Goal: Task Accomplishment & Management: Use online tool/utility

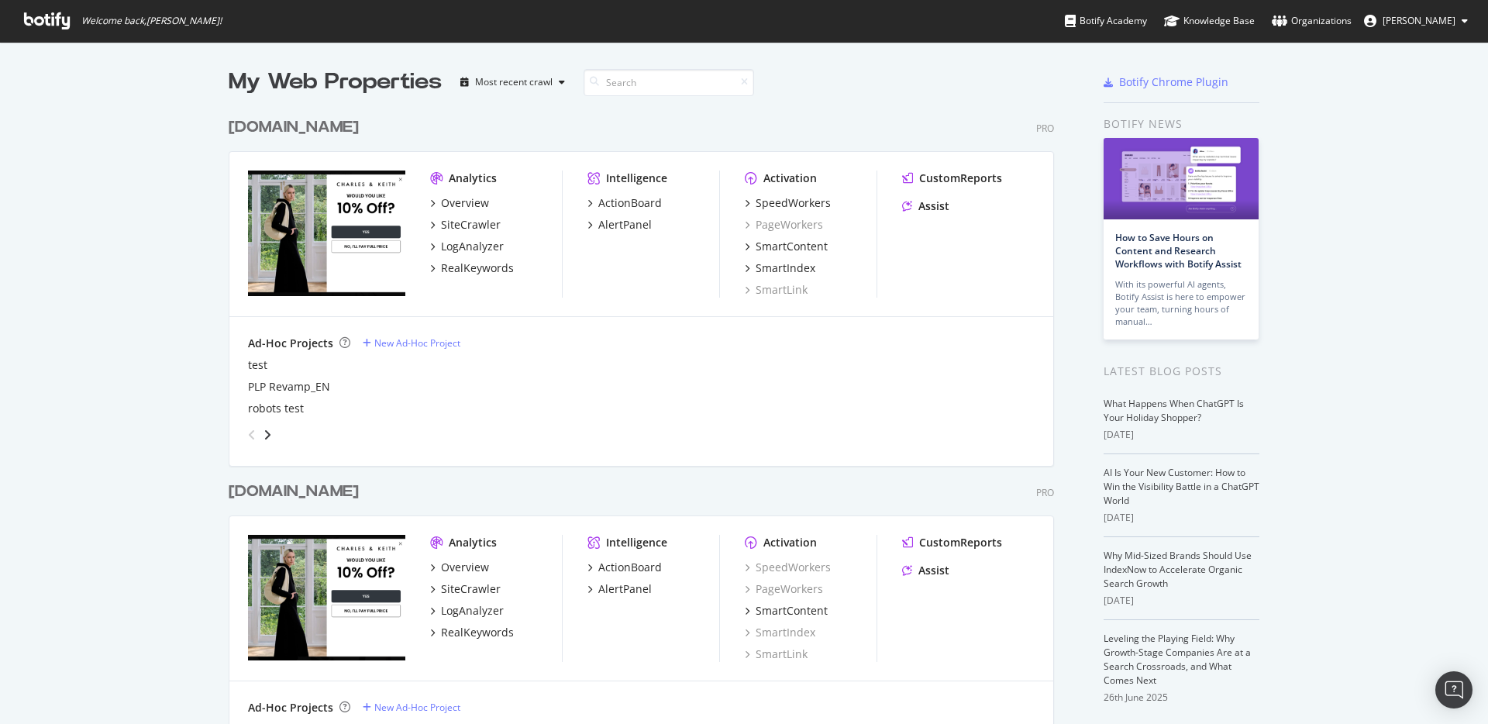
click at [294, 122] on div "charleskeith.com" at bounding box center [294, 127] width 130 height 22
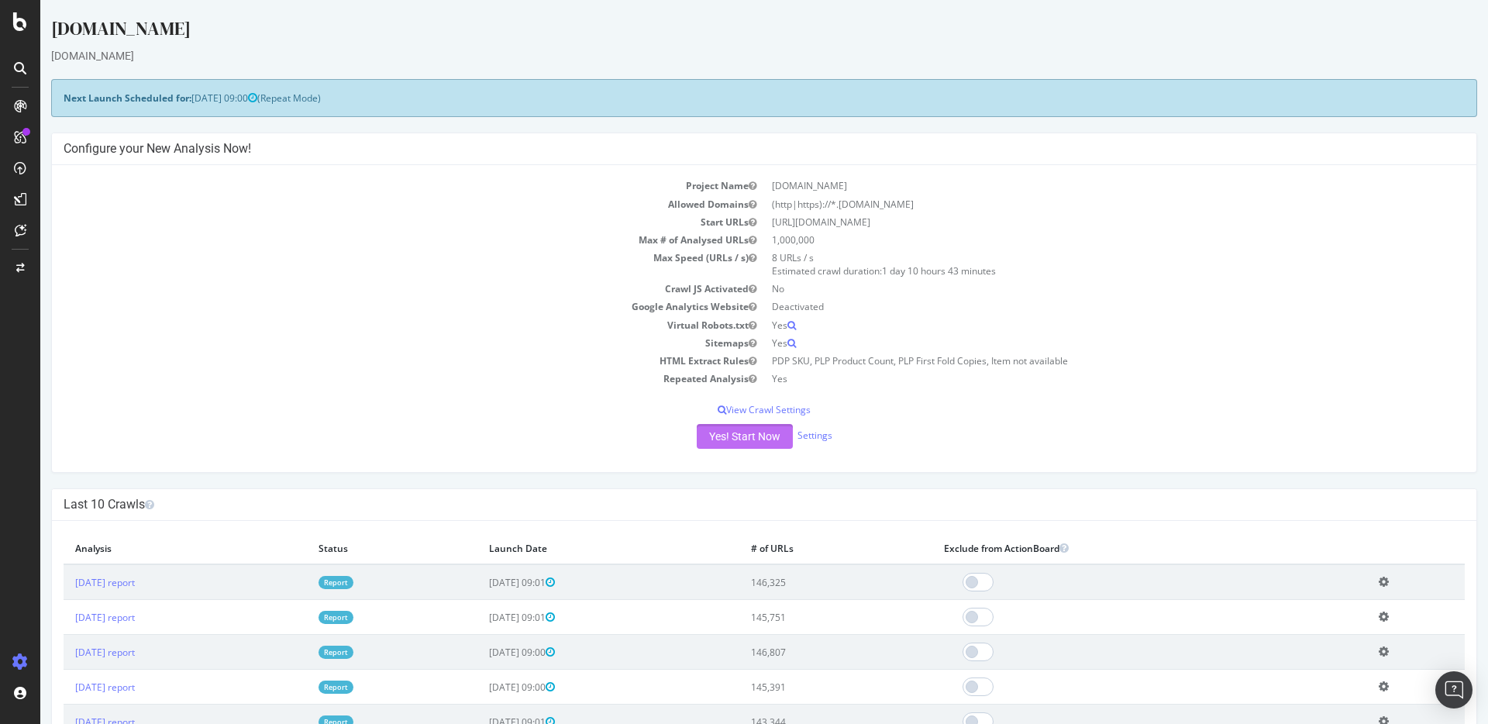
click at [754, 433] on button "Yes! Start Now" at bounding box center [744, 436] width 96 height 25
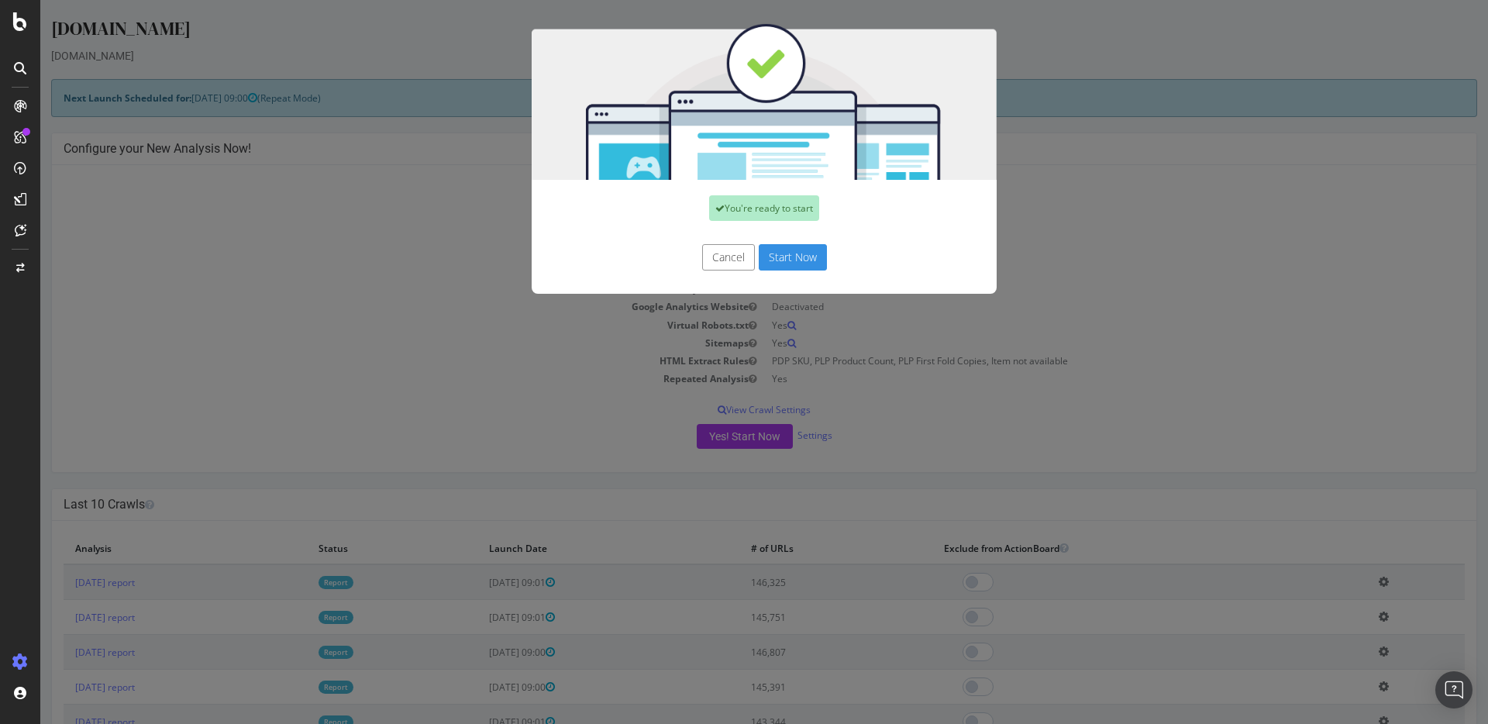
click at [781, 262] on button "Start Now" at bounding box center [792, 257] width 68 height 26
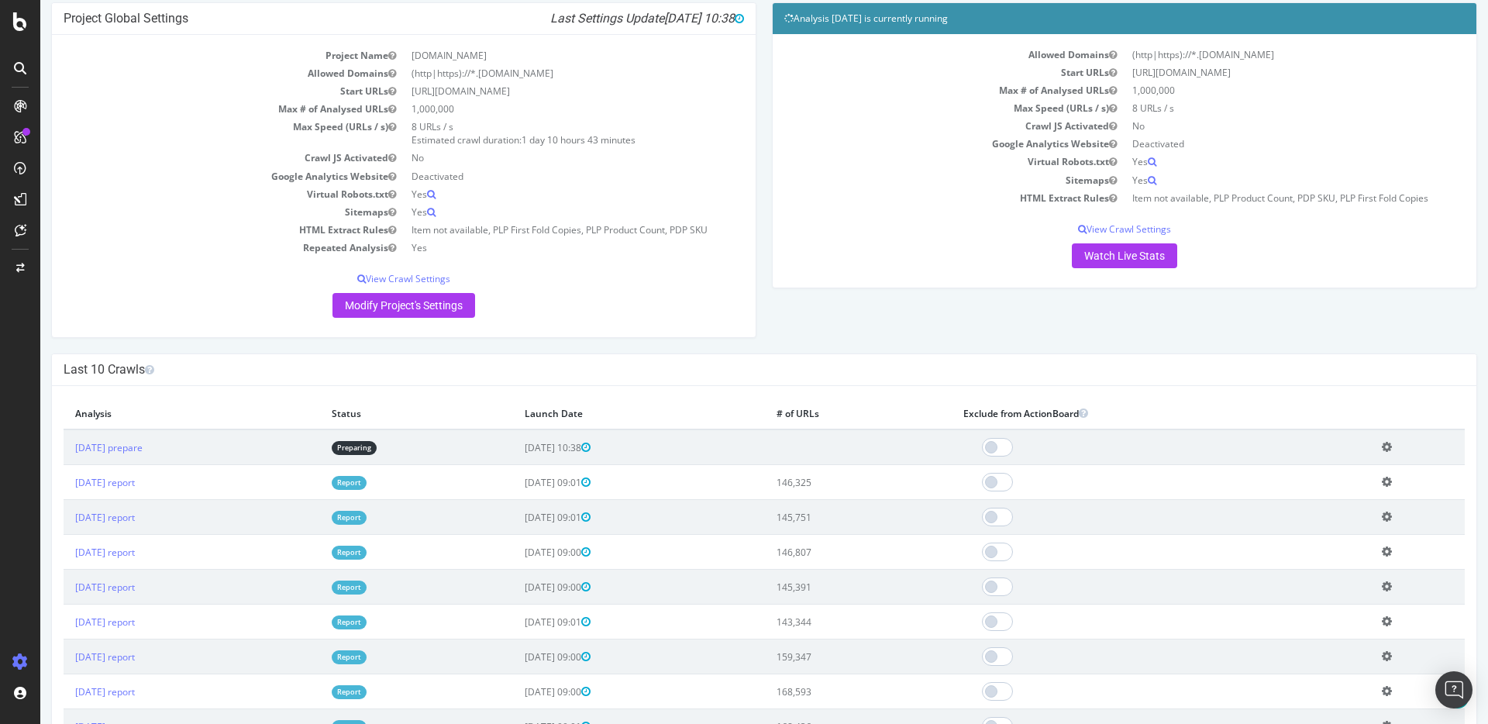
scroll to position [195, 0]
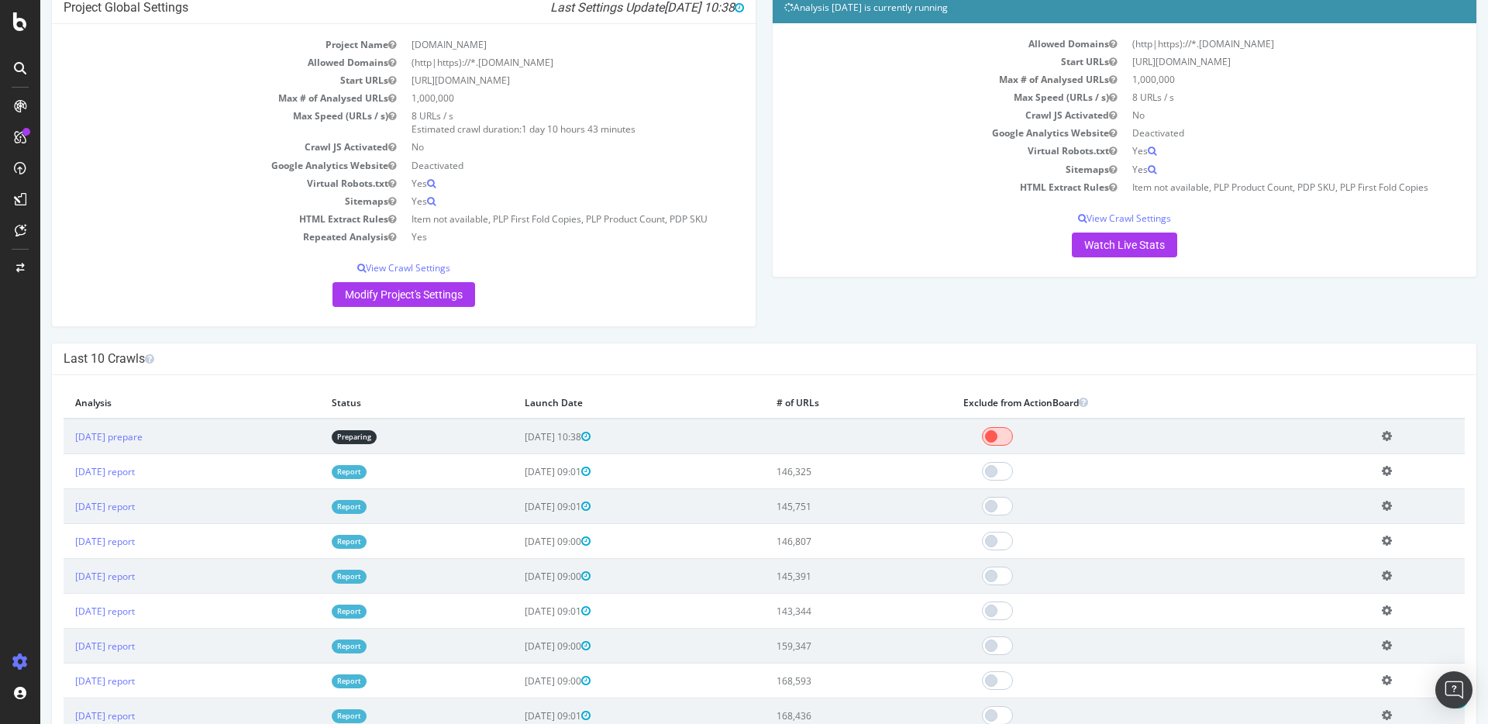
click at [1013, 437] on span at bounding box center [997, 436] width 31 height 19
click at [977, 362] on h4 "Last 10 Crawls" at bounding box center [764, 358] width 1401 height 15
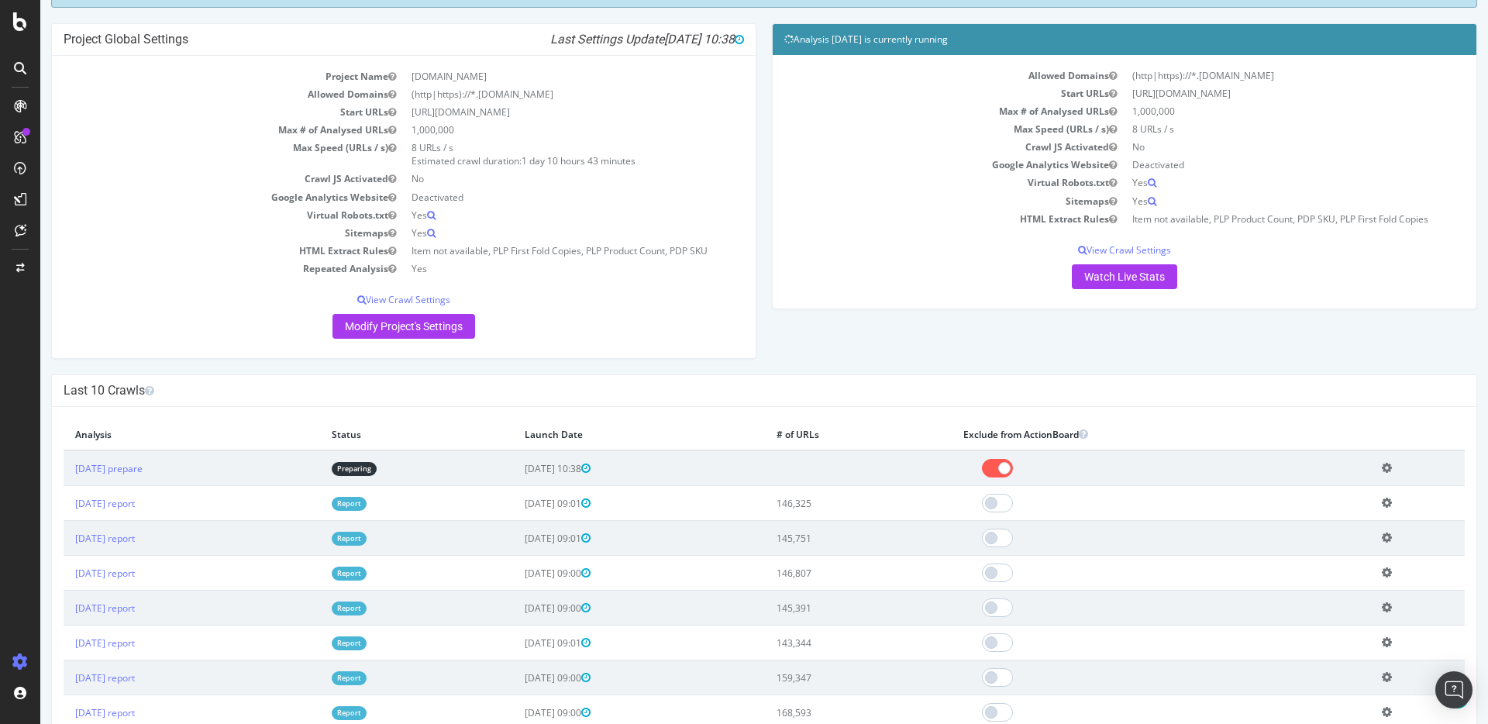
scroll to position [0, 0]
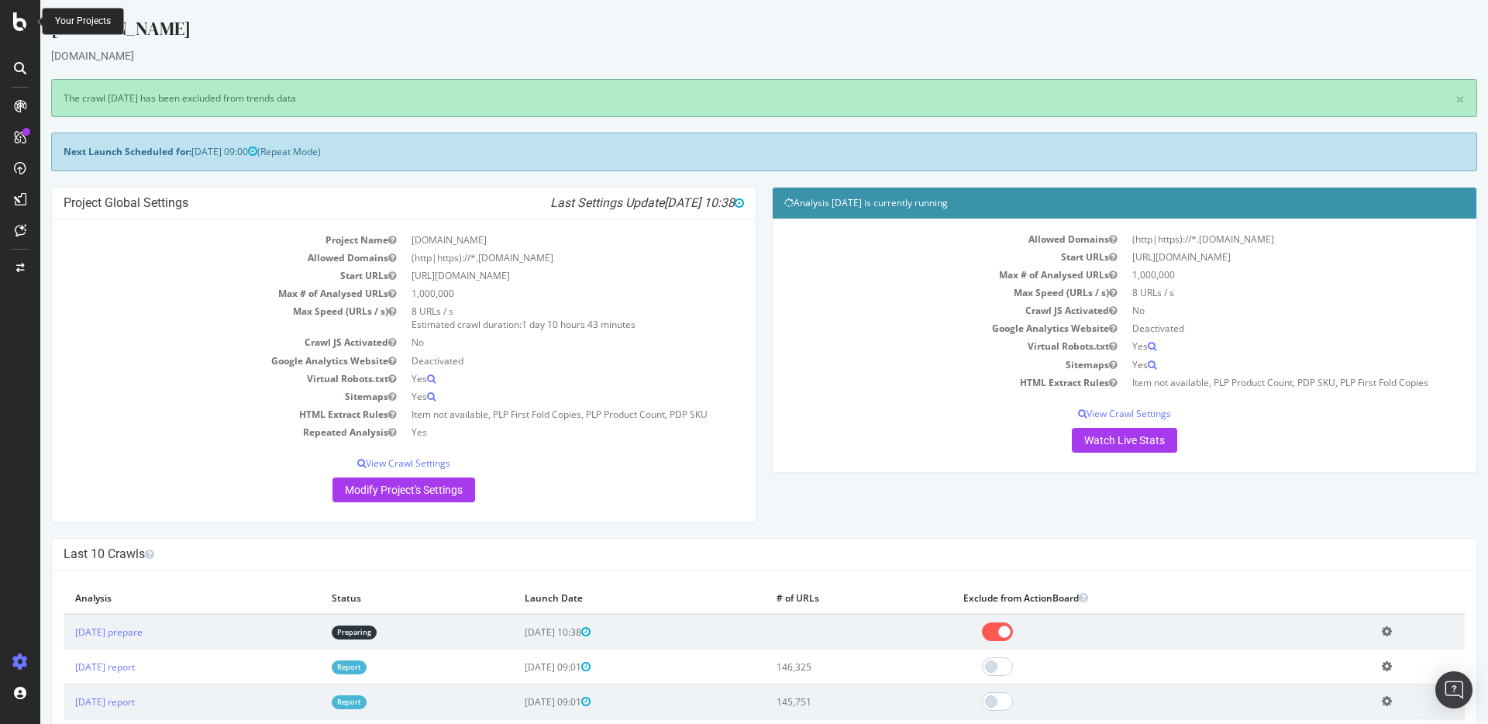
click at [18, 22] on icon at bounding box center [20, 21] width 14 height 19
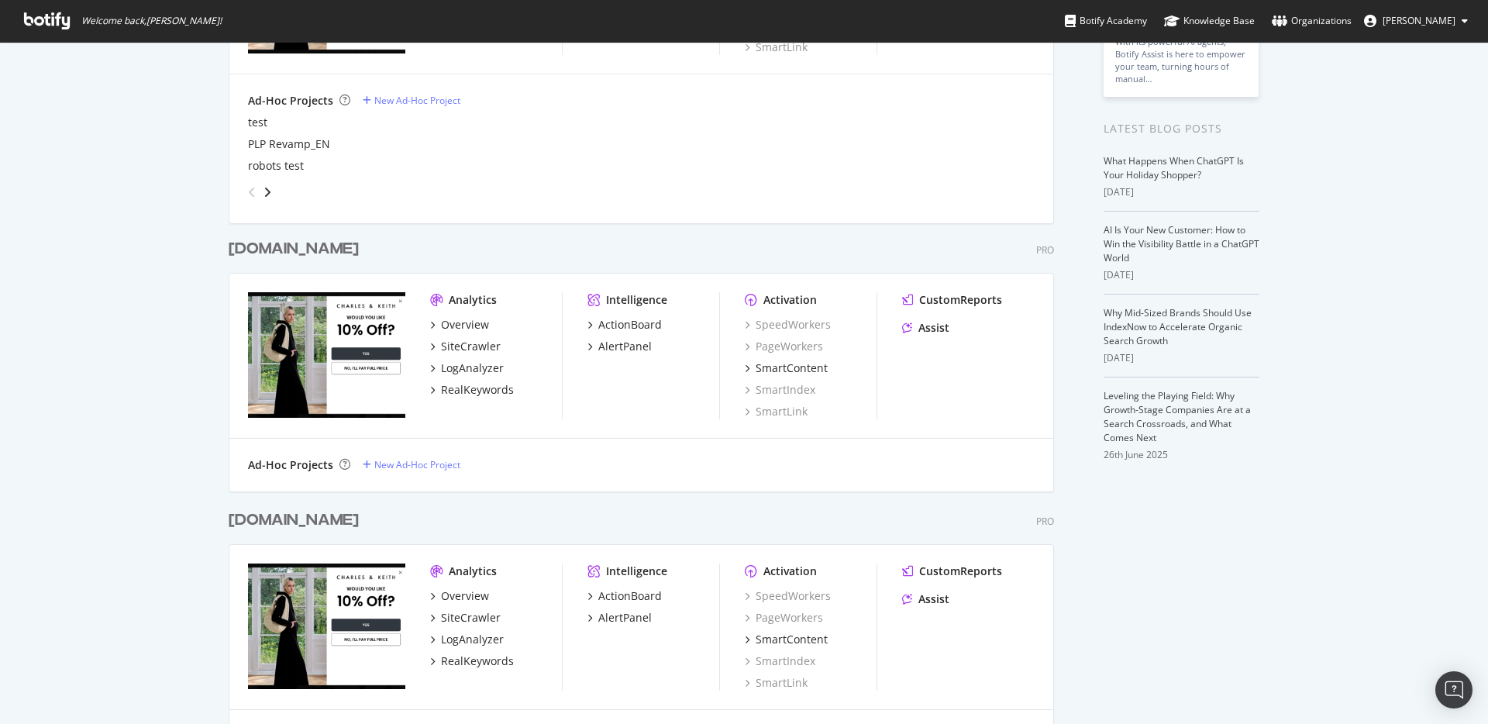
scroll to position [327, 0]
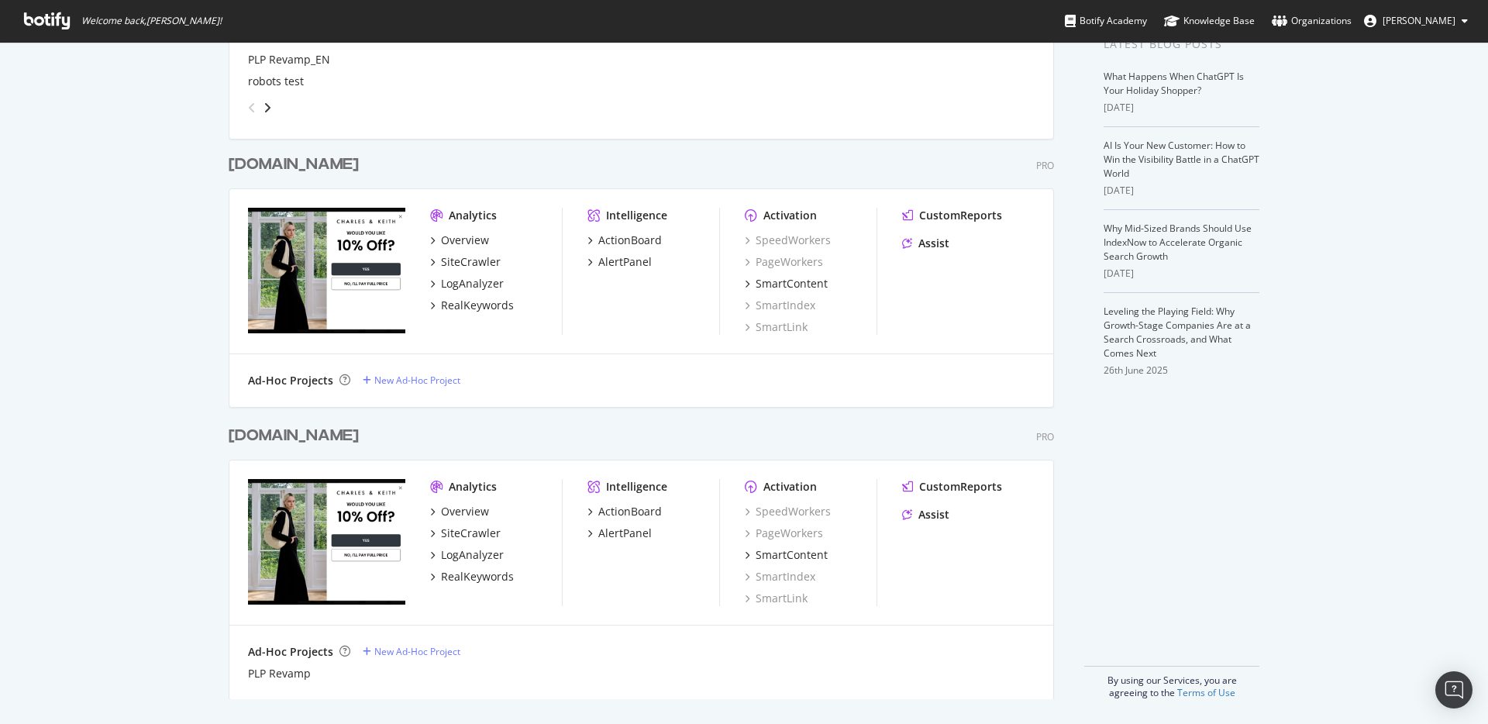
click at [308, 436] on div "[DOMAIN_NAME]" at bounding box center [294, 436] width 130 height 22
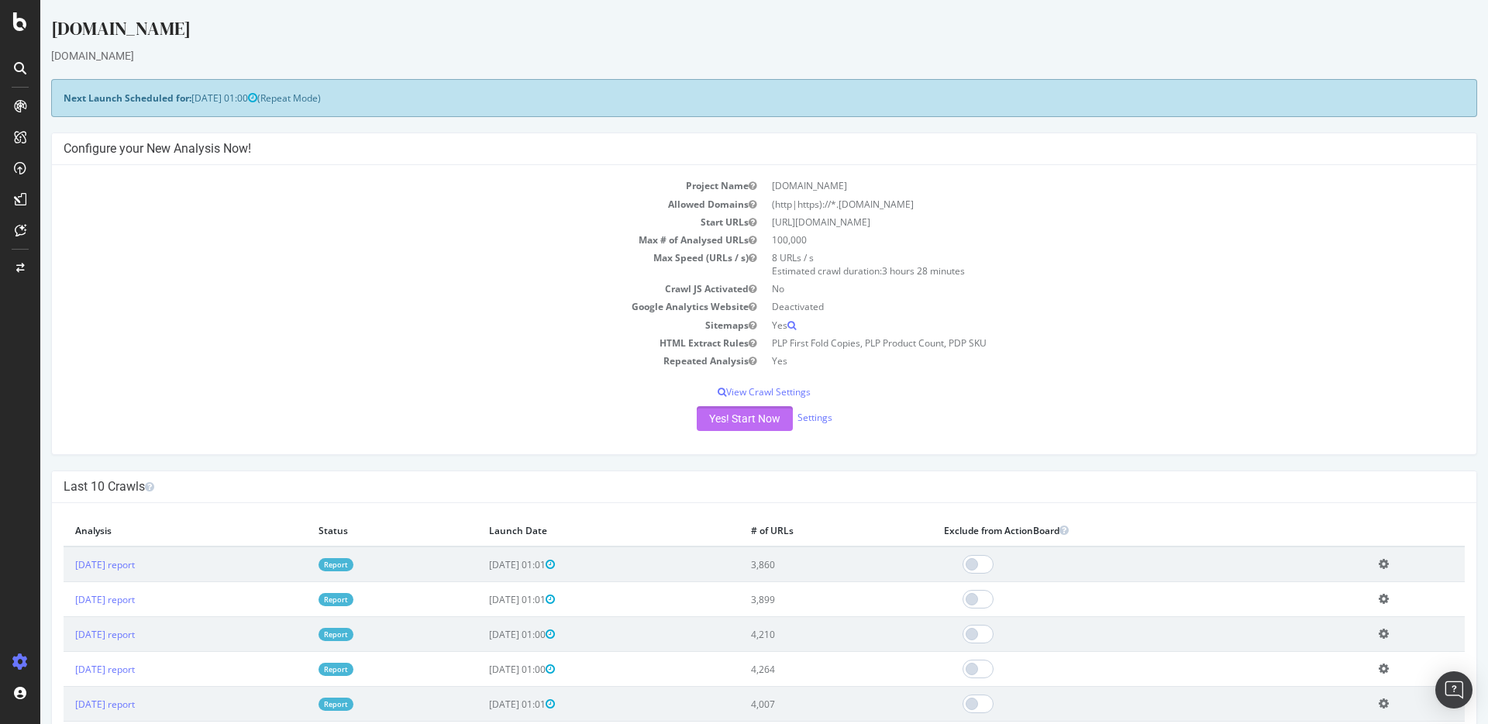
click at [733, 418] on button "Yes! Start Now" at bounding box center [744, 418] width 96 height 25
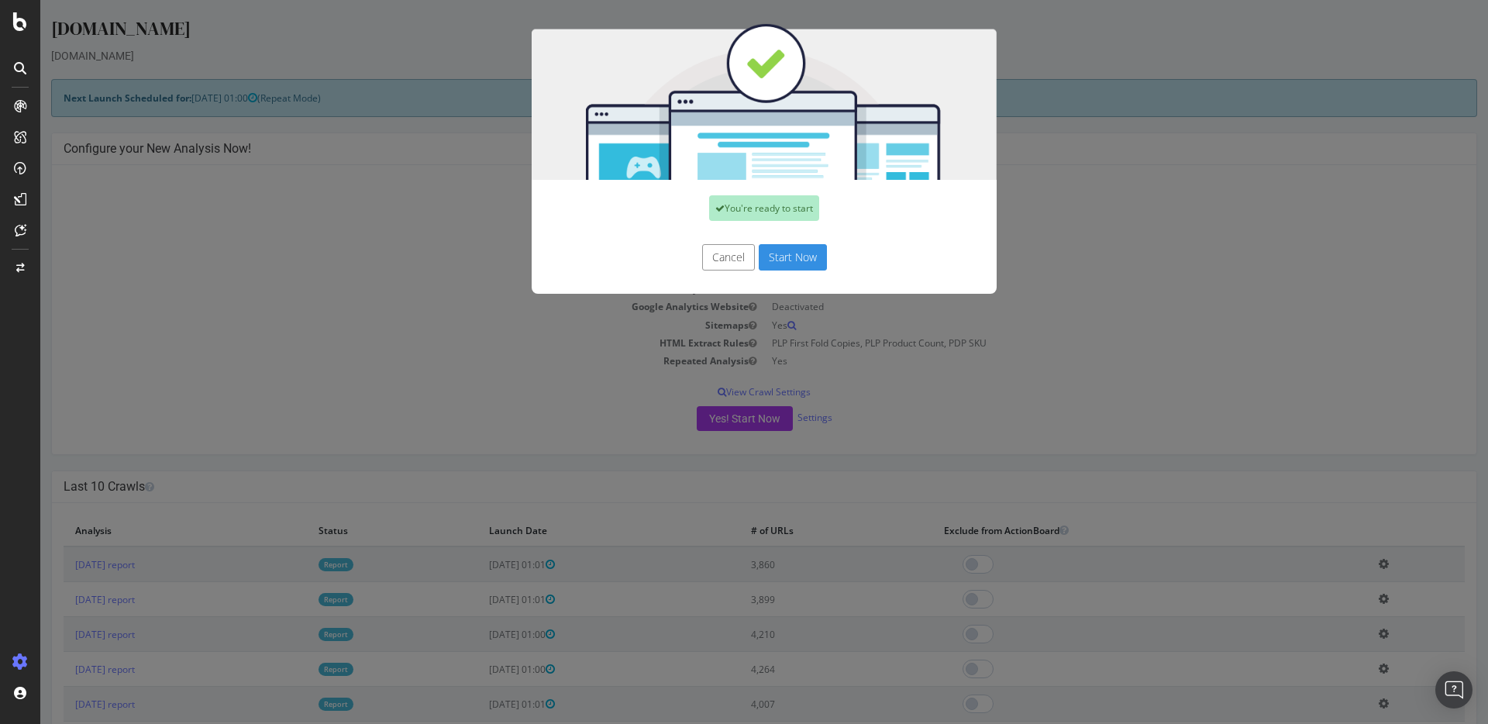
click at [785, 256] on button "Start Now" at bounding box center [792, 257] width 68 height 26
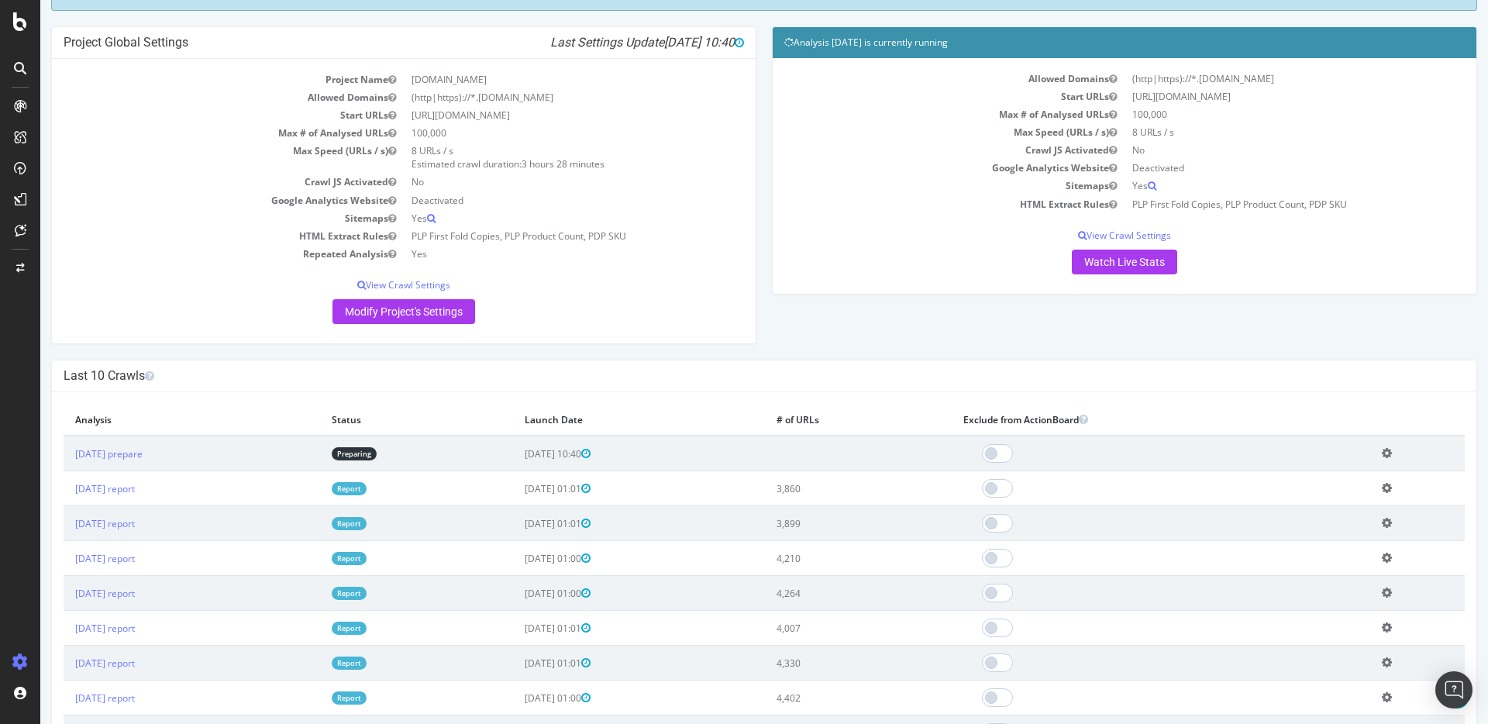
scroll to position [415, 0]
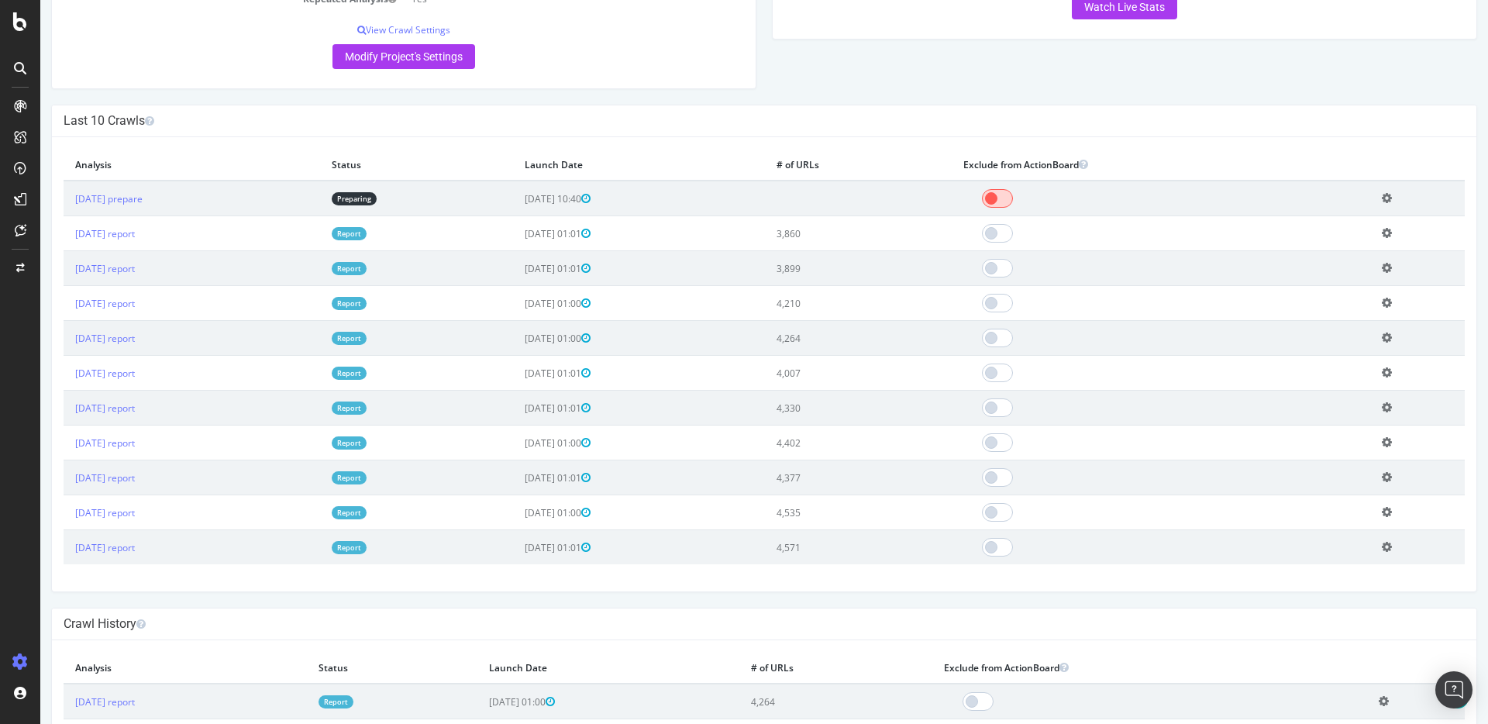
click at [1013, 189] on span at bounding box center [997, 198] width 31 height 19
click at [967, 113] on h4 "Last 10 Crawls" at bounding box center [764, 120] width 1401 height 15
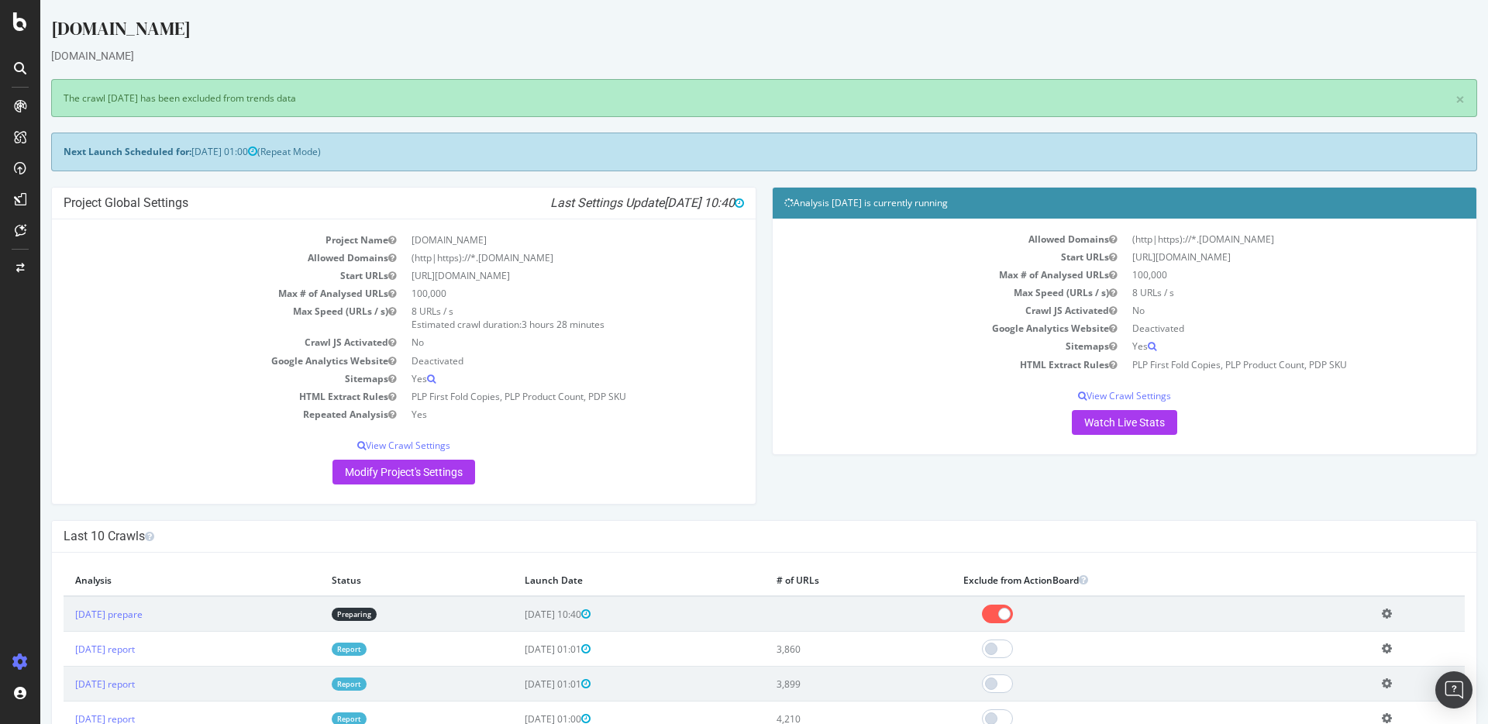
scroll to position [0, 0]
click at [12, 16] on div at bounding box center [20, 21] width 37 height 19
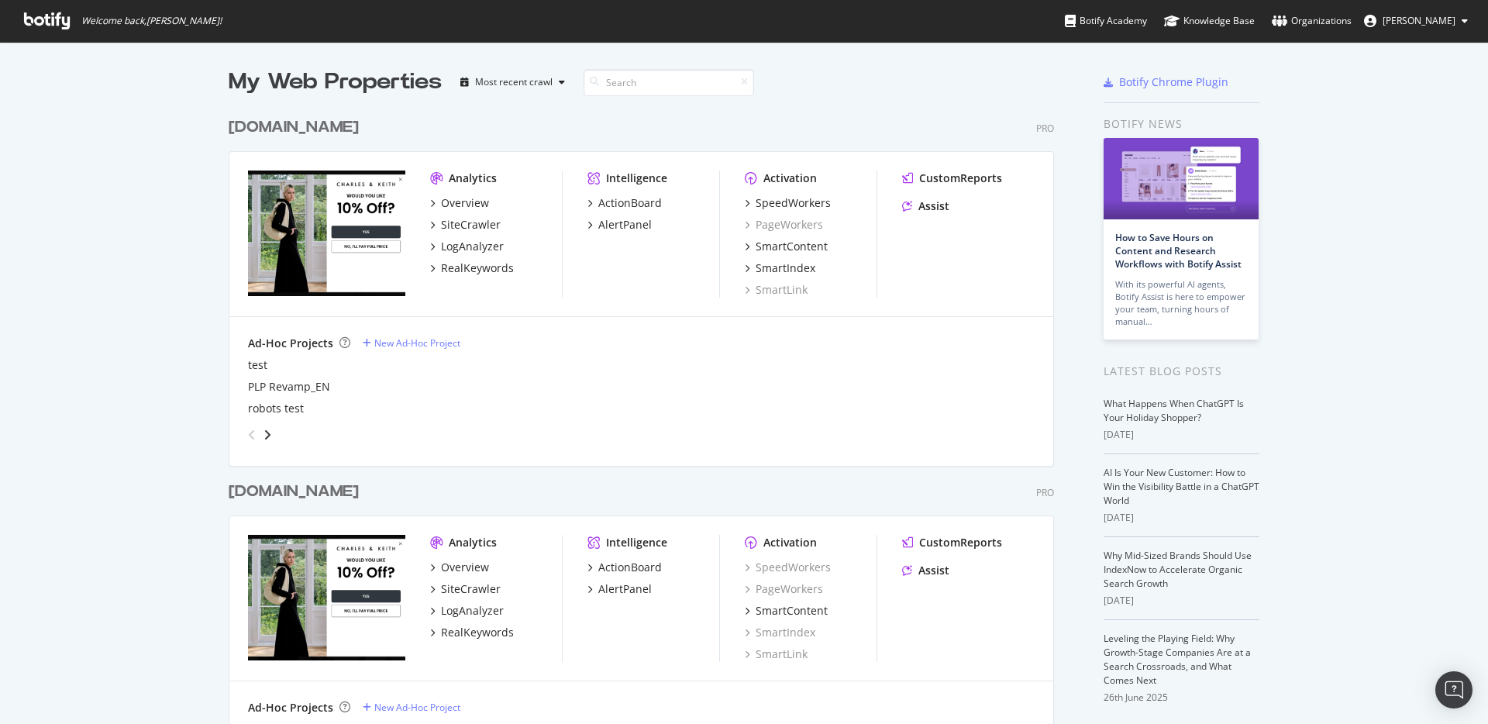
scroll to position [724, 1488]
click at [470, 225] on div "SiteCrawler" at bounding box center [471, 224] width 60 height 15
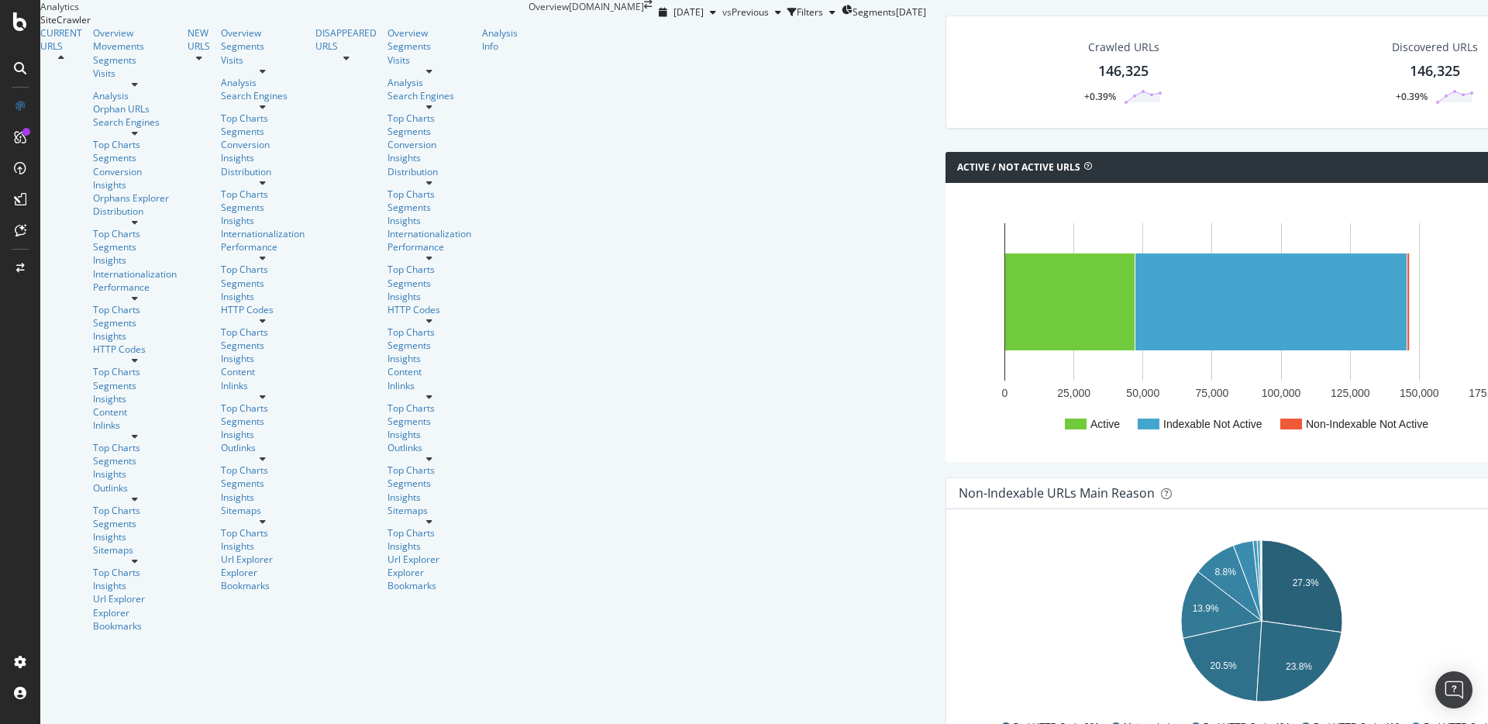
click at [945, 183] on div "Active / Not Active URLs Chart (by Value) Chart (by Percentage) Table Expand Ex…" at bounding box center [1260, 167] width 631 height 31
drag, startPoint x: 112, startPoint y: 547, endPoint x: 112, endPoint y: 479, distance: 68.2
click at [112, 545] on div "CURRENT URLS Overview Movements Segments Visits Analysis Orphan URLs Search Eng…" at bounding box center [284, 329] width 488 height 606
click at [98, 606] on div "Explorer Bookmarks" at bounding box center [135, 619] width 84 height 26
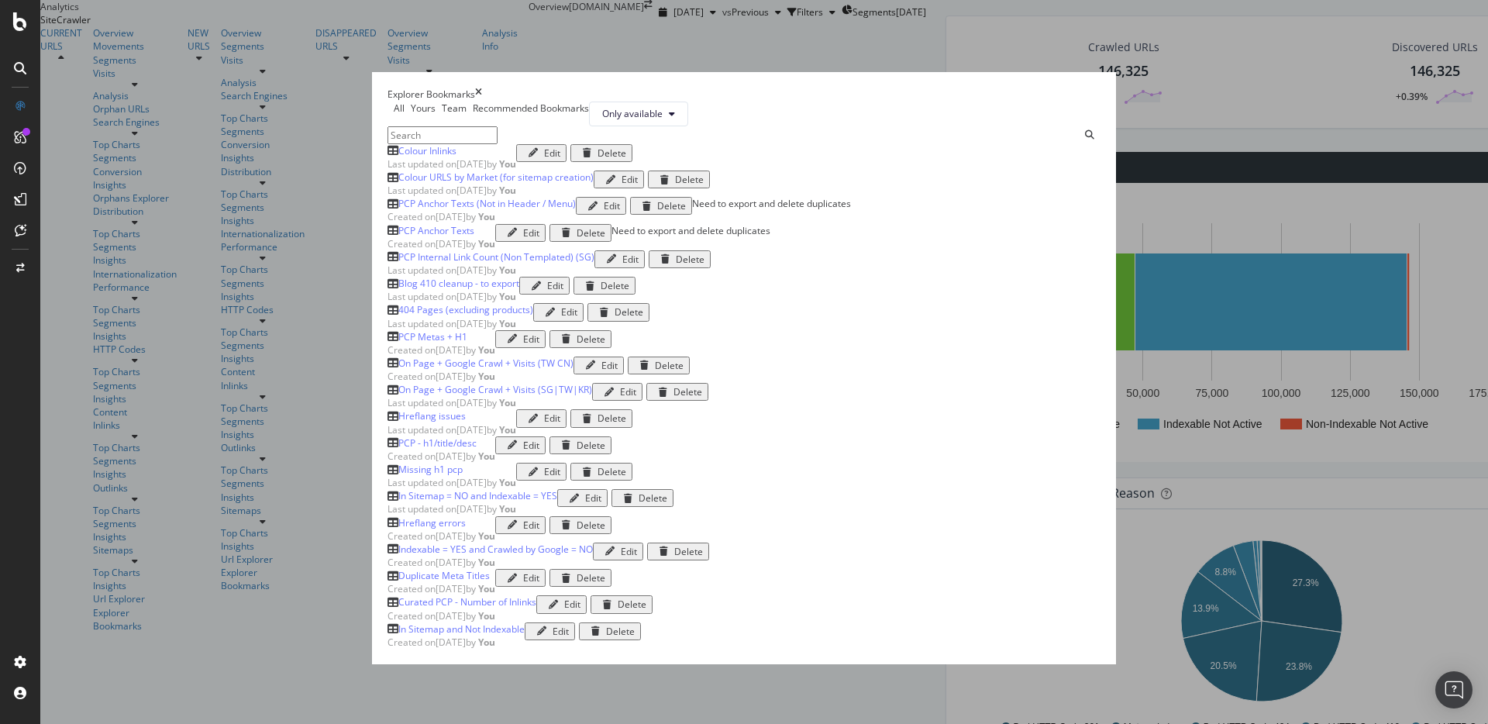
click at [398, 157] on div "Colour Inlinks" at bounding box center [427, 150] width 58 height 13
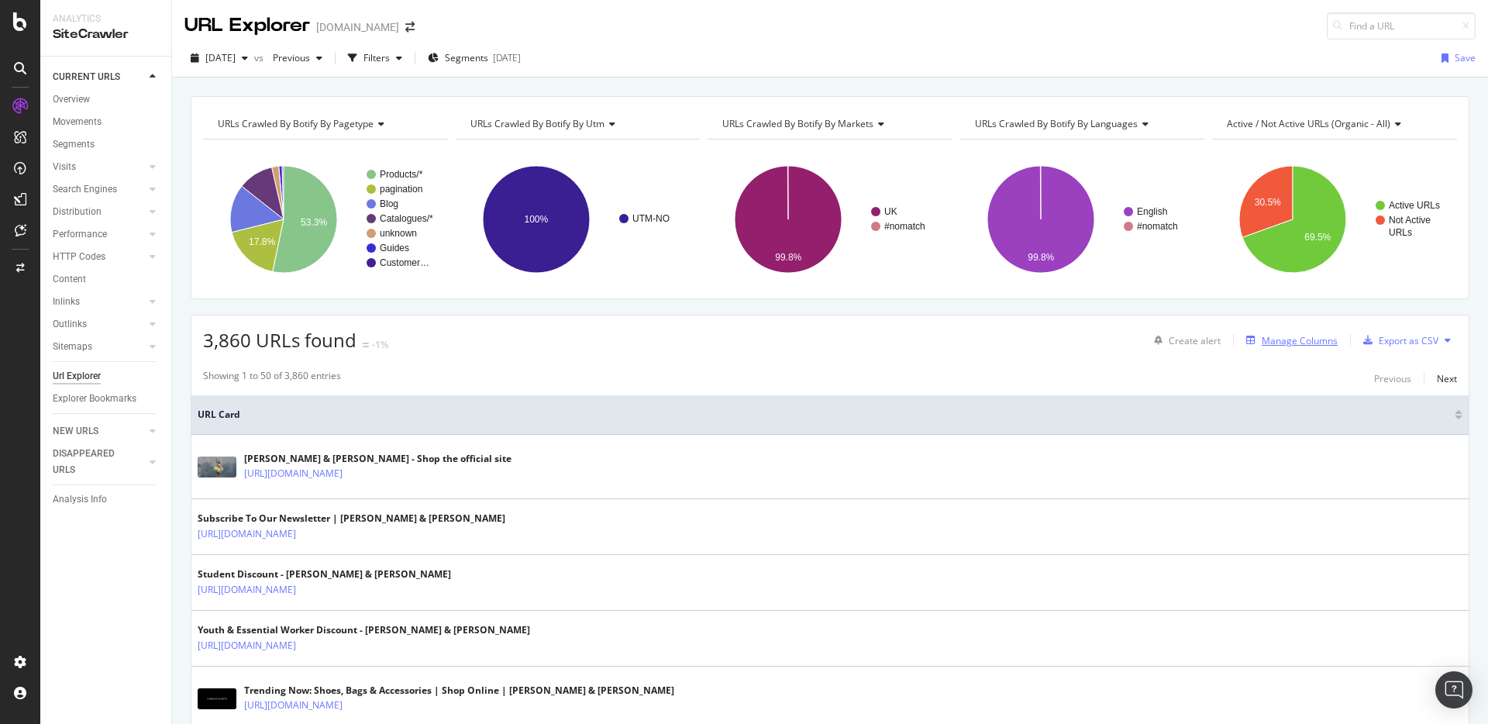
click at [1295, 337] on div "Manage Columns" at bounding box center [1299, 340] width 76 height 13
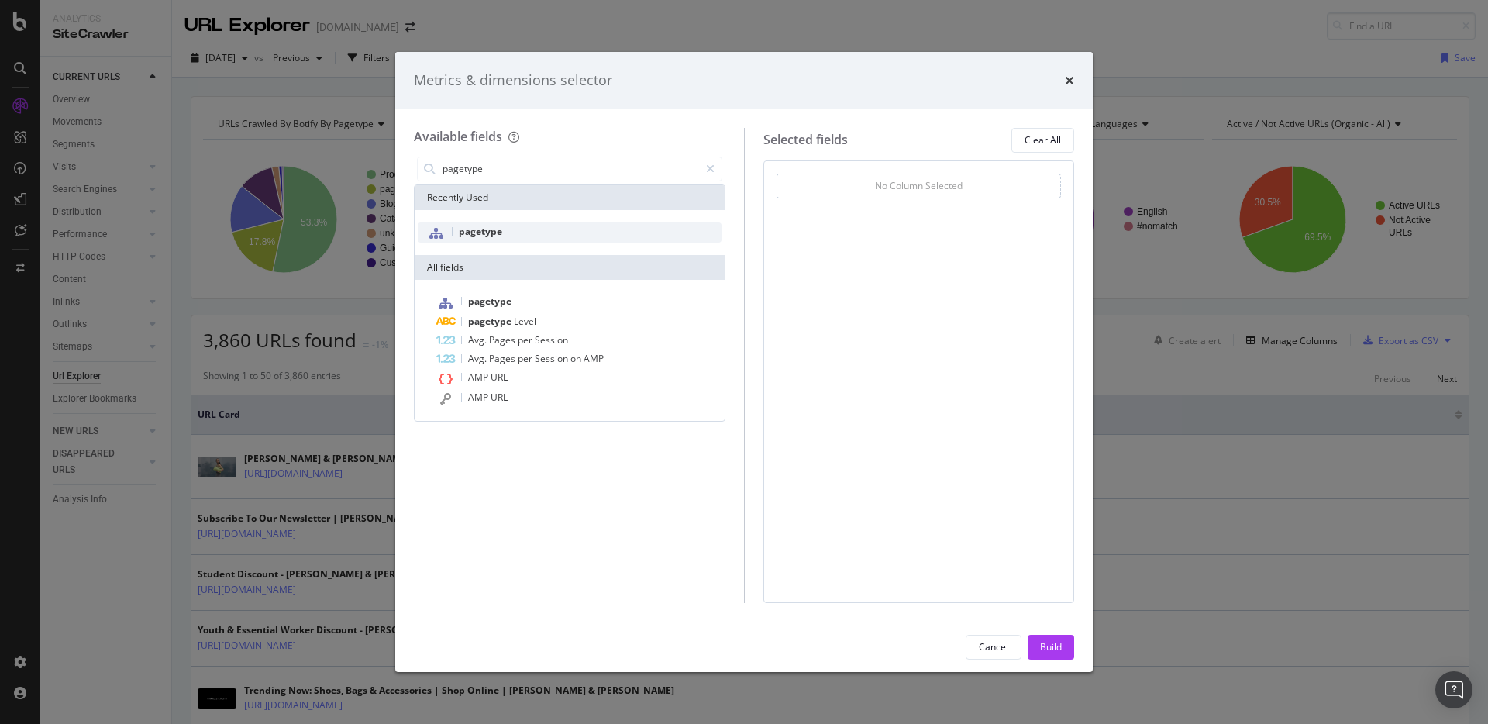
click at [504, 238] on div "pagetype" at bounding box center [570, 232] width 304 height 20
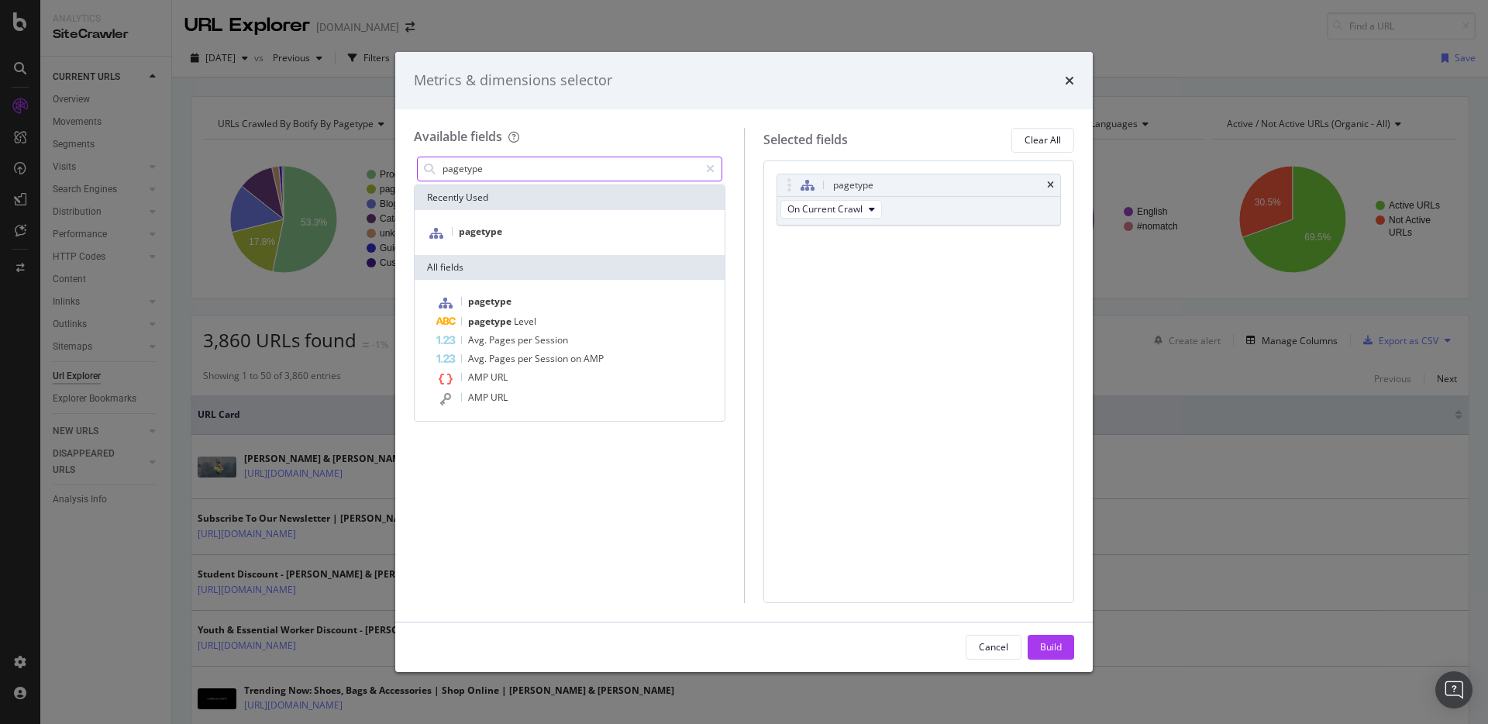
click at [523, 171] on input "pagetype" at bounding box center [570, 168] width 258 height 23
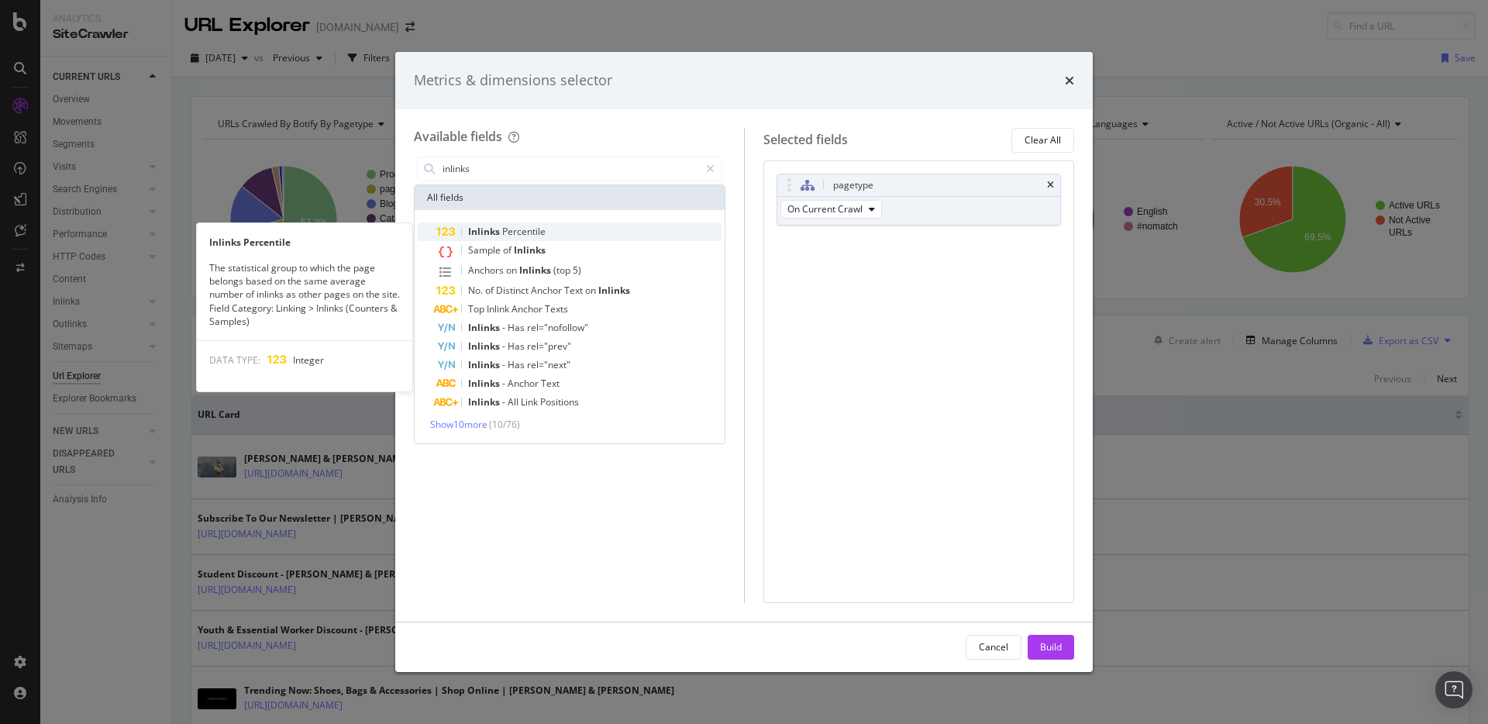
click at [535, 234] on span "Percentile" at bounding box center [523, 231] width 43 height 13
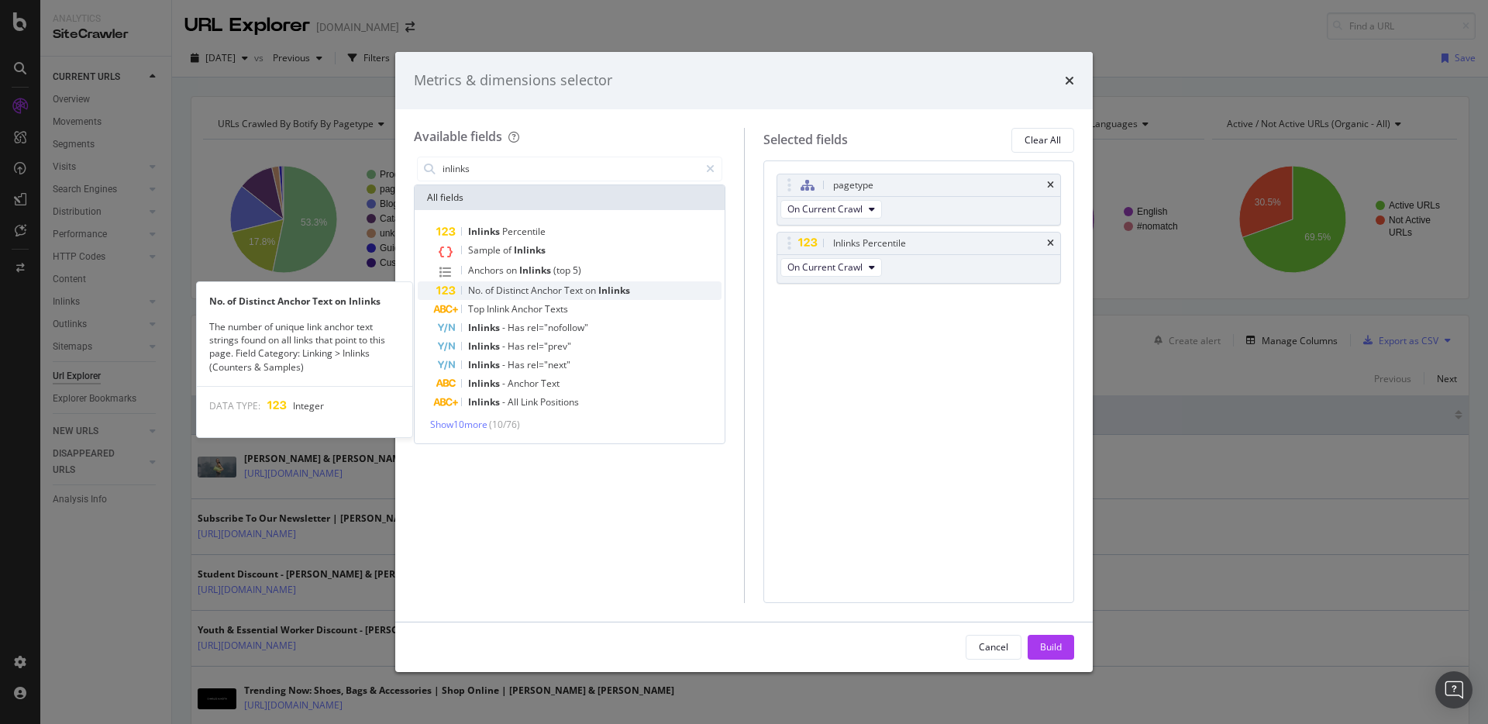
click at [538, 292] on span "Anchor" at bounding box center [547, 290] width 33 height 13
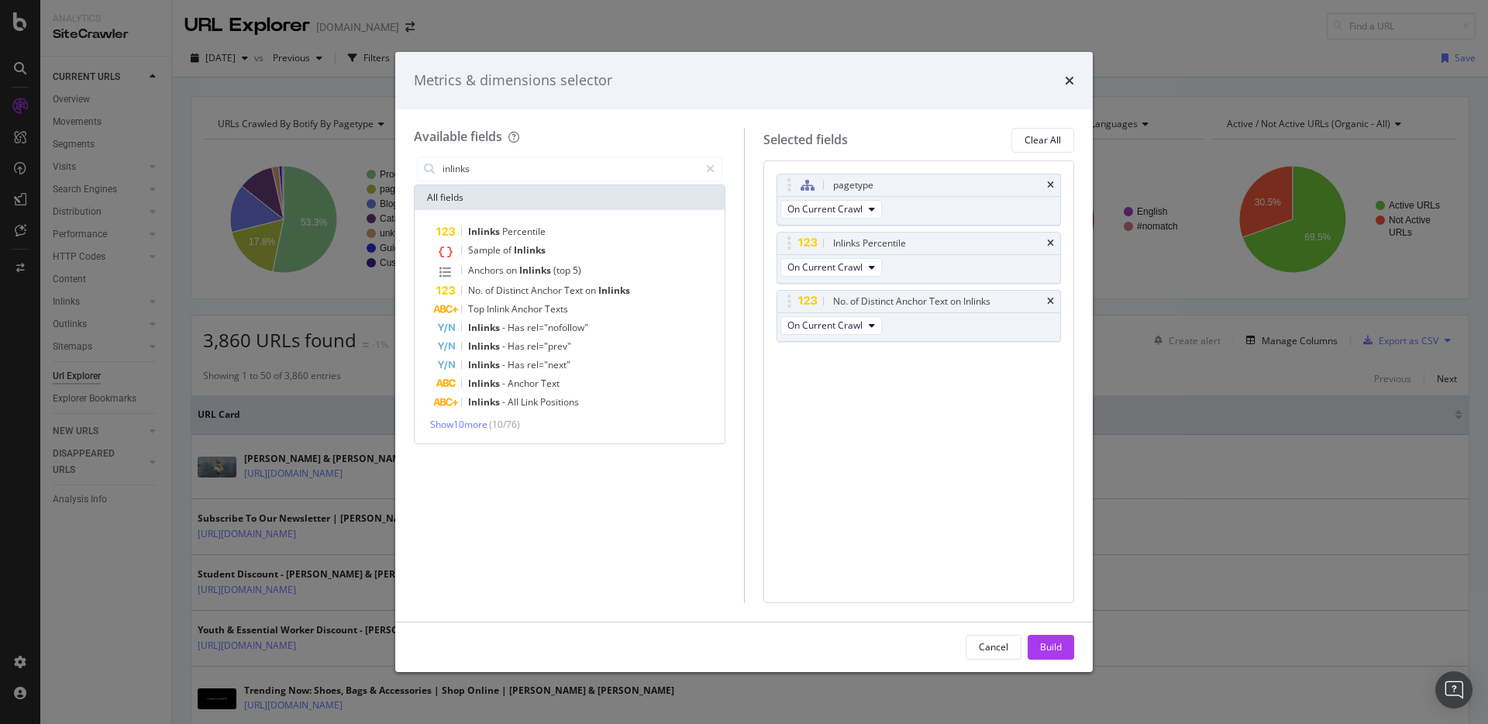
click at [494, 428] on span "( 10 / 76 )" at bounding box center [504, 424] width 31 height 13
click at [484, 428] on span "Show 10 more" at bounding box center [458, 424] width 57 height 13
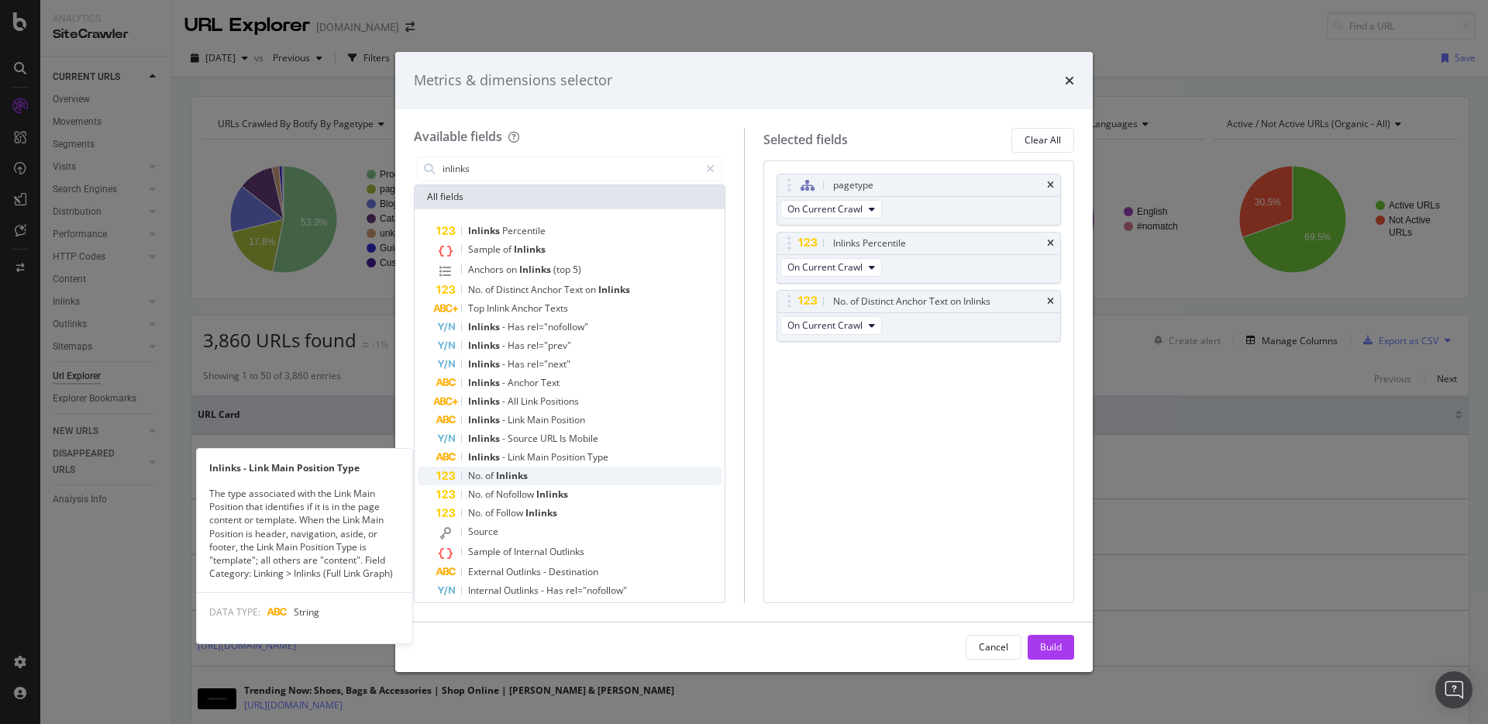
scroll to position [30, 0]
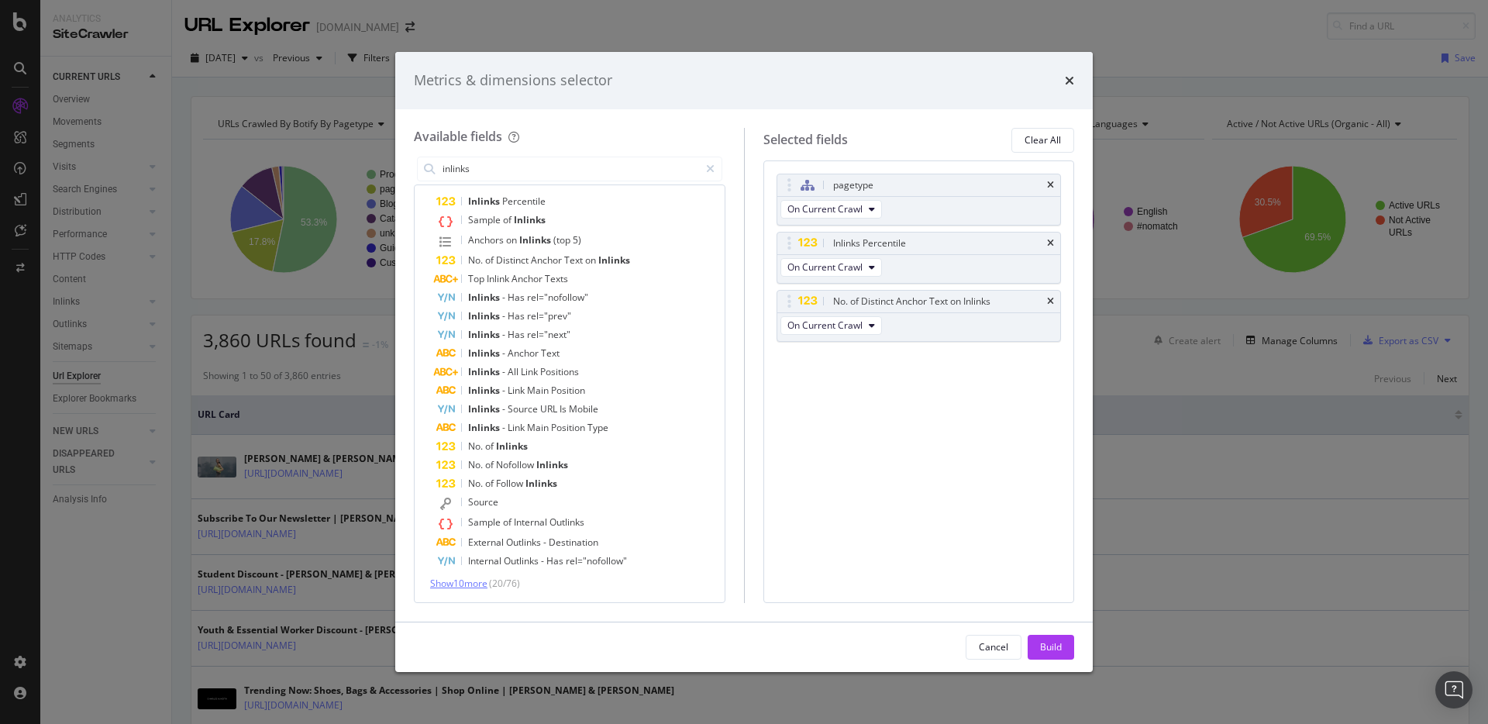
click at [470, 585] on span "Show 10 more" at bounding box center [458, 582] width 57 height 13
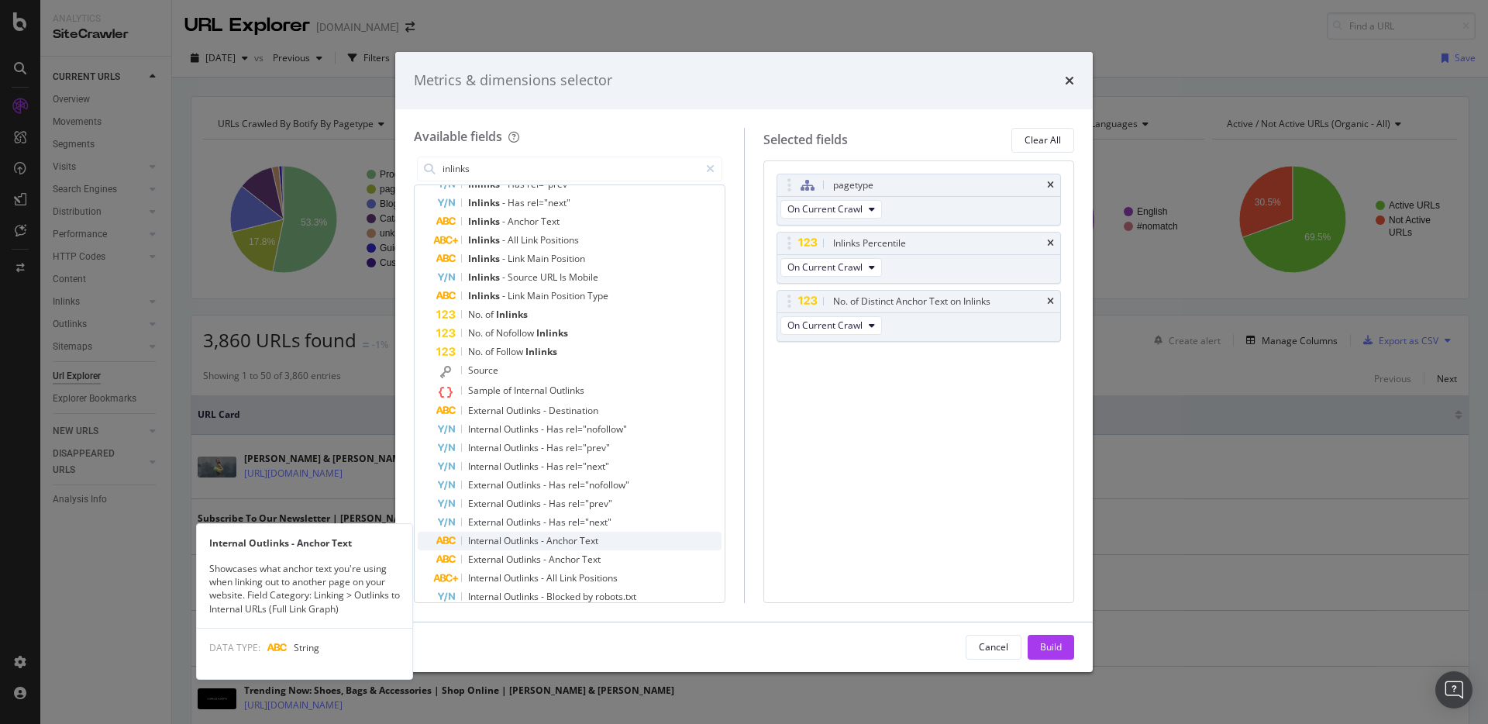
scroll to position [216, 0]
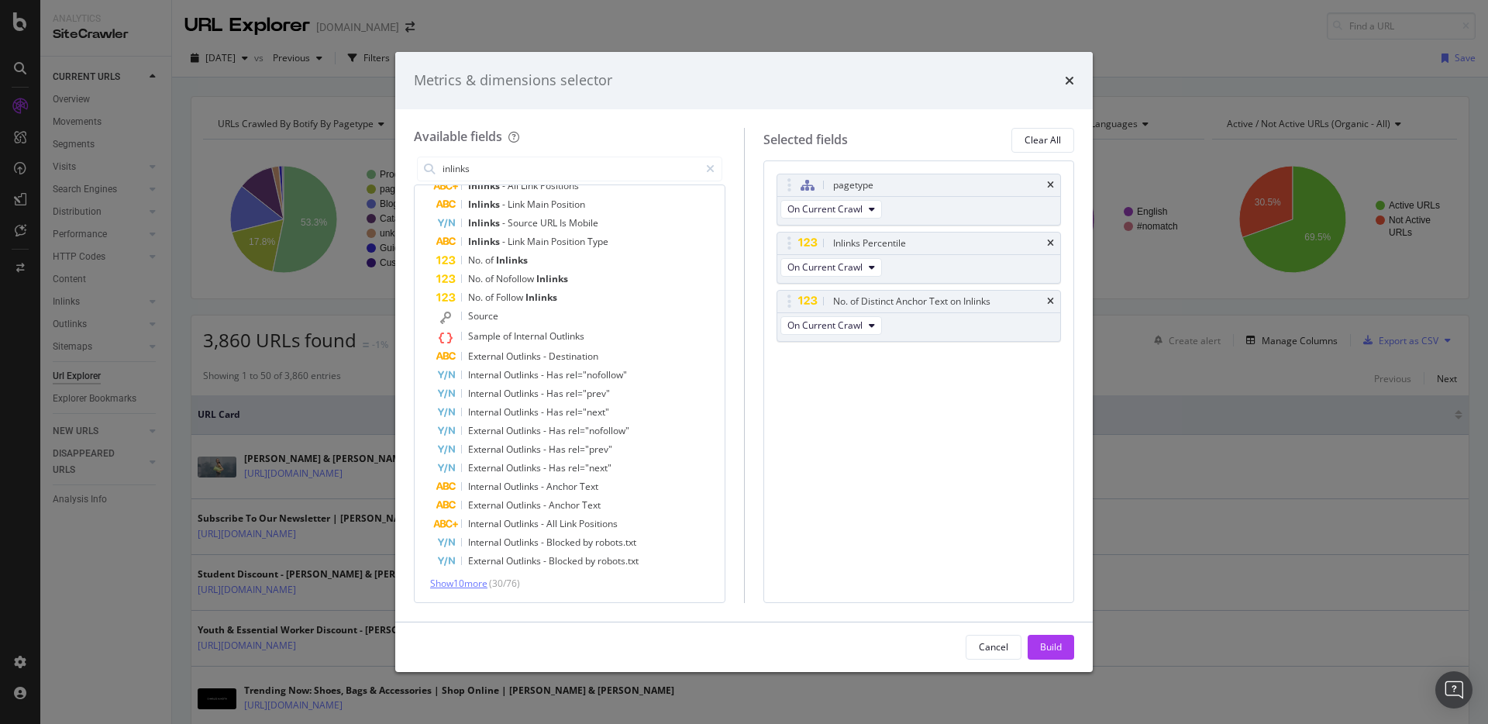
click at [464, 584] on span "Show 10 more" at bounding box center [458, 582] width 57 height 13
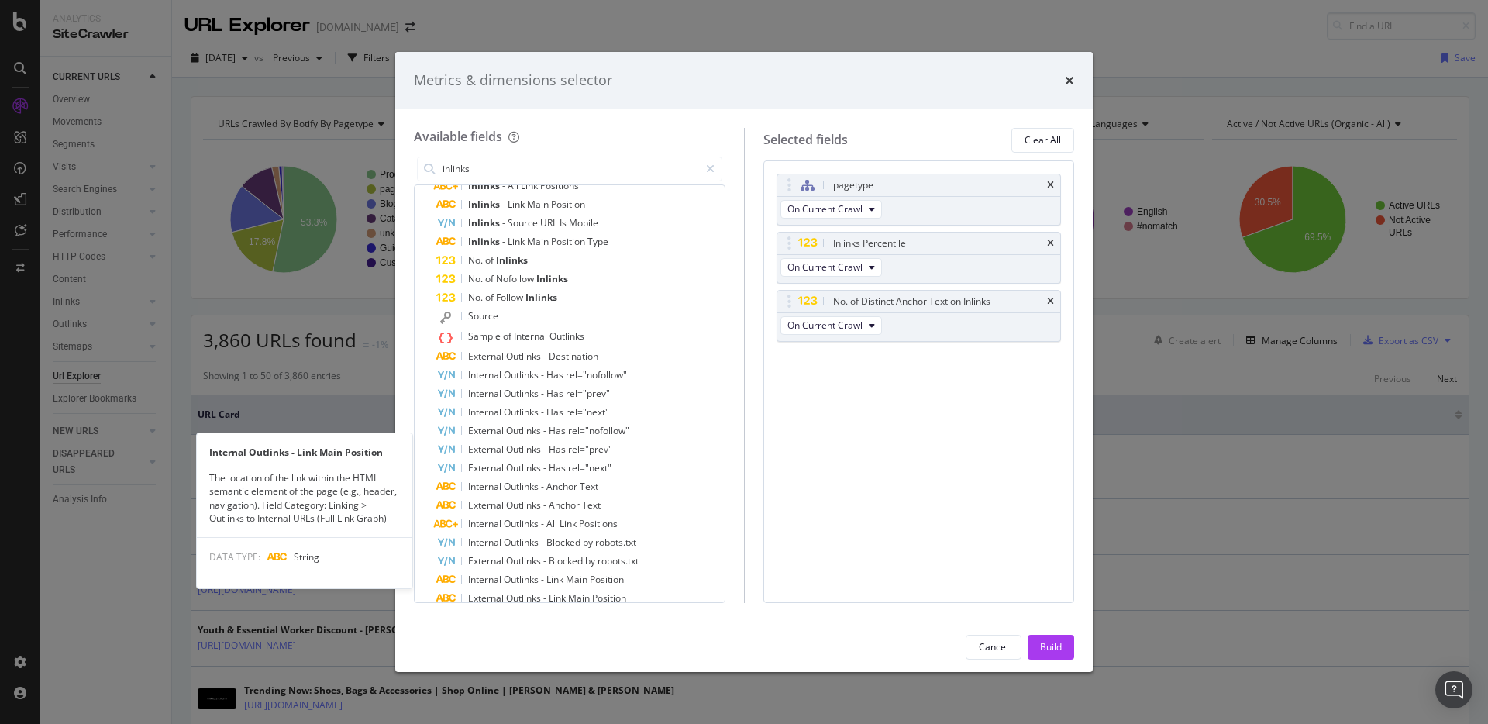
scroll to position [402, 0]
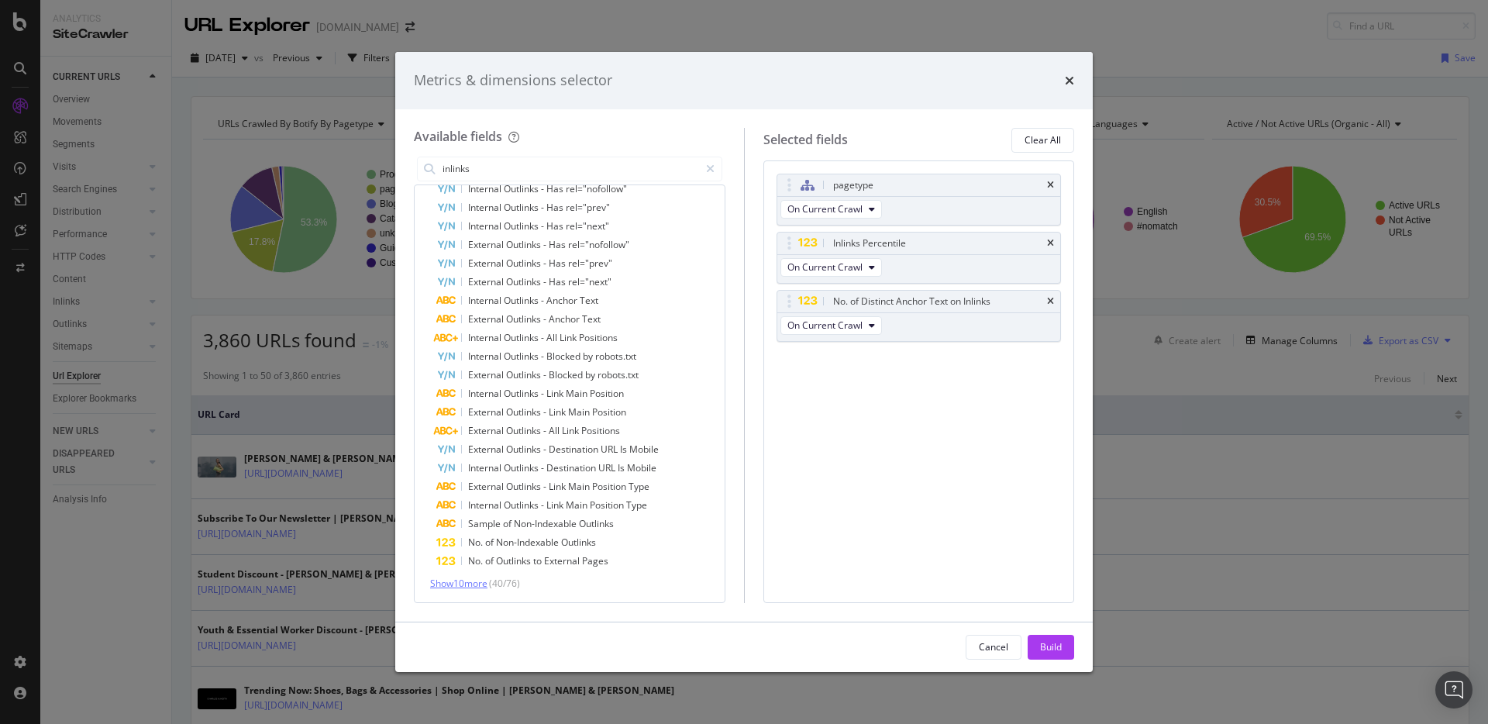
click at [465, 582] on span "Show 10 more" at bounding box center [458, 582] width 57 height 13
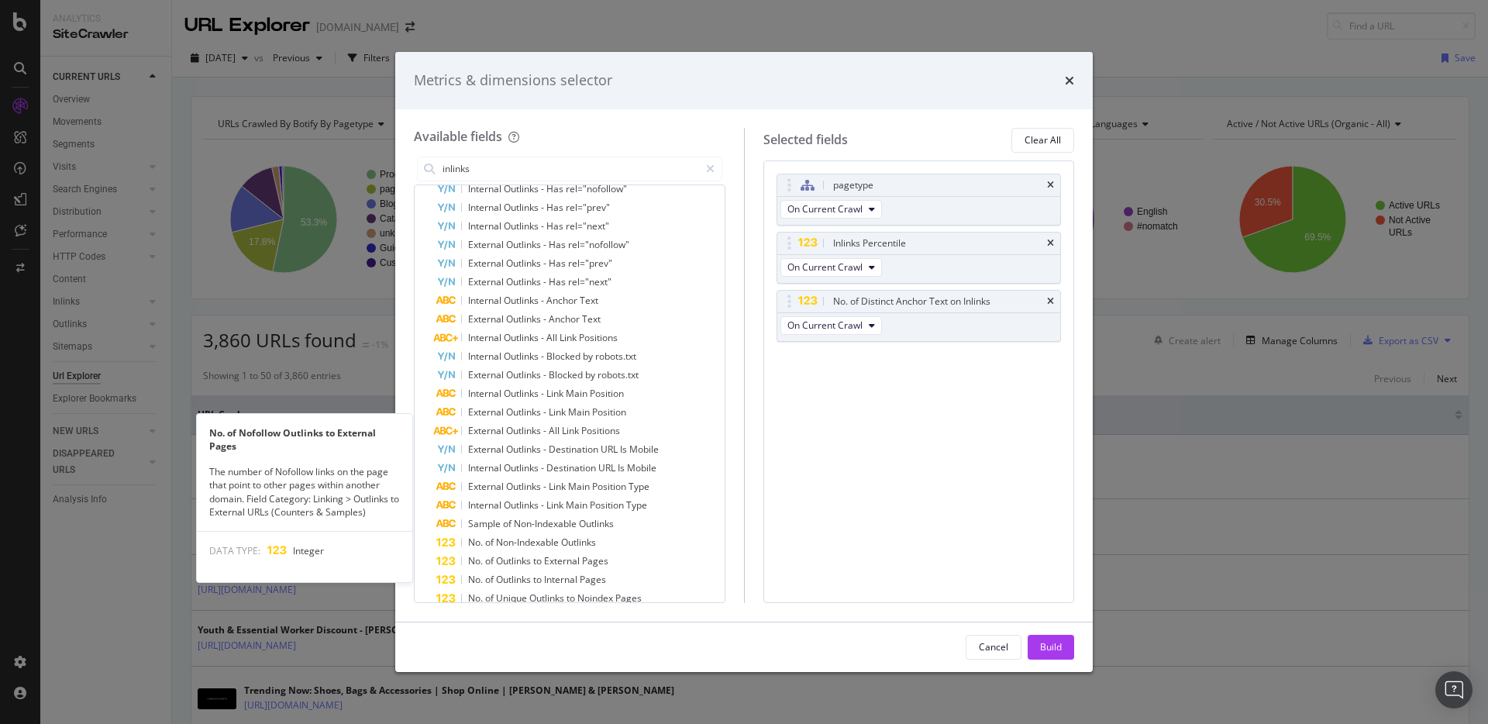
scroll to position [590, 0]
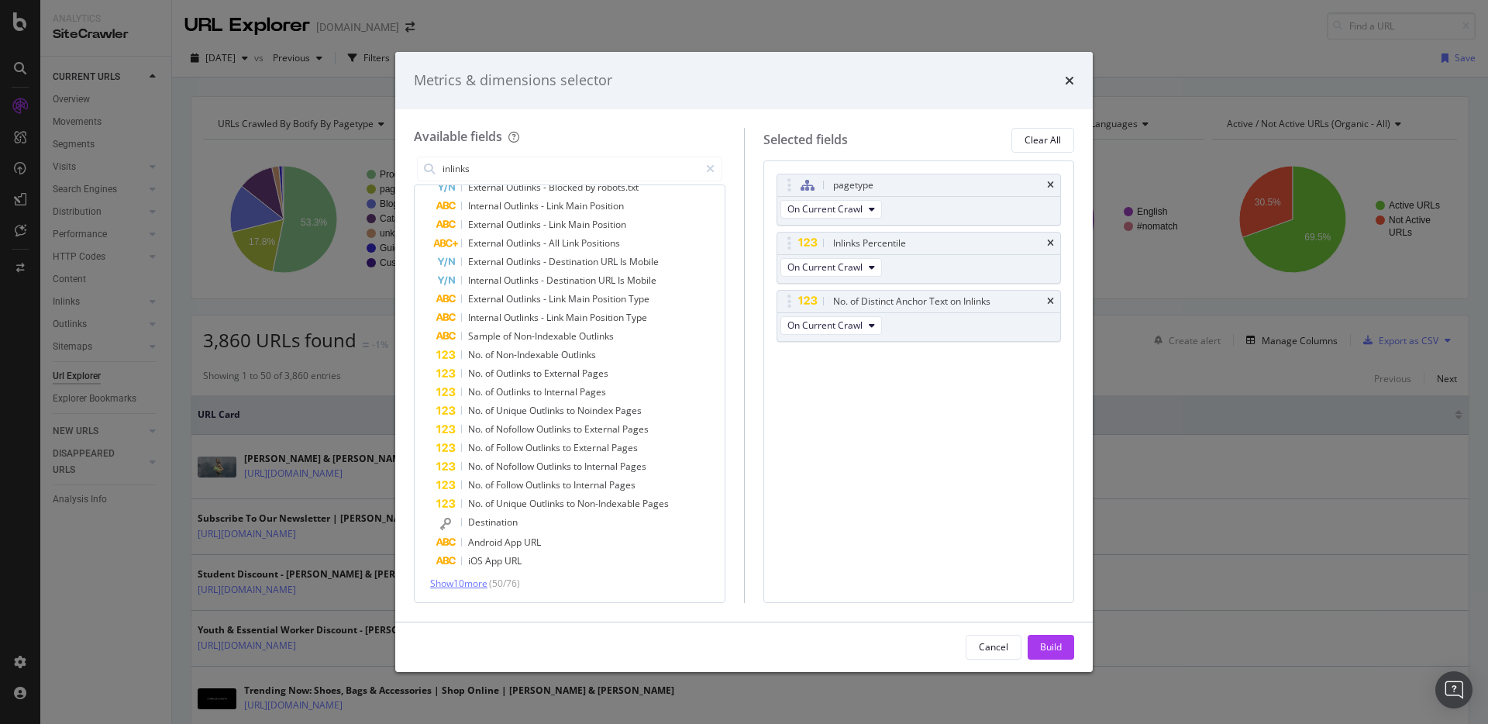
click at [471, 585] on span "Show 10 more" at bounding box center [458, 582] width 57 height 13
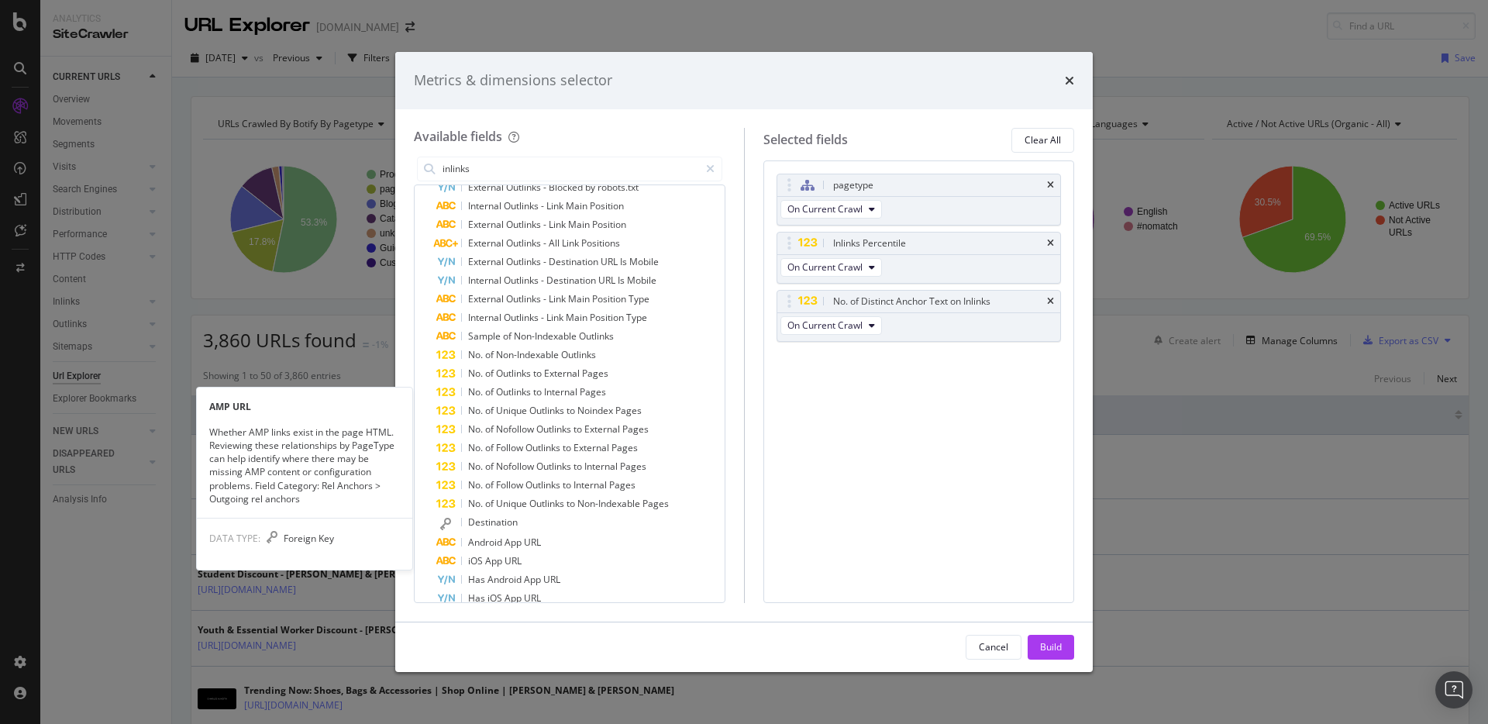
scroll to position [779, 0]
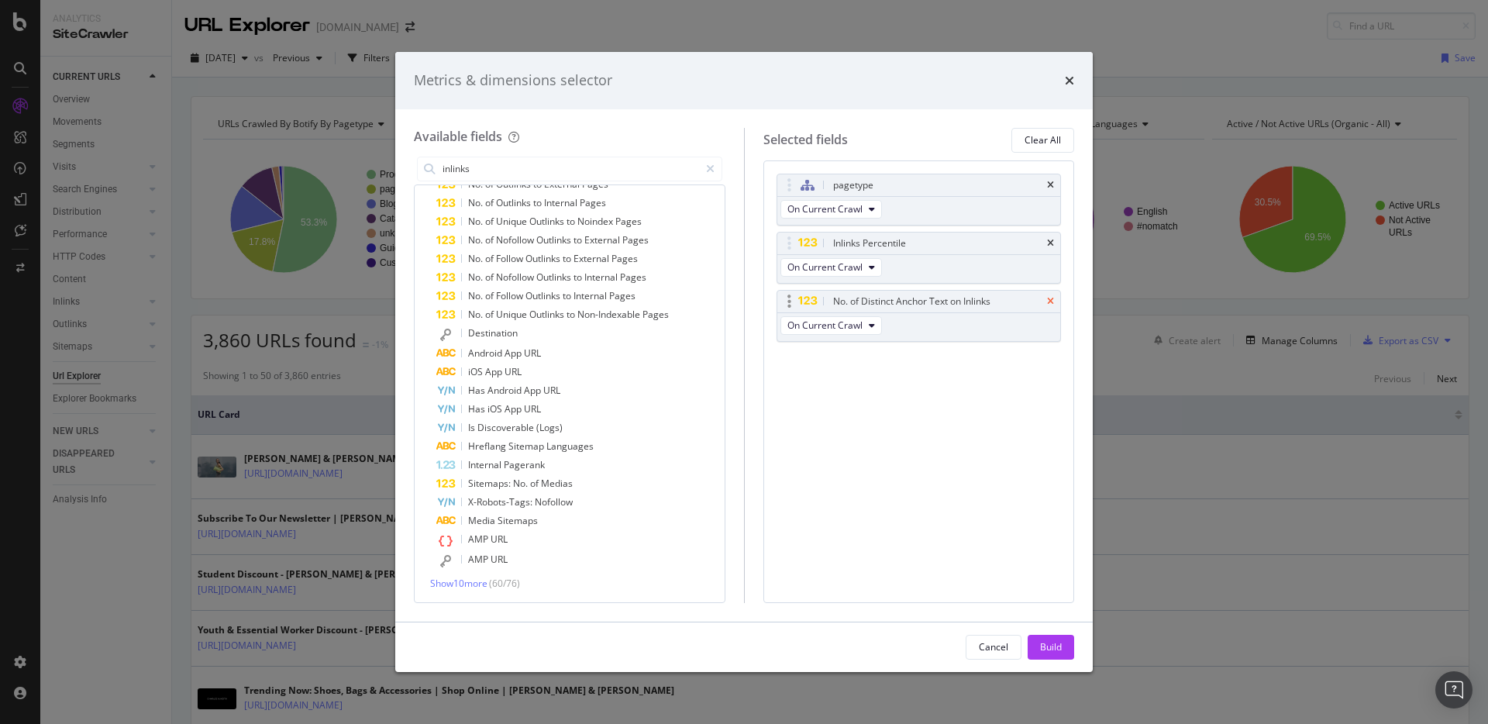
click at [1049, 302] on icon "times" at bounding box center [1050, 301] width 7 height 9
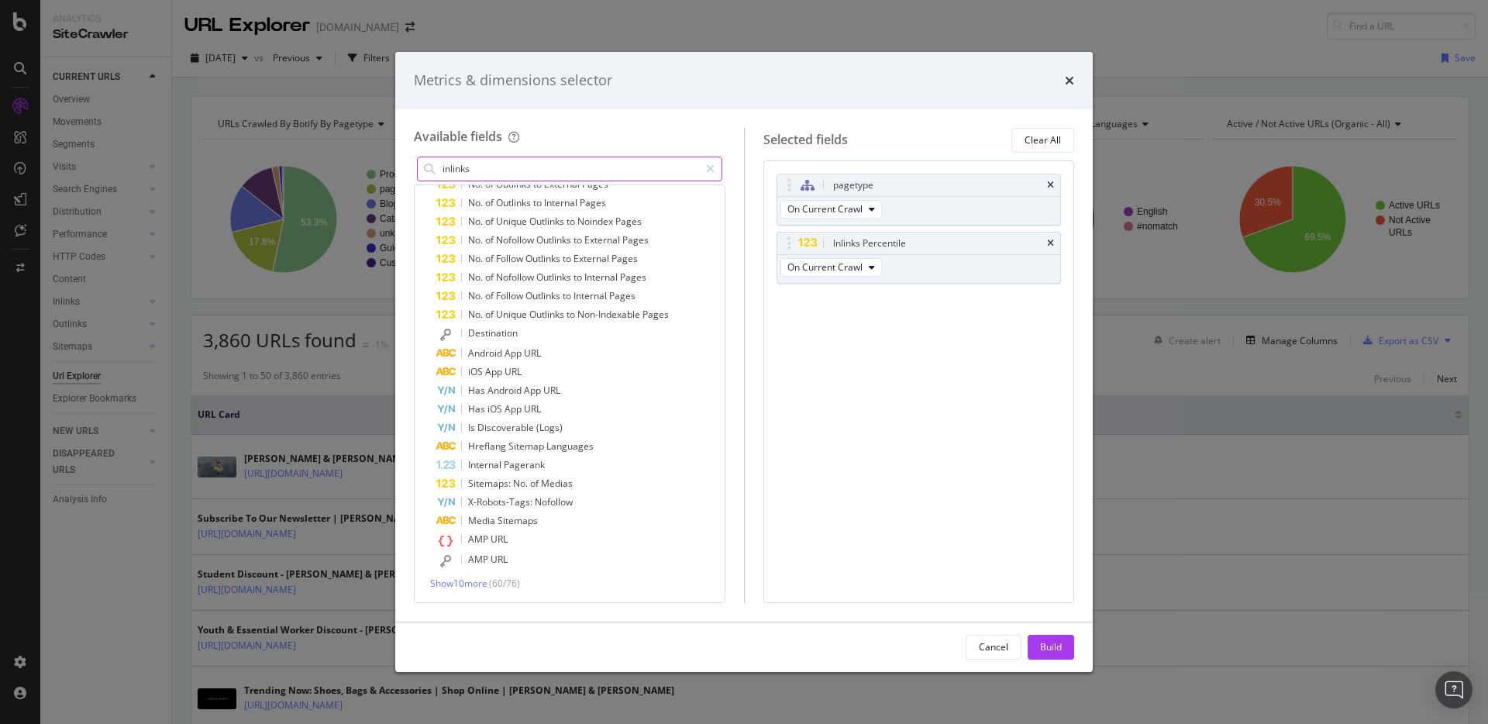
click at [564, 173] on input "inlinks" at bounding box center [570, 168] width 258 height 23
click at [563, 173] on input "inlinks" at bounding box center [570, 168] width 258 height 23
paste input "No. of Unique Follow I"
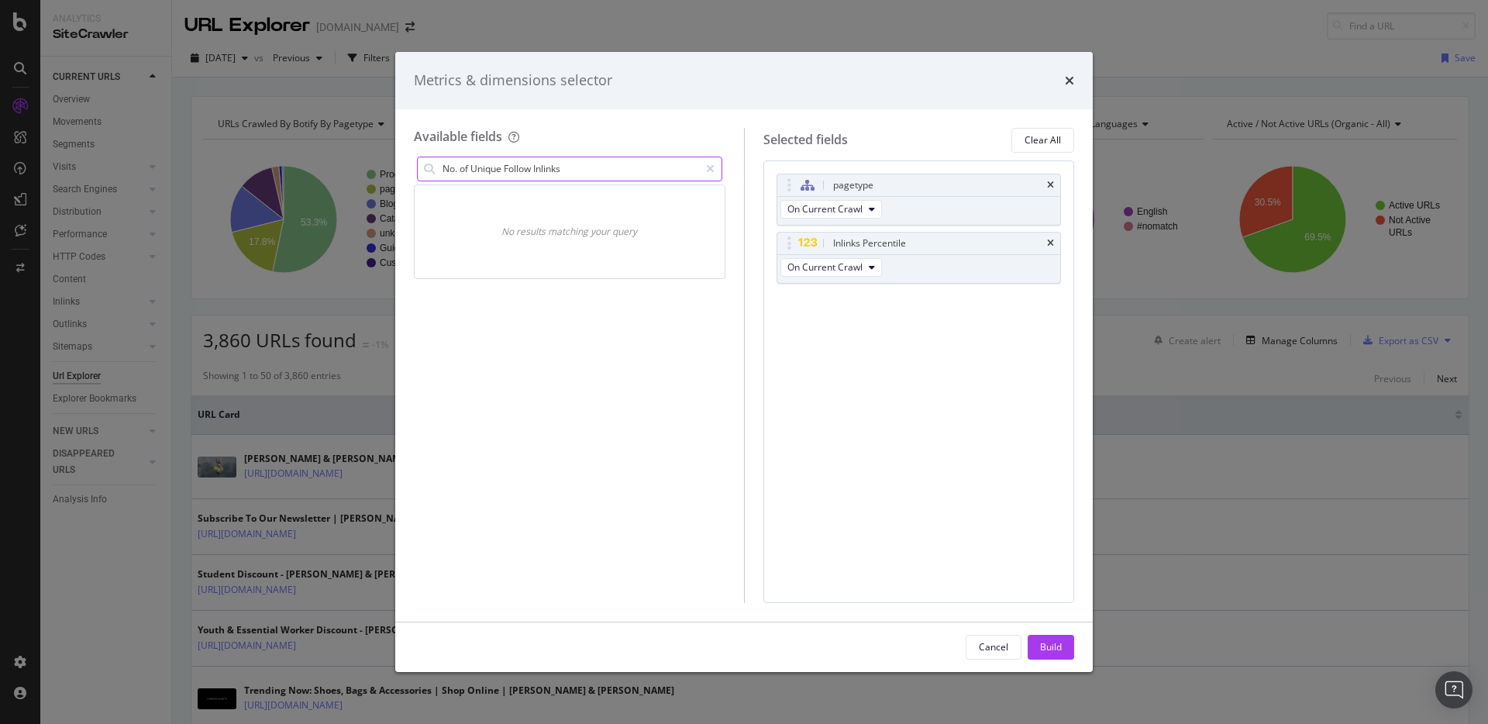
scroll to position [0, 0]
click at [580, 394] on div "No. of Unique Follow Inlinks No results matching your query" at bounding box center [569, 377] width 311 height 449
drag, startPoint x: 469, startPoint y: 169, endPoint x: 425, endPoint y: 163, distance: 45.3
click at [426, 163] on div "No. of Unique Follow Inlinks" at bounding box center [569, 168] width 305 height 25
click at [609, 335] on div "Unique Follow Inlinks No results matching your query" at bounding box center [569, 377] width 311 height 449
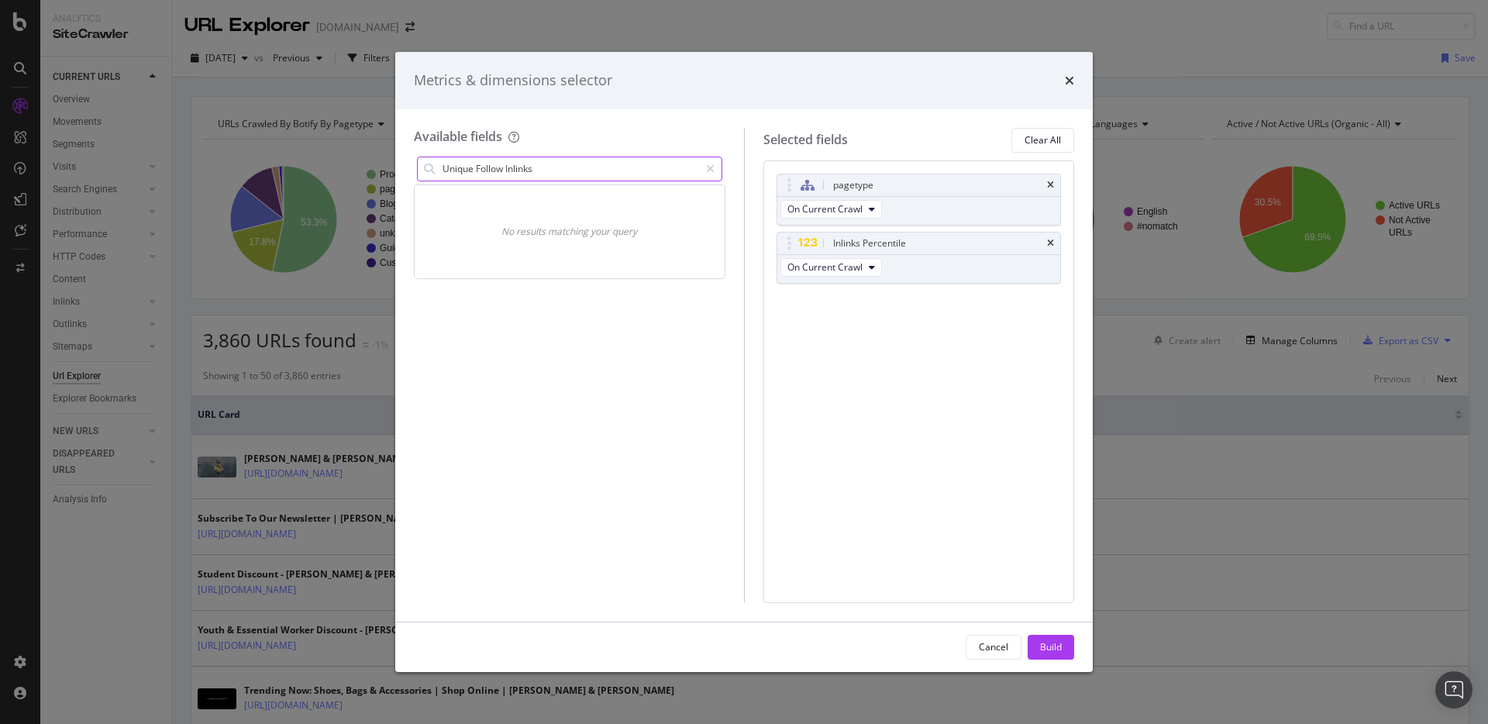
click at [568, 170] on input "Unique Follow Inlinks" at bounding box center [570, 168] width 258 height 23
click at [525, 170] on input "Unique Follow Inlinks" at bounding box center [570, 168] width 258 height 23
click at [526, 170] on input "Unique Follow Inlinks" at bounding box center [570, 168] width 258 height 23
paste input "No. of Unique"
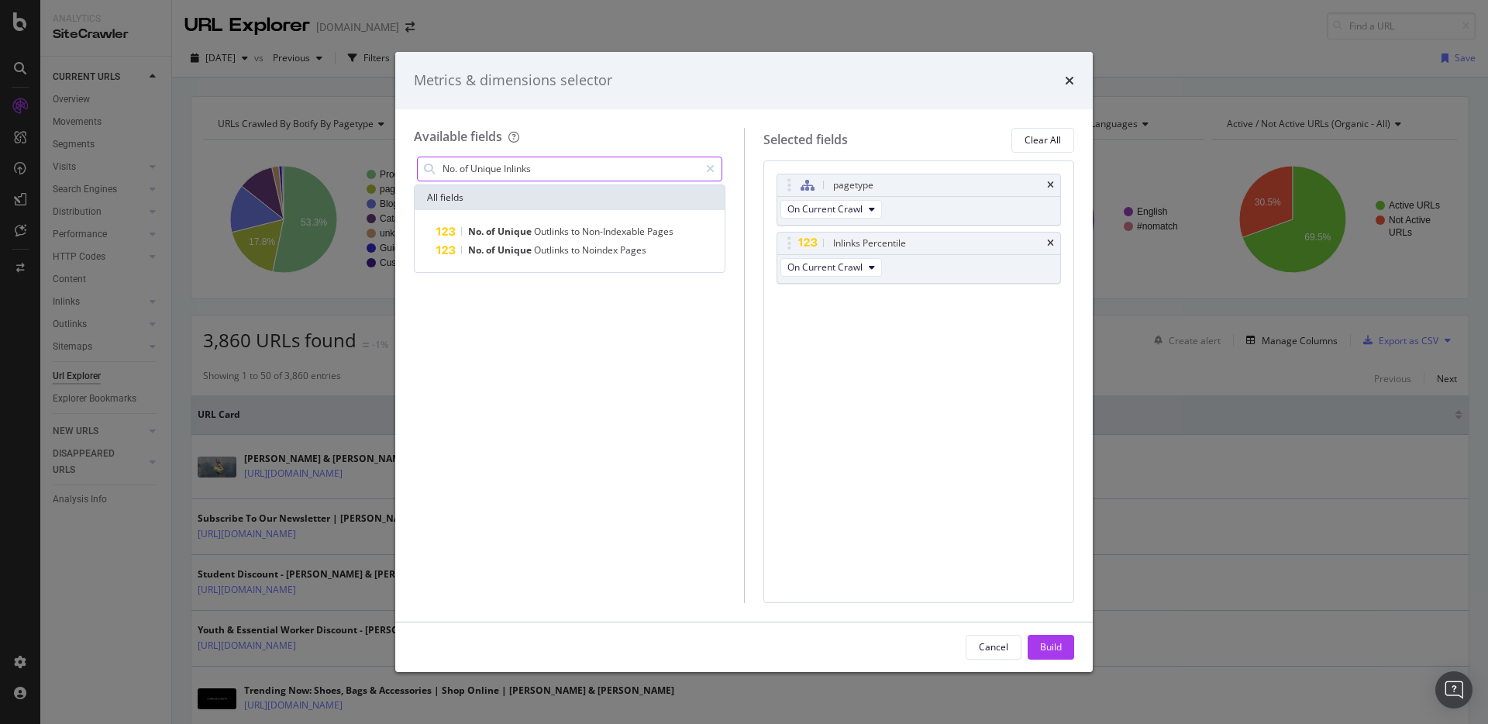
click at [518, 169] on input "No. of Unique Inlinks" at bounding box center [570, 168] width 258 height 23
paste input "Distinct Anchor Text on"
click at [593, 230] on span "Text" at bounding box center [582, 231] width 22 height 13
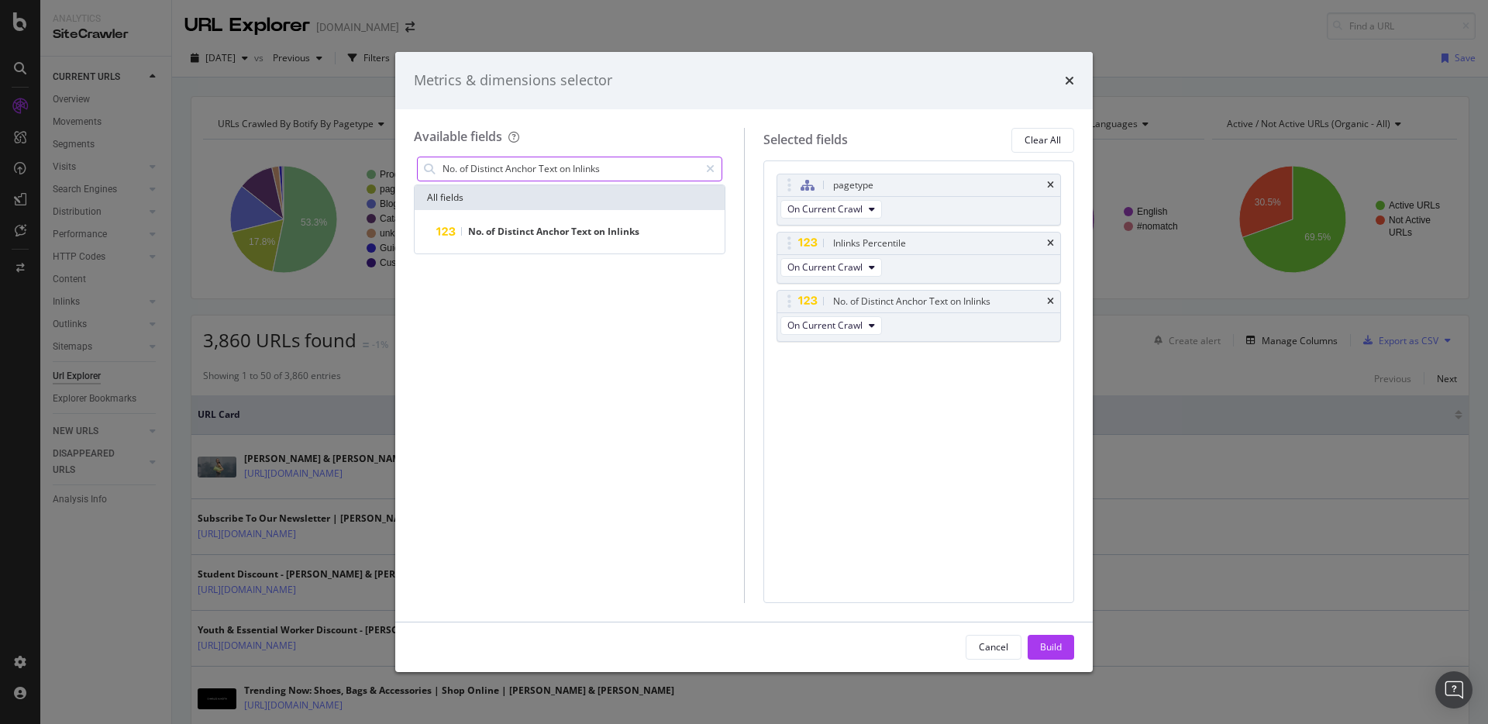
click at [567, 166] on input "No. of Distinct Anchor Text on Inlinks" at bounding box center [570, 168] width 258 height 23
paste input "Clicks excluding anonymized querie"
click at [552, 159] on input "No. of Clicks excluding anonymized queries" at bounding box center [570, 168] width 258 height 23
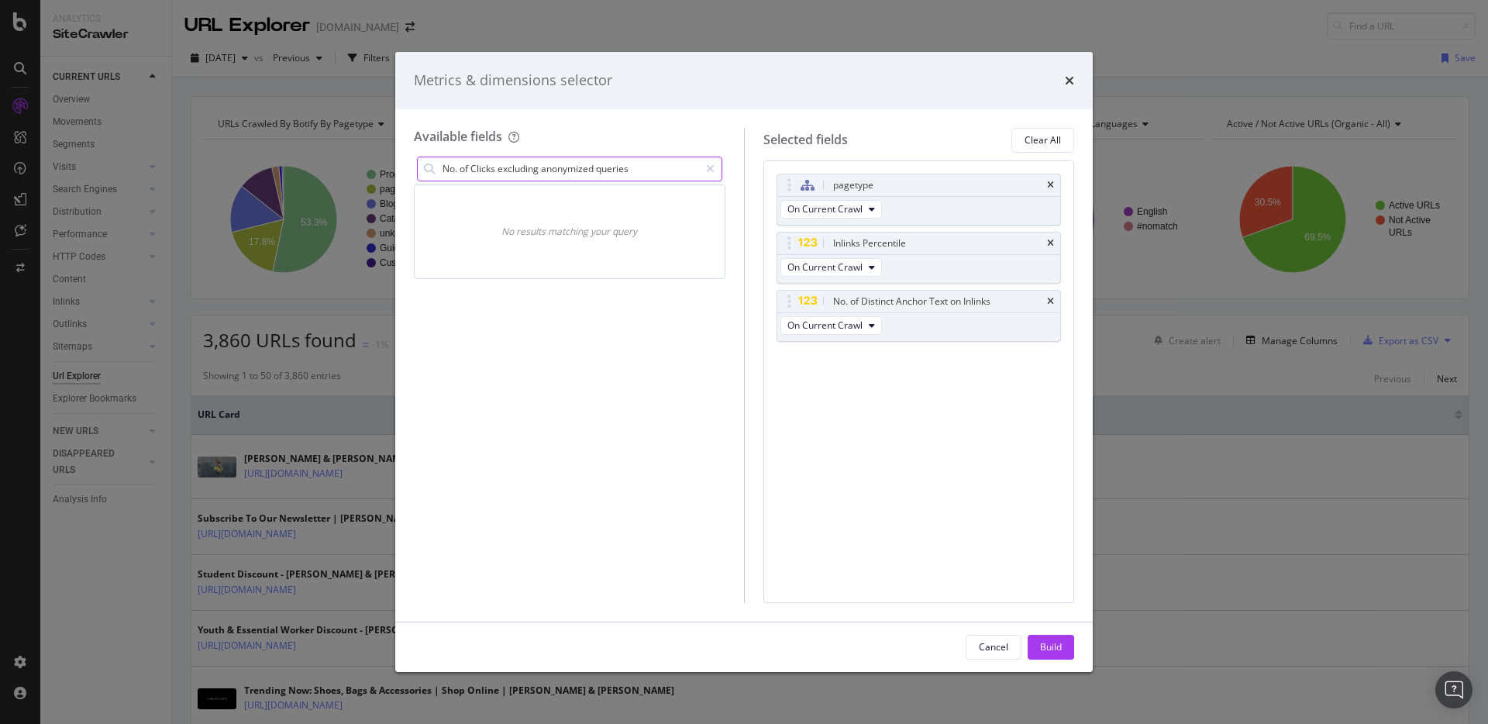
click at [552, 159] on input "No. of Clicks excluding anonymized queries" at bounding box center [570, 168] width 258 height 23
paste input "Impression"
drag, startPoint x: 590, startPoint y: 370, endPoint x: 580, endPoint y: 385, distance: 18.5
click at [590, 370] on div "No. of Impressions excluding anonymized queries No results matching your query" at bounding box center [569, 377] width 311 height 449
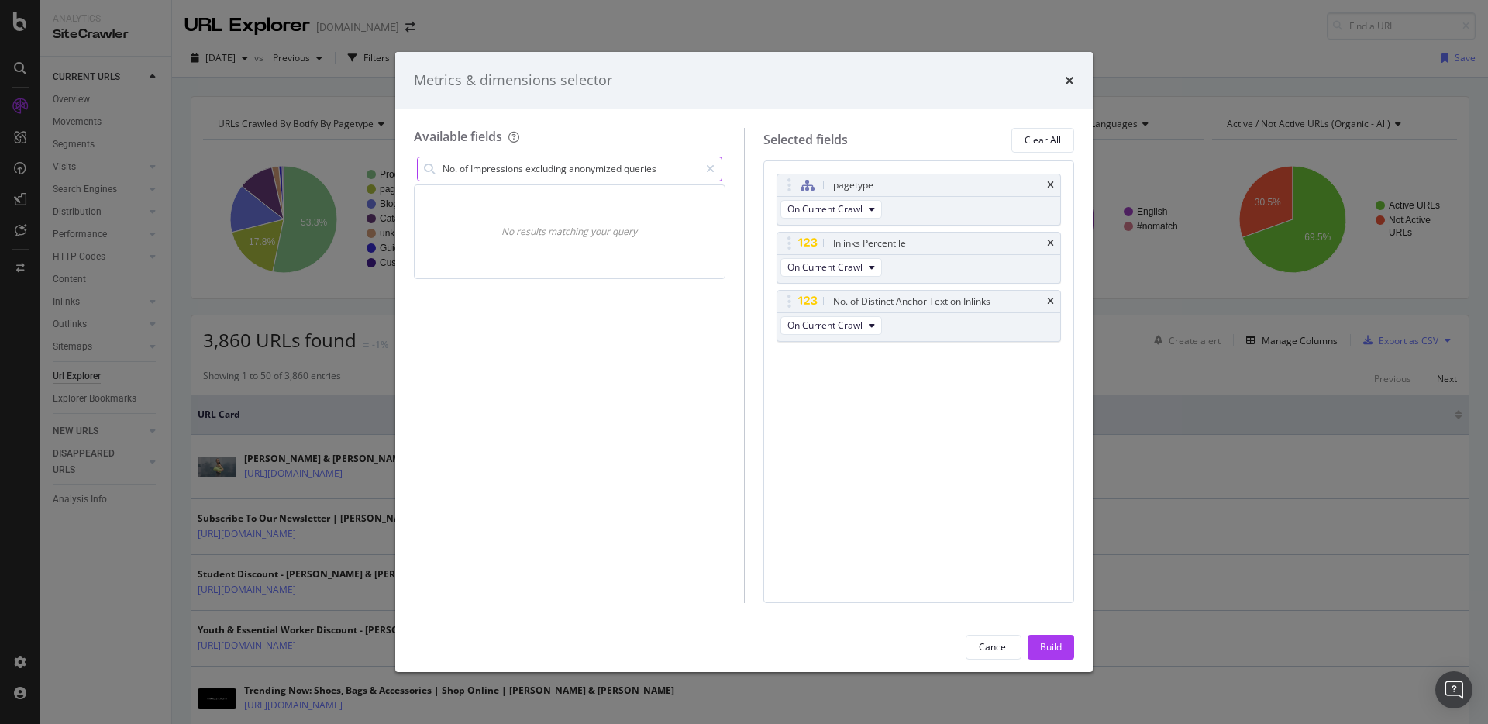
click at [578, 164] on input "No. of Impressions excluding anonymized queries" at bounding box center [570, 168] width 258 height 23
paste input "Crawls from Google - Indexing Bots (Logs)"
type input "No. of Crawls from Google - Indexing Bots (Logs)"
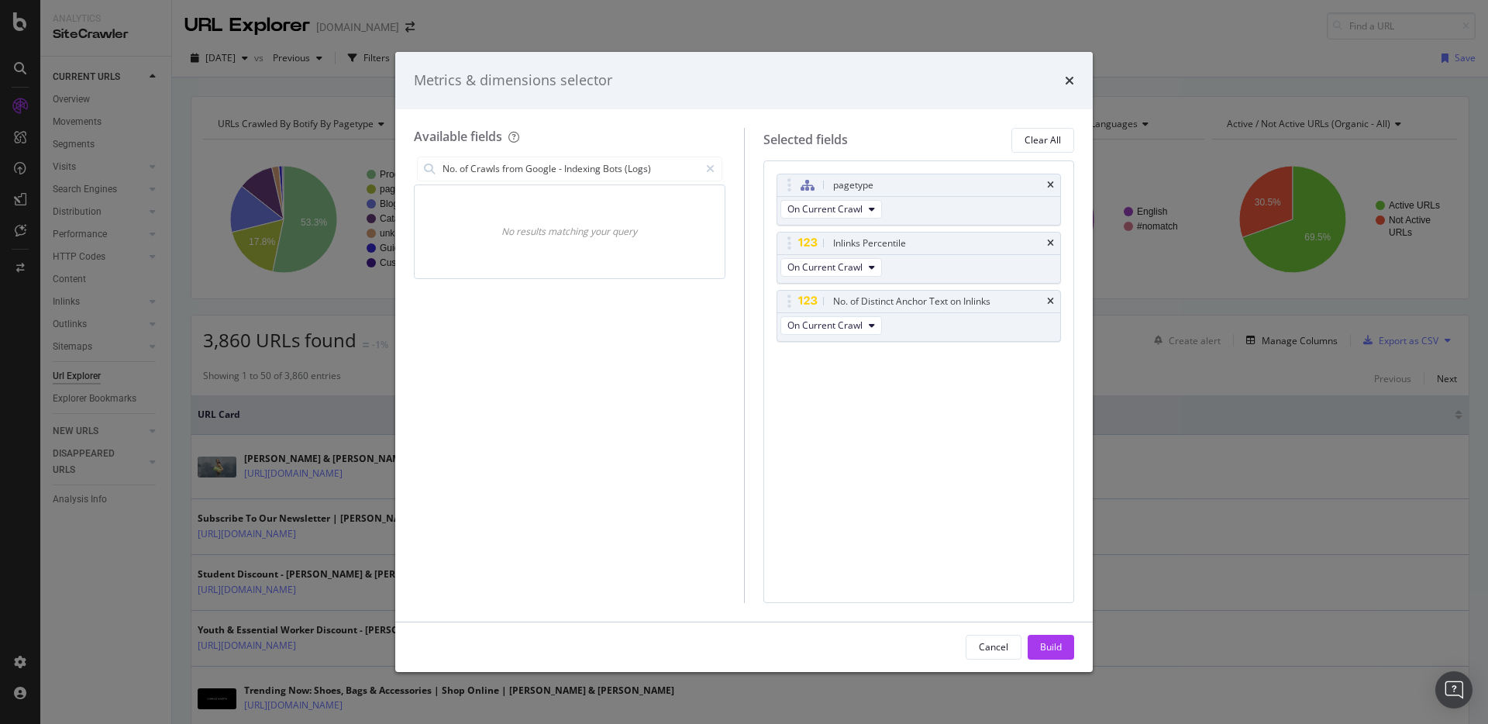
click at [1064, 81] on icon "times" at bounding box center [1068, 80] width 9 height 12
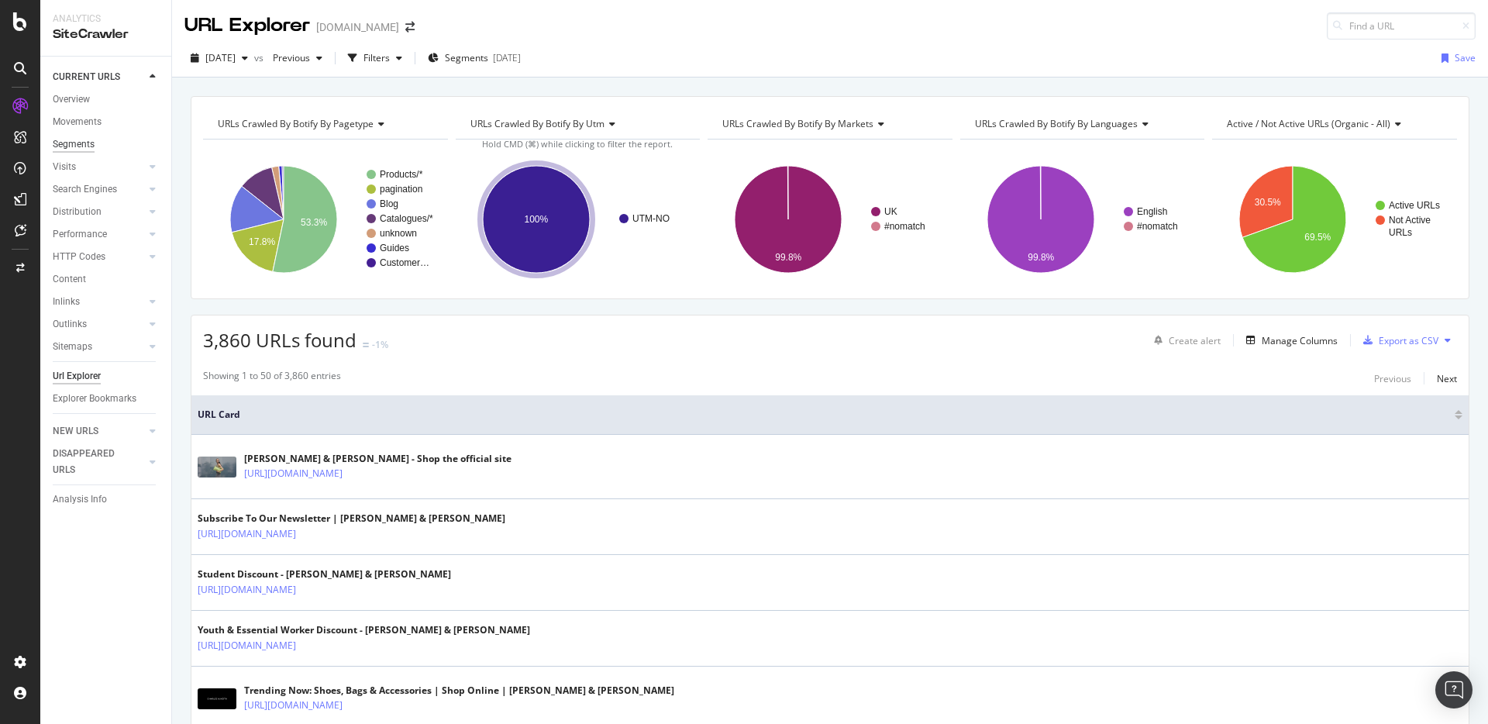
click at [83, 145] on div "Segments" at bounding box center [74, 144] width 42 height 16
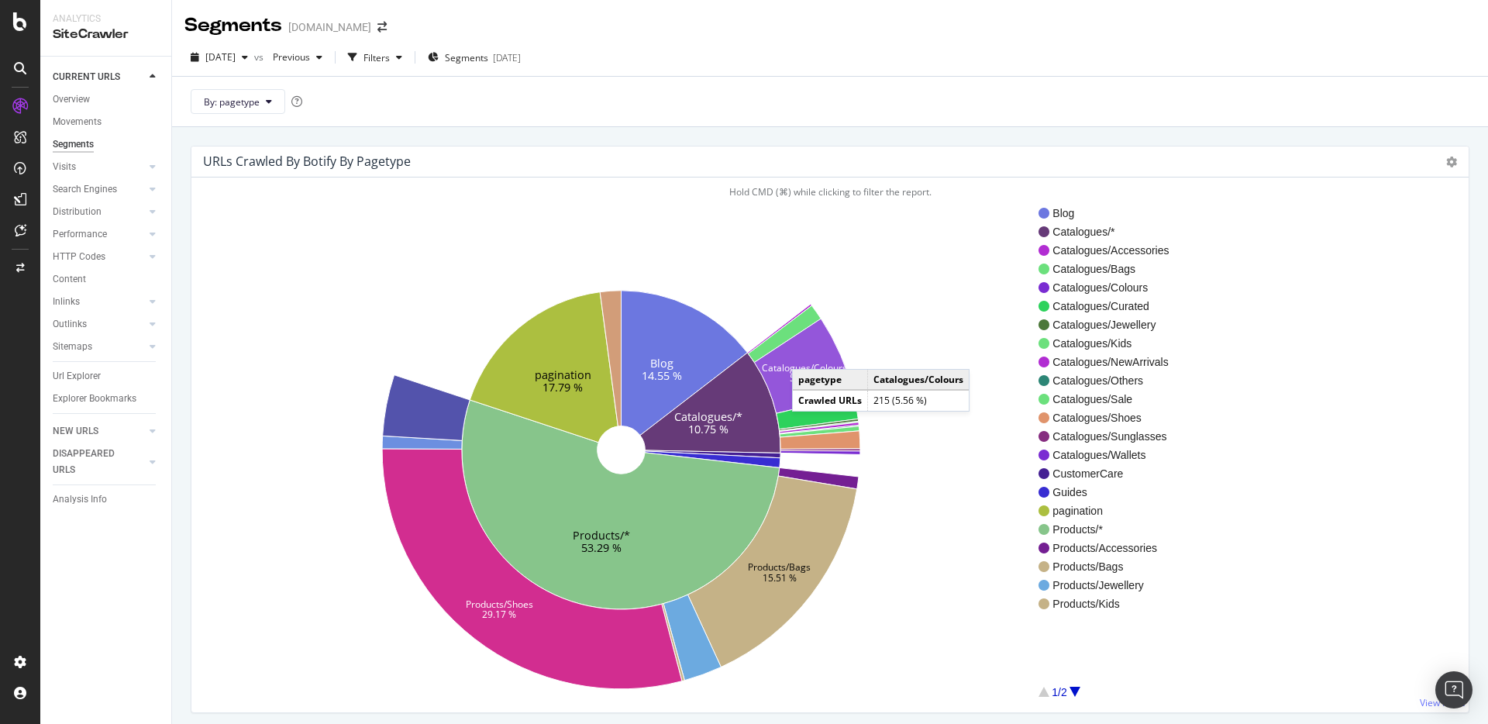
click at [807, 353] on icon at bounding box center [804, 365] width 99 height 95
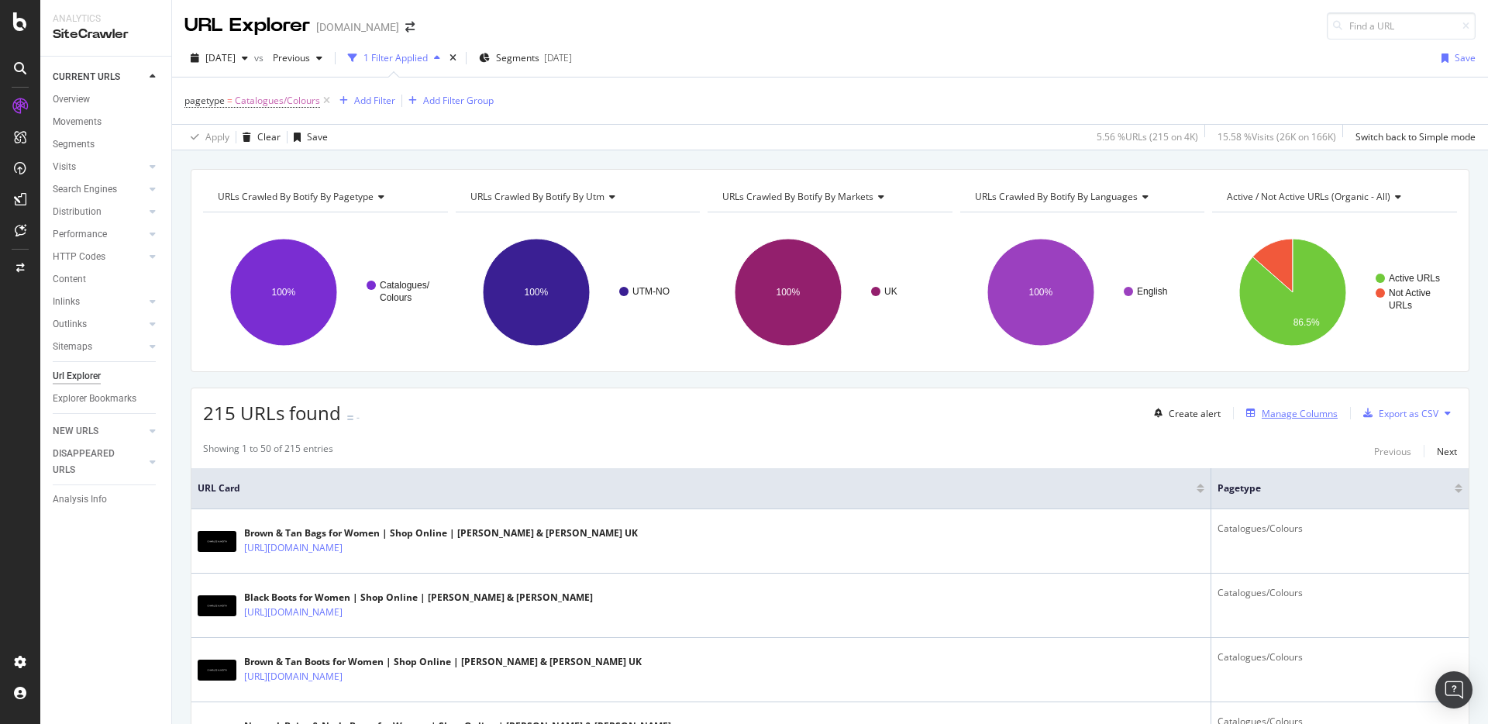
click at [1286, 411] on div "Manage Columns" at bounding box center [1299, 413] width 76 height 13
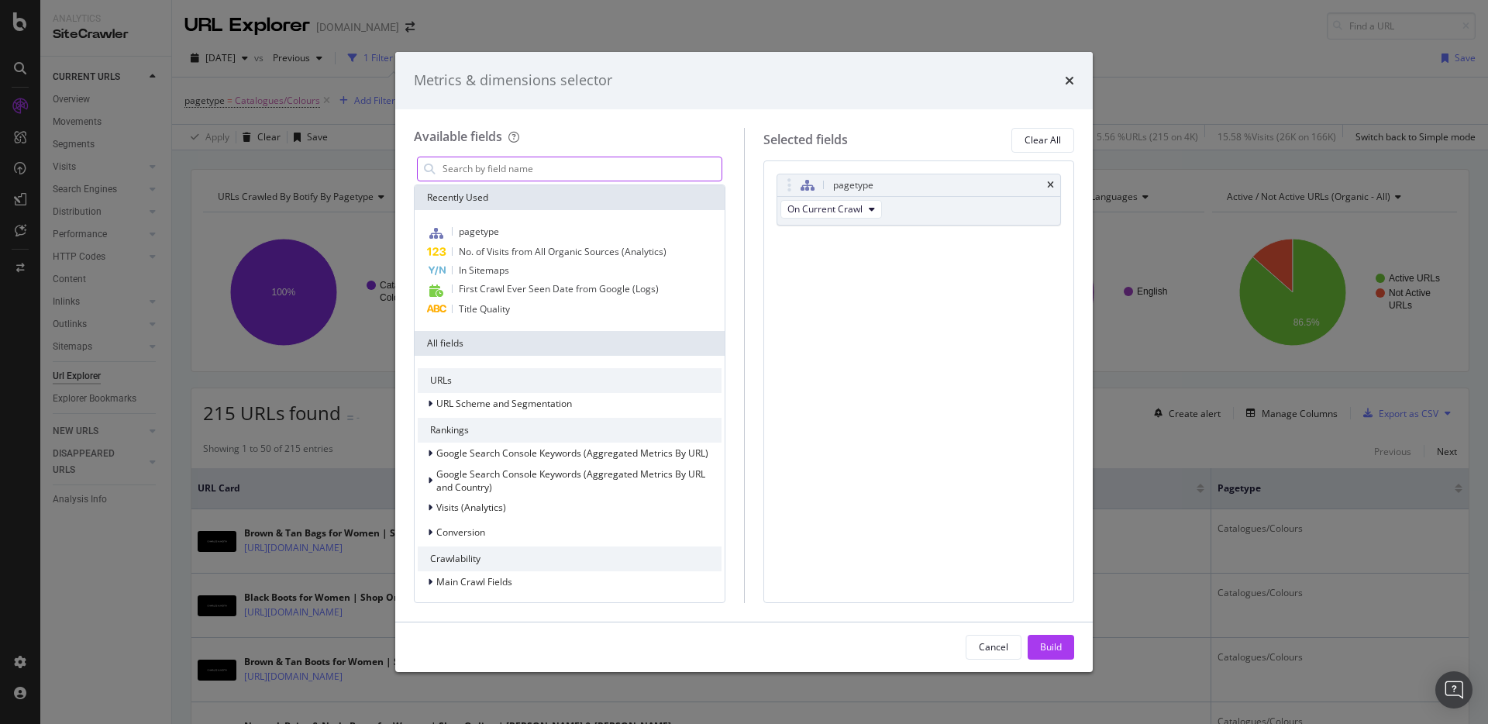
click at [569, 162] on input "modal" at bounding box center [581, 168] width 280 height 23
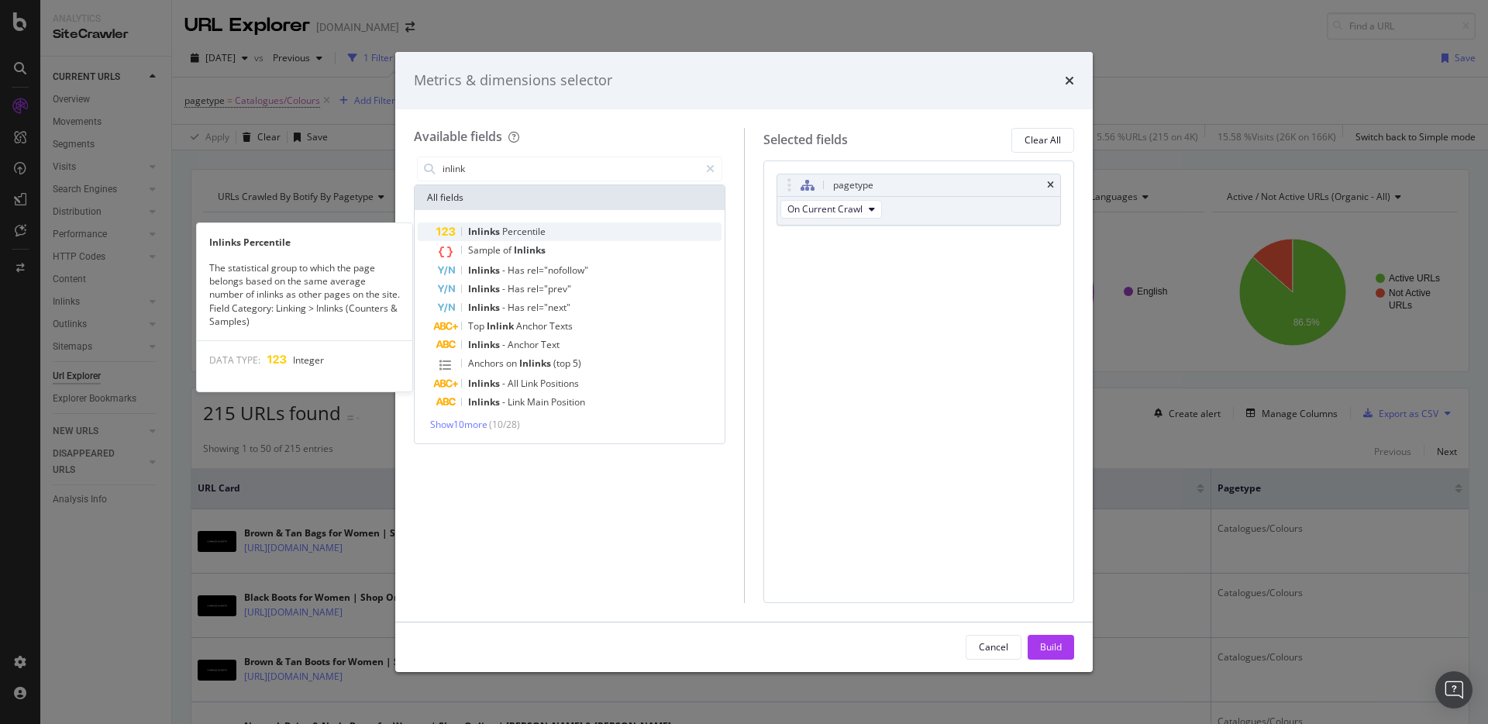
click at [520, 227] on span "Percentile" at bounding box center [523, 231] width 43 height 13
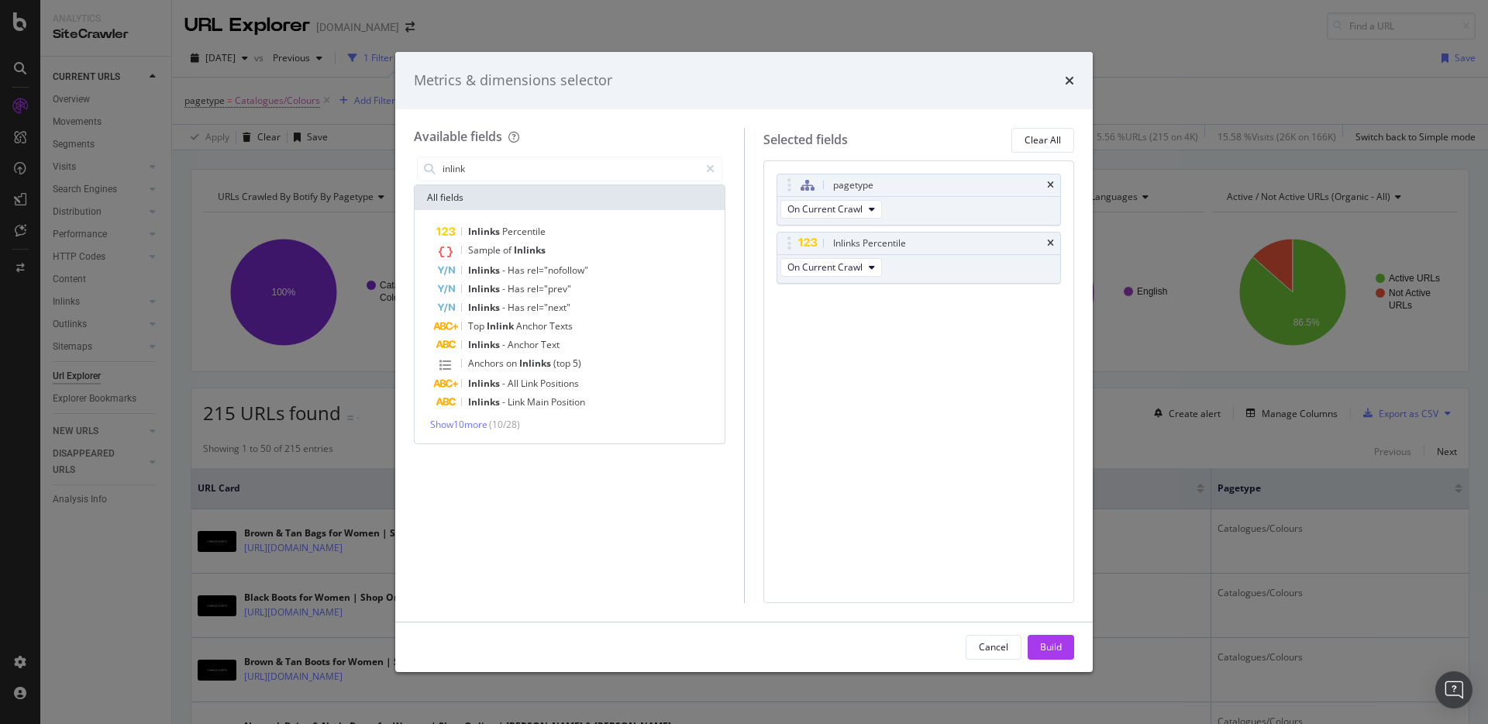
click at [476, 431] on div "Inlinks Percentile Sample of Inlinks Inlinks - Has rel="nofollow" Inlinks - Has…" at bounding box center [569, 326] width 310 height 233
click at [476, 427] on span "Show 10 more" at bounding box center [458, 424] width 57 height 13
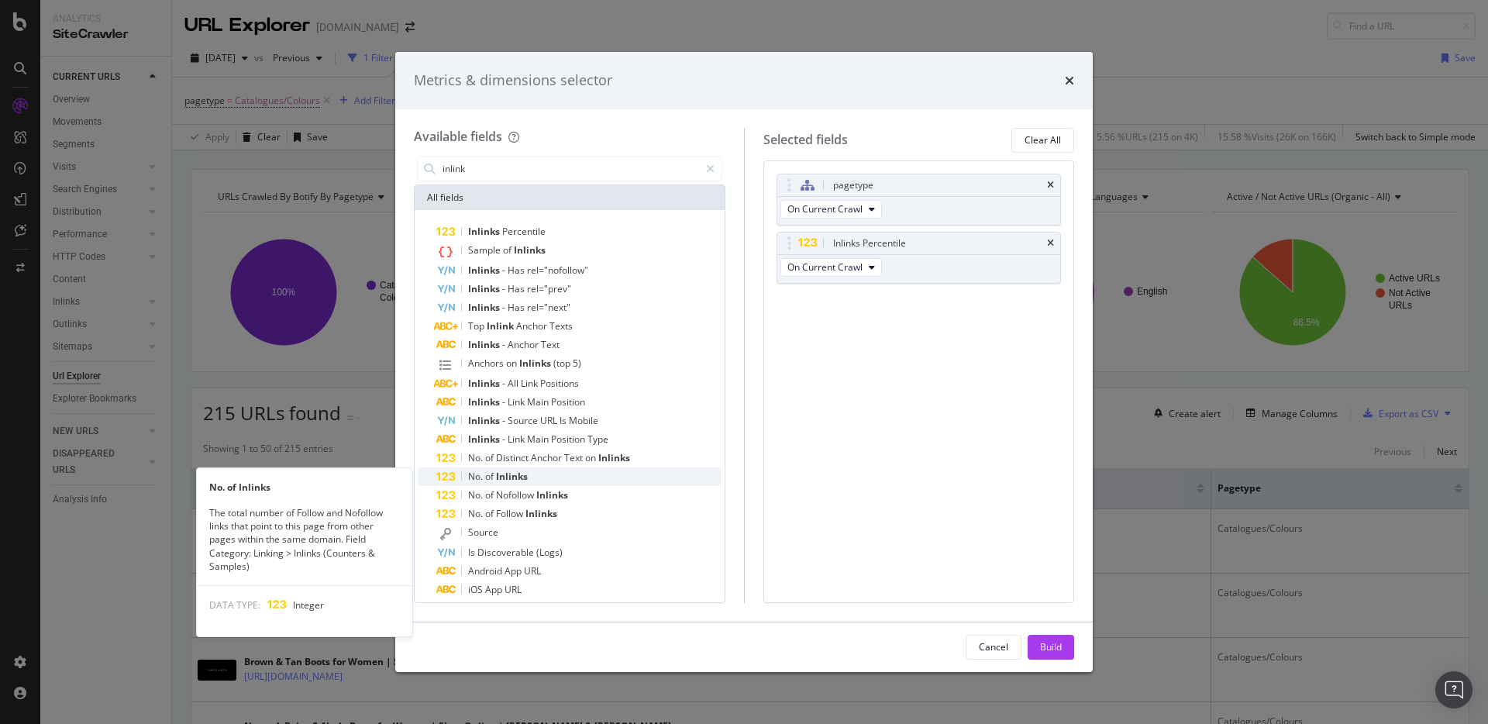
click at [507, 475] on span "Inlinks" at bounding box center [512, 475] width 32 height 13
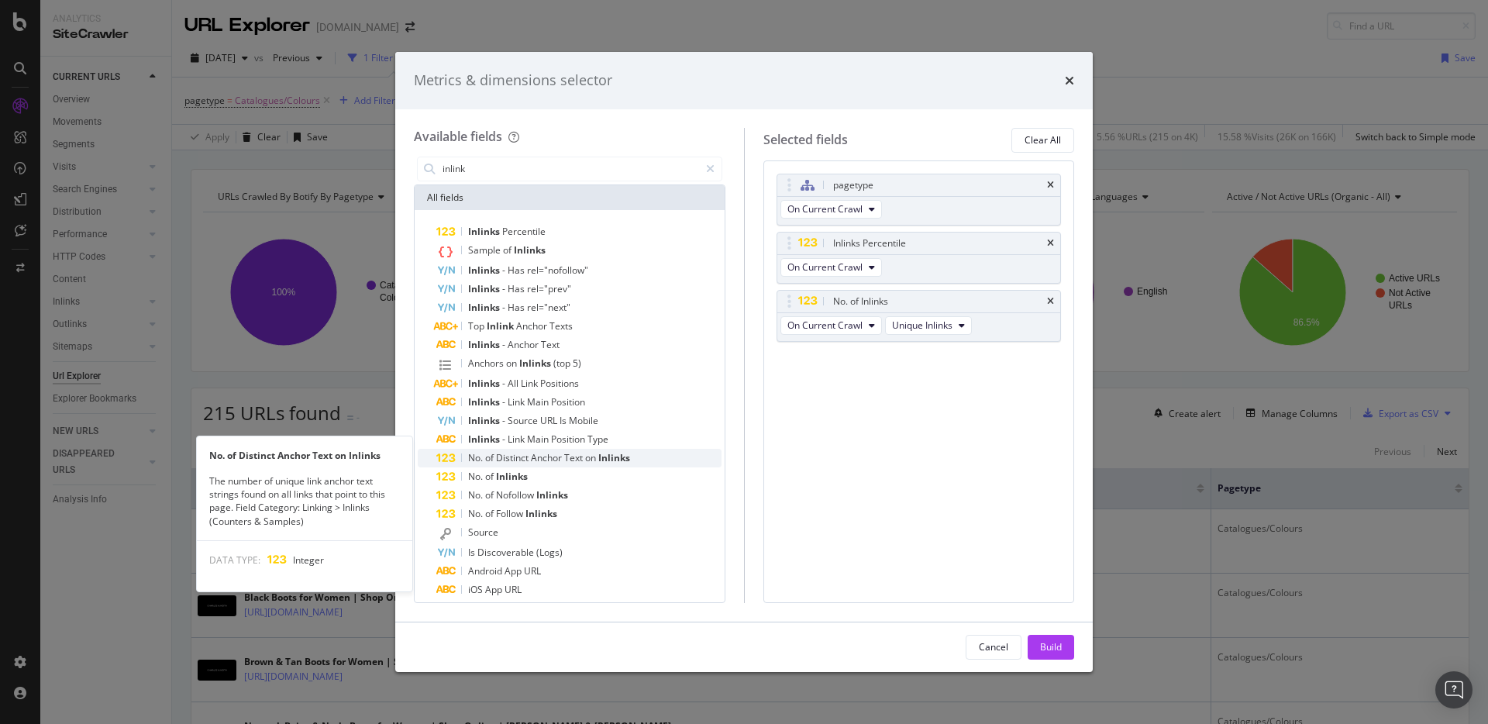
scroll to position [29, 0]
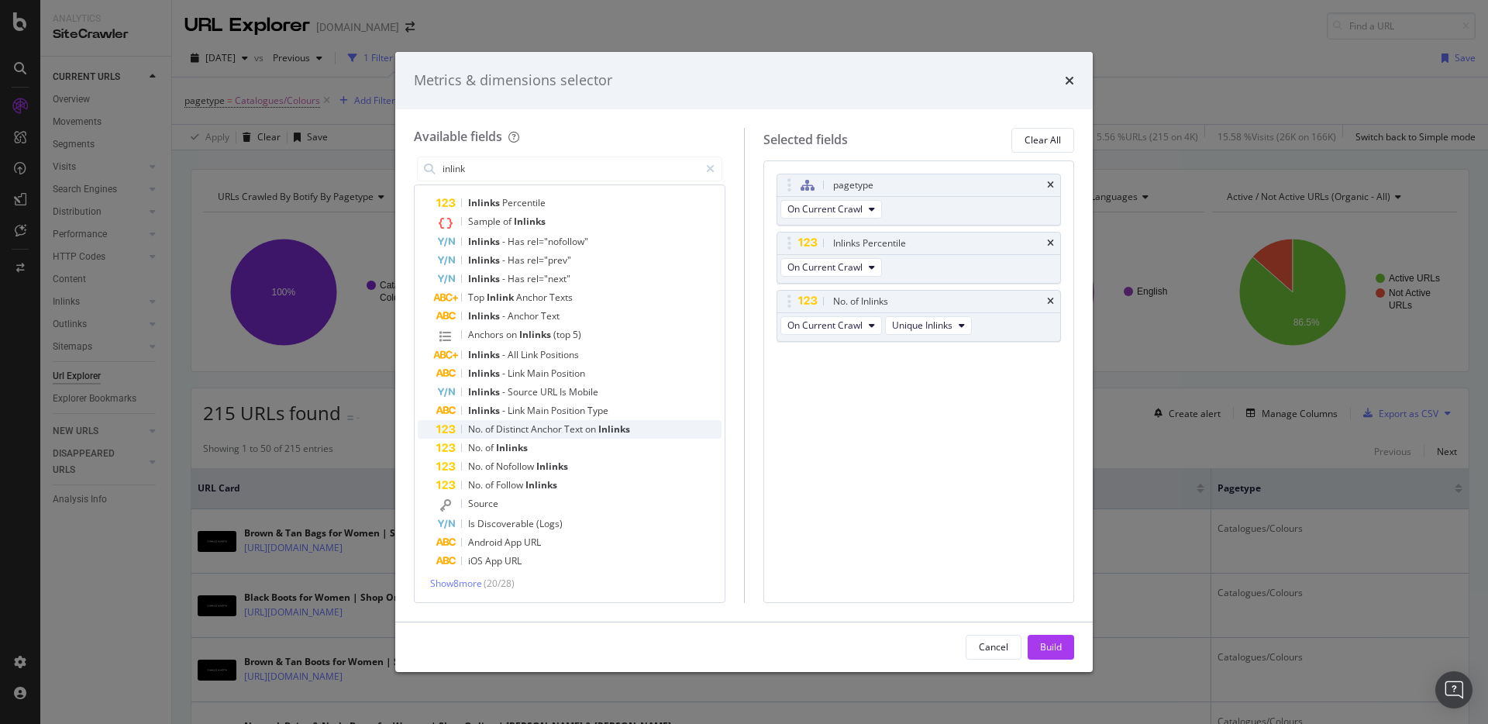
click at [559, 432] on span "Anchor" at bounding box center [547, 428] width 33 height 13
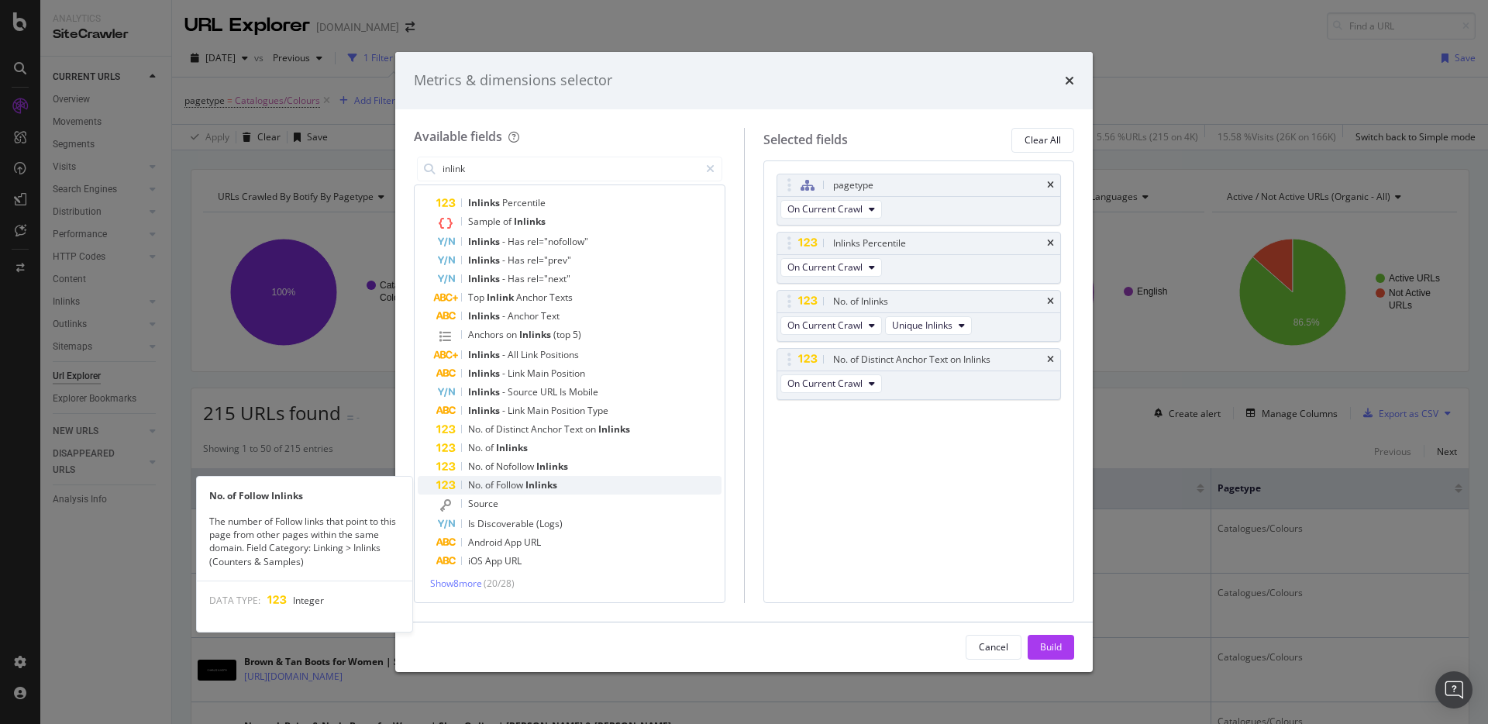
click at [549, 486] on span "Inlinks" at bounding box center [541, 484] width 32 height 13
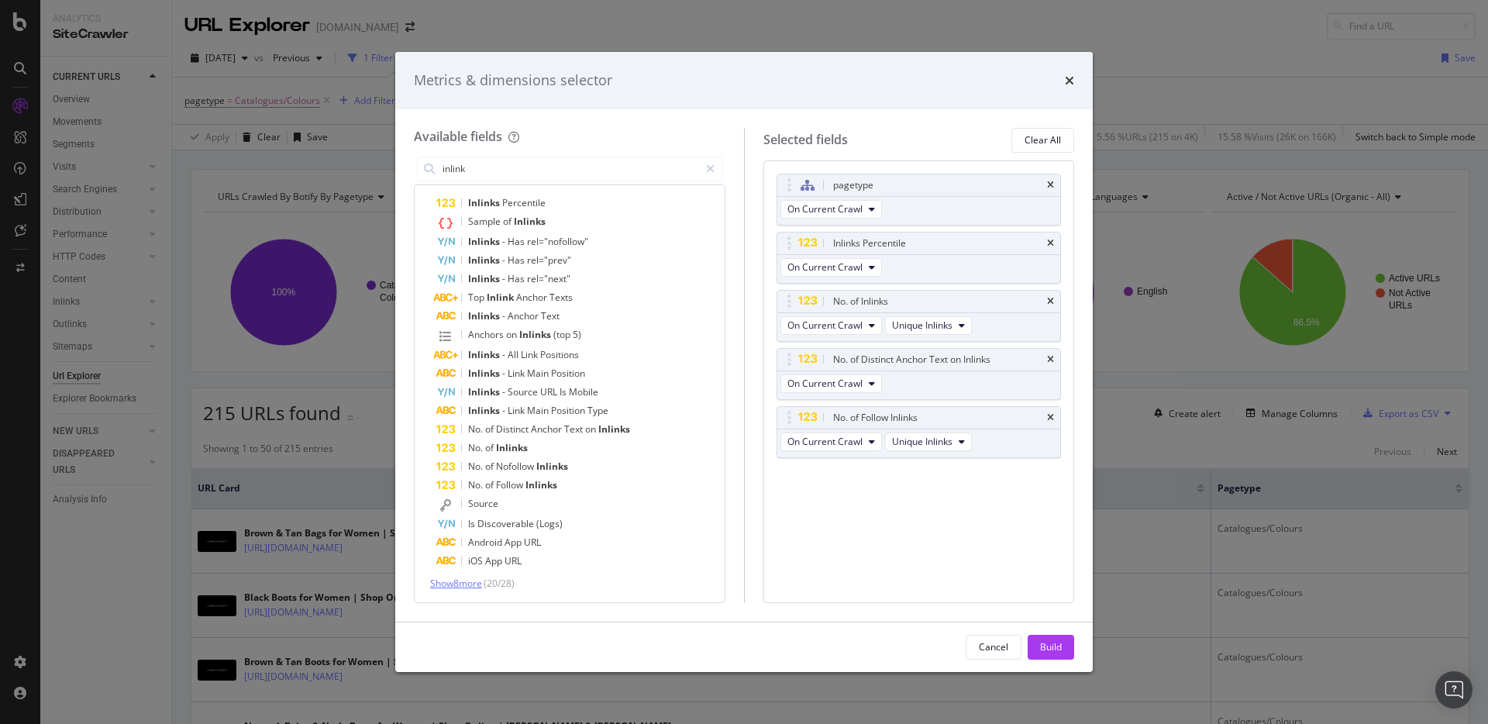
click at [460, 581] on span "Show 8 more" at bounding box center [456, 582] width 52 height 13
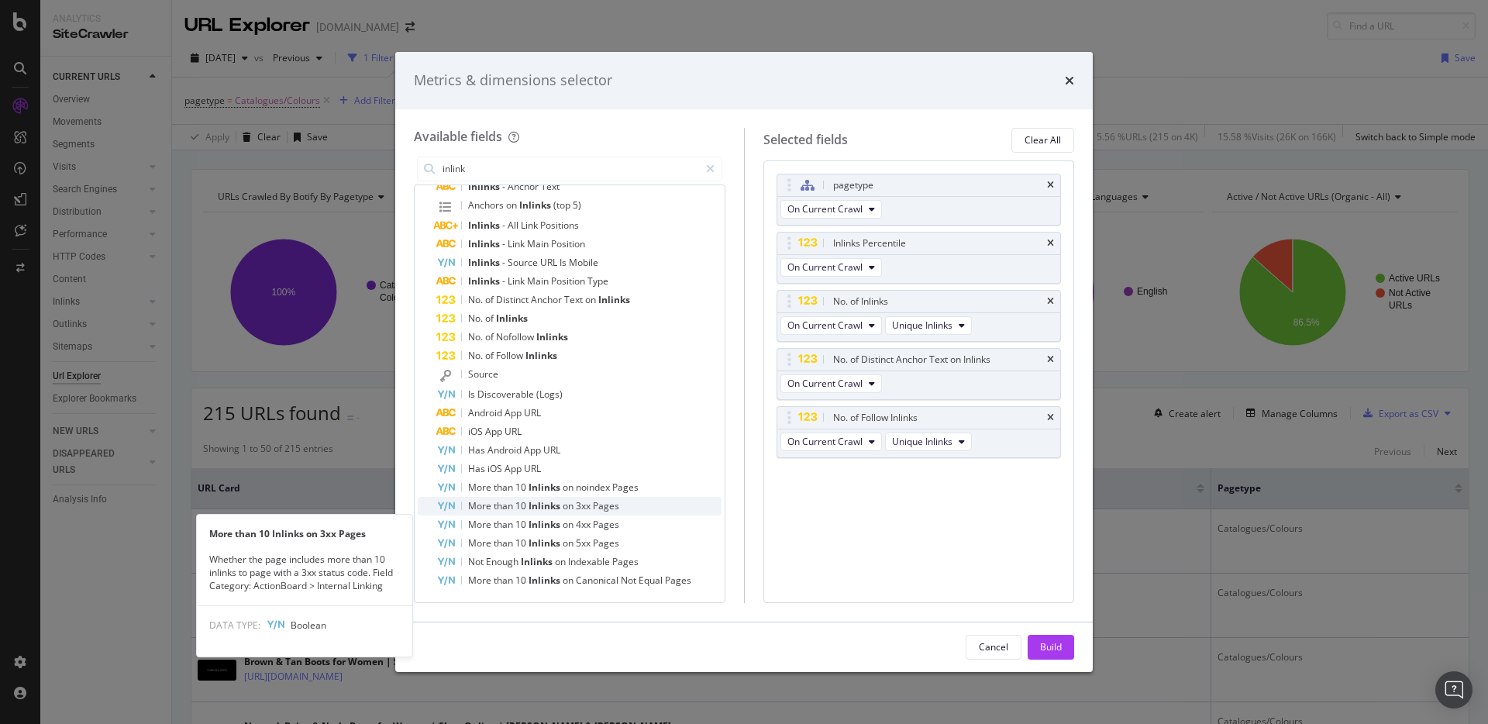
scroll to position [0, 0]
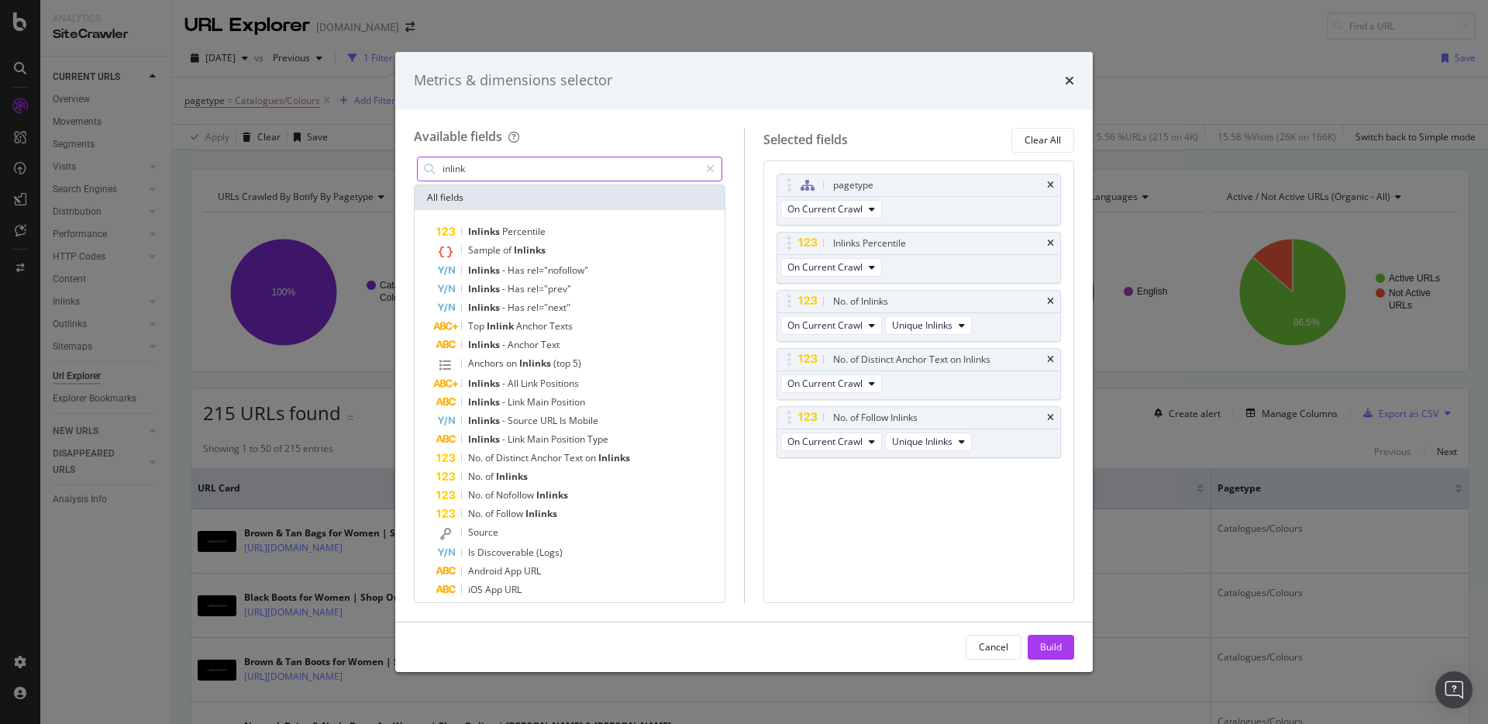
click at [549, 168] on input "inlink" at bounding box center [570, 168] width 258 height 23
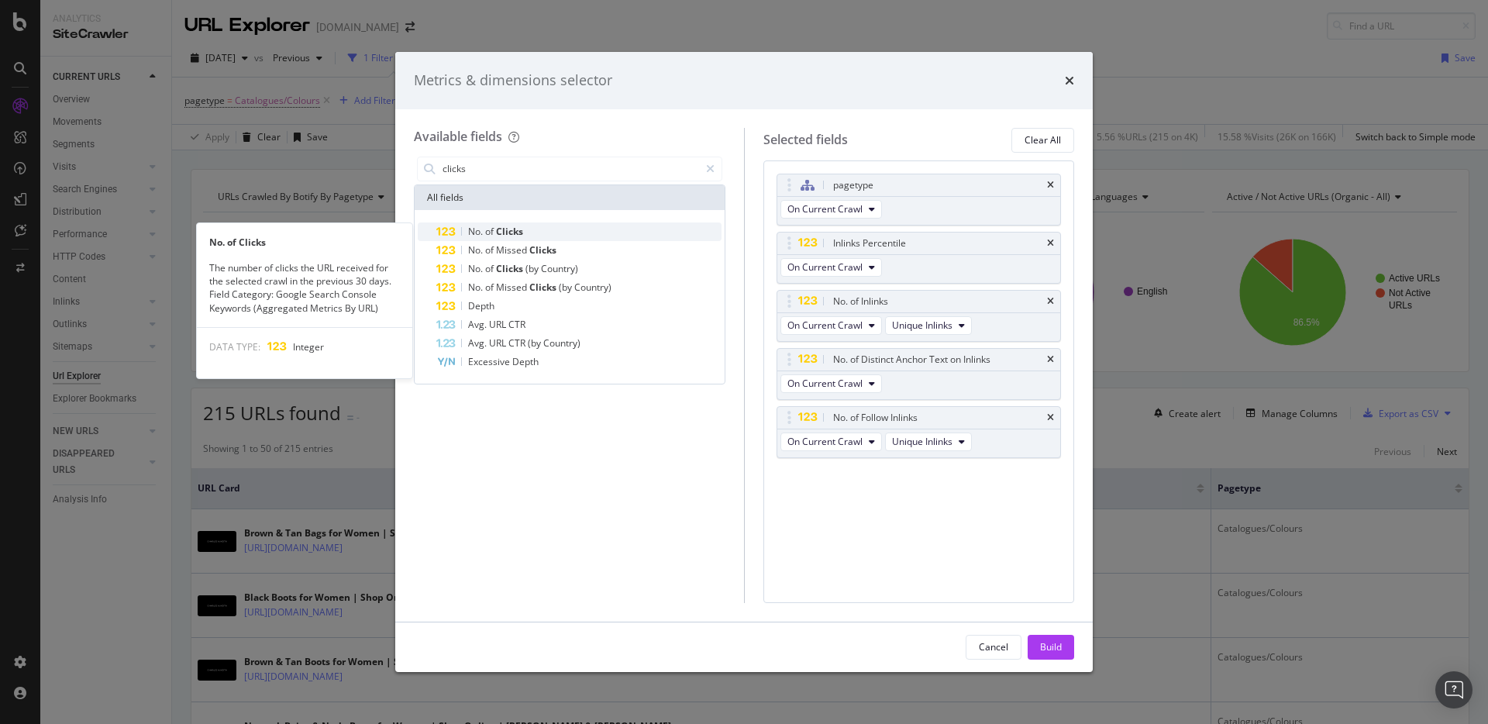
click at [508, 231] on span "Clicks" at bounding box center [509, 231] width 27 height 13
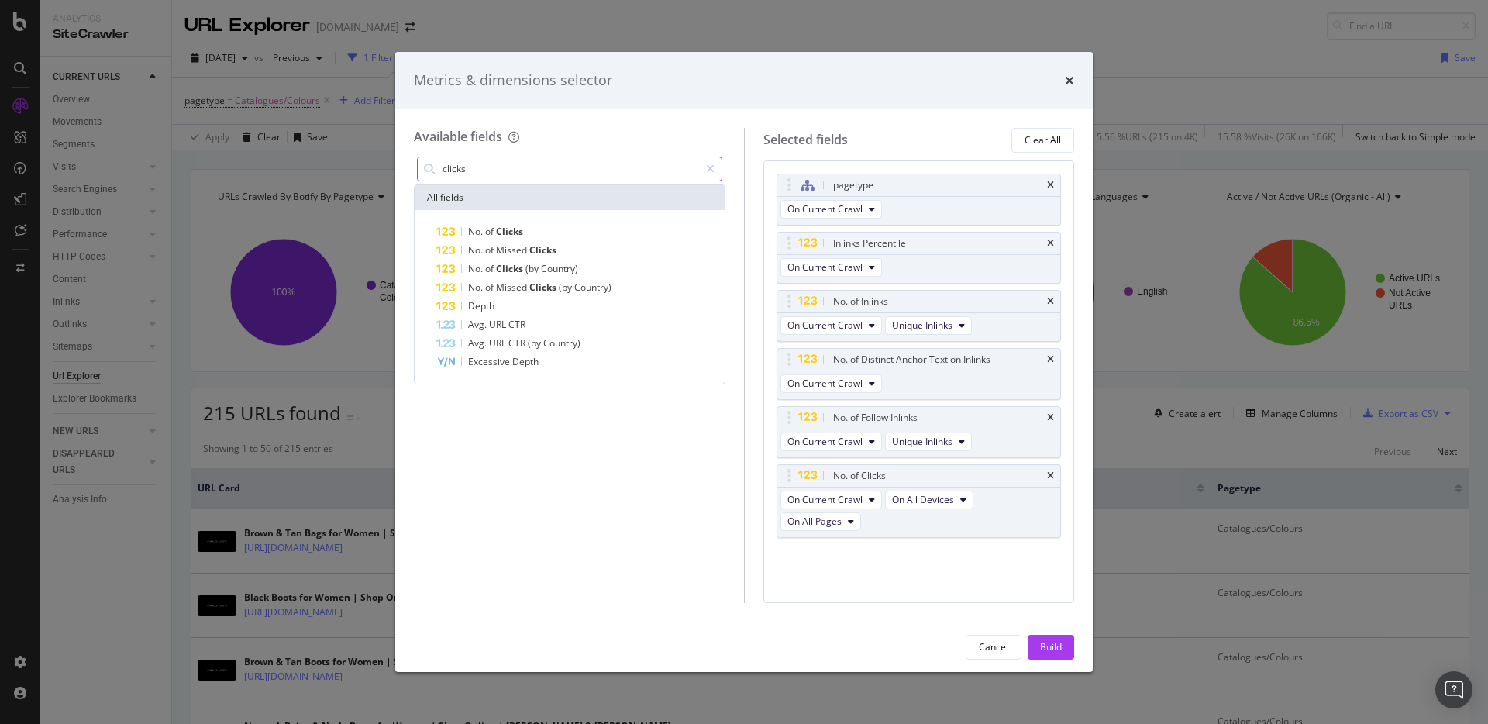
click at [481, 165] on input "clicks" at bounding box center [570, 168] width 258 height 23
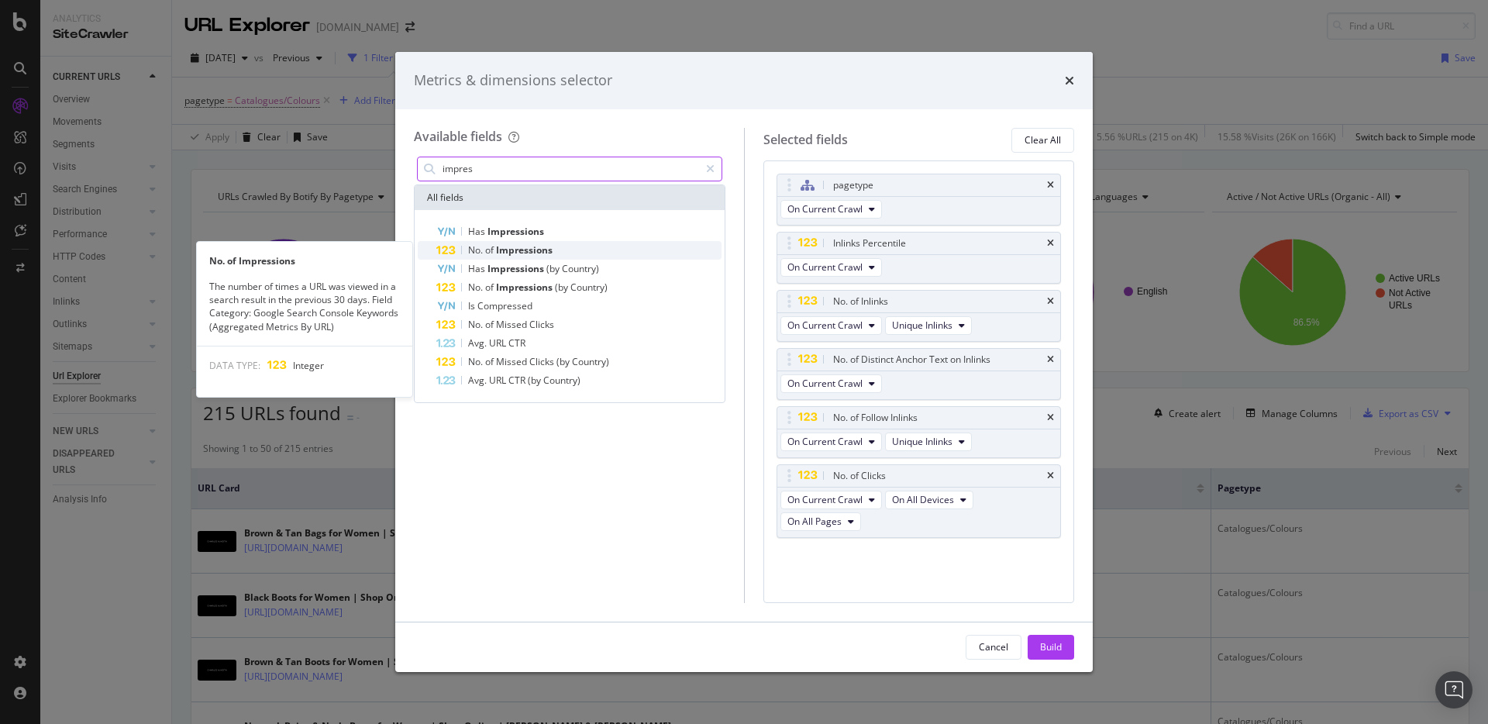
type input "impres"
click at [509, 249] on span "Impressions" at bounding box center [524, 249] width 57 height 13
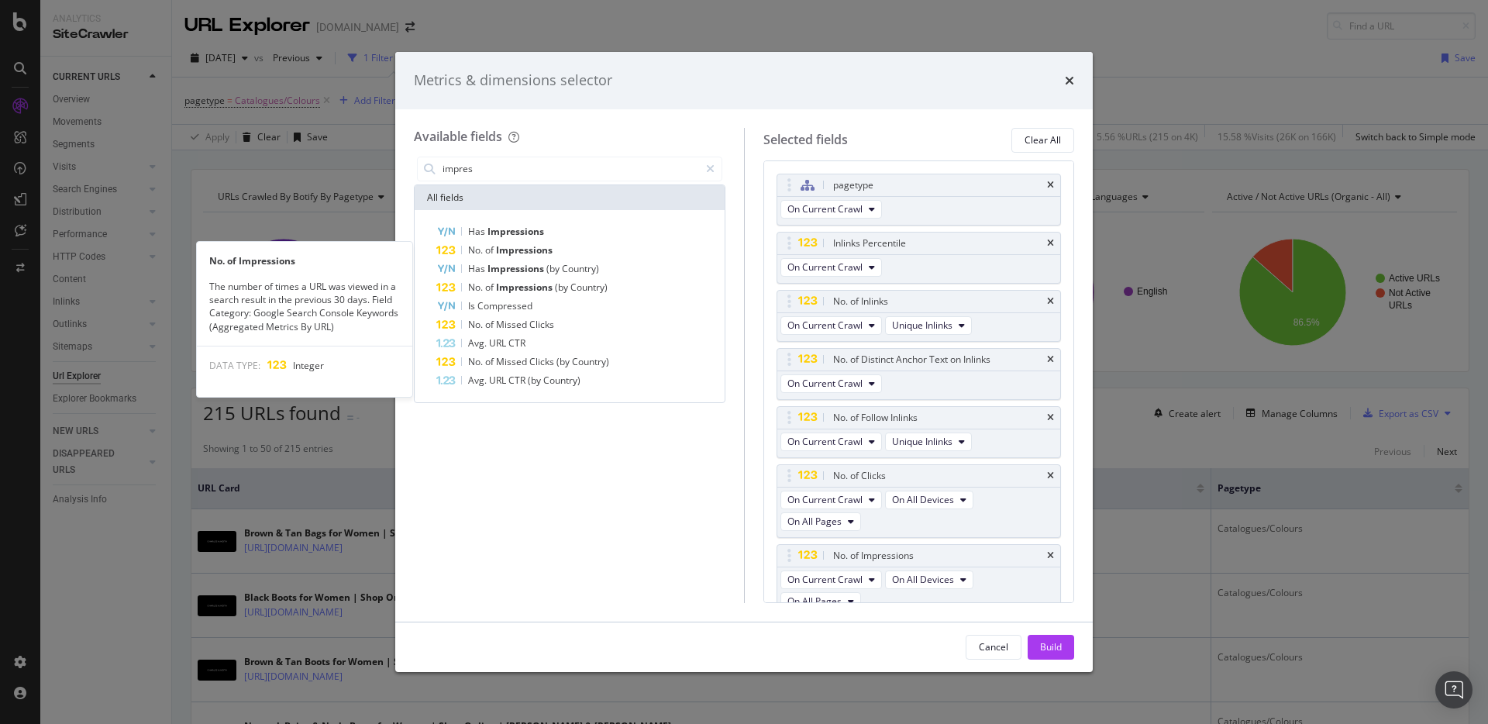
scroll to position [15, 0]
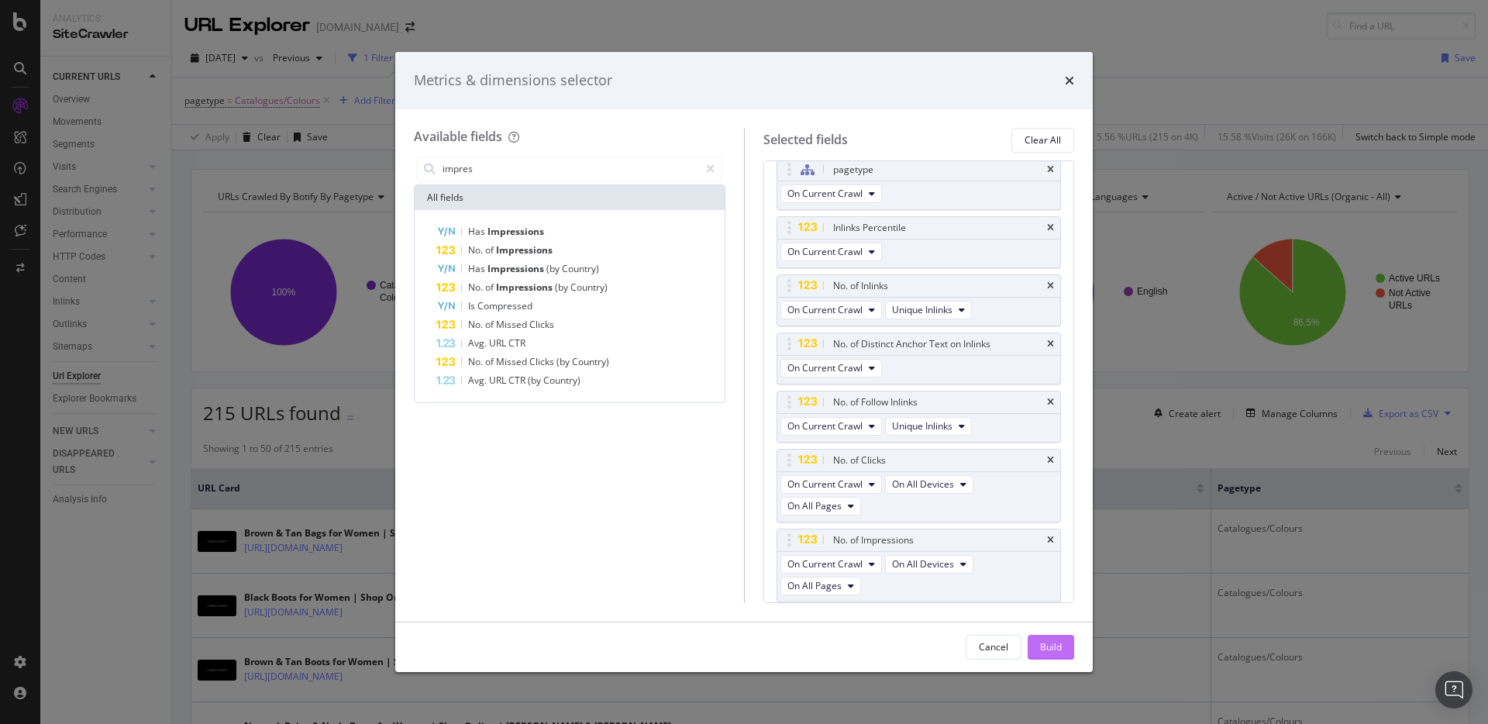
click at [1046, 650] on div "Build" at bounding box center [1051, 646] width 22 height 13
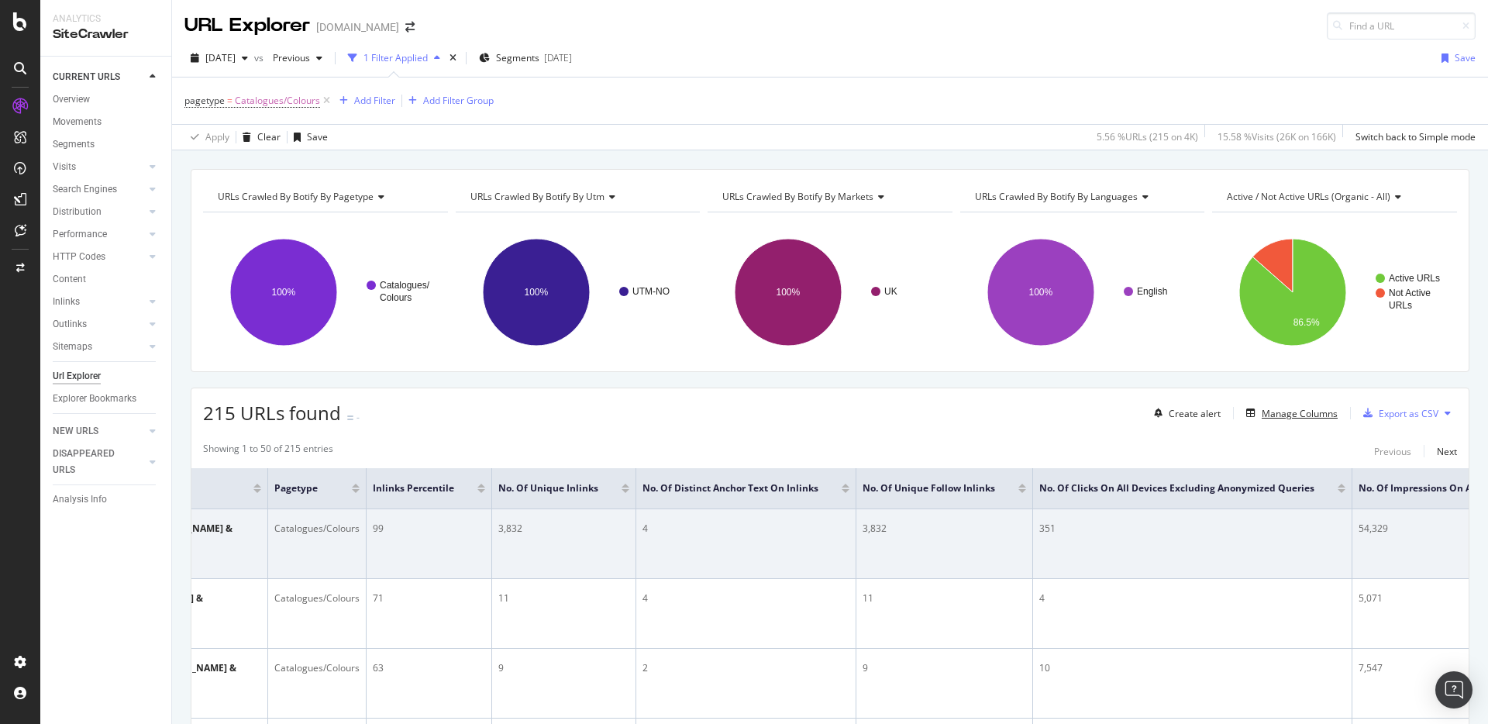
scroll to position [0, 314]
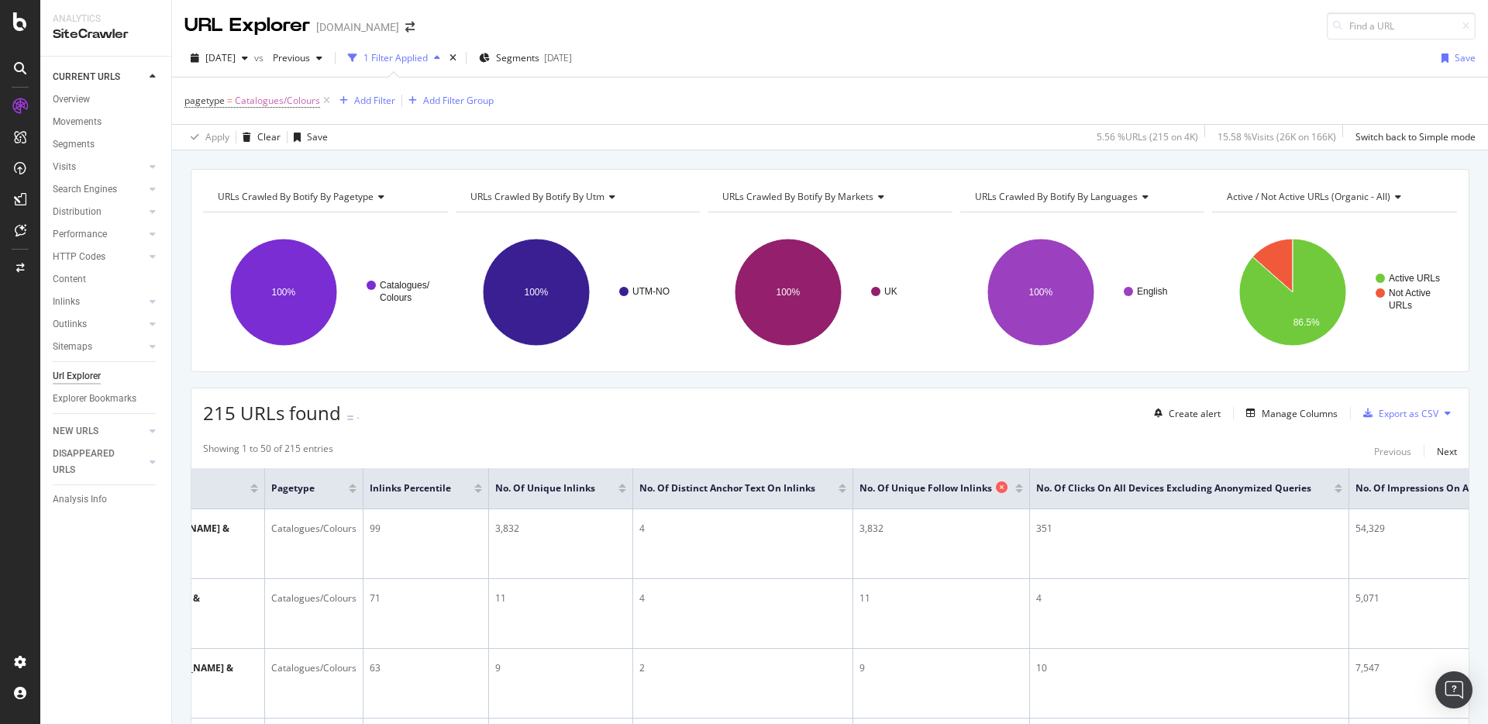
click at [999, 487] on icon at bounding box center [1002, 487] width 12 height 12
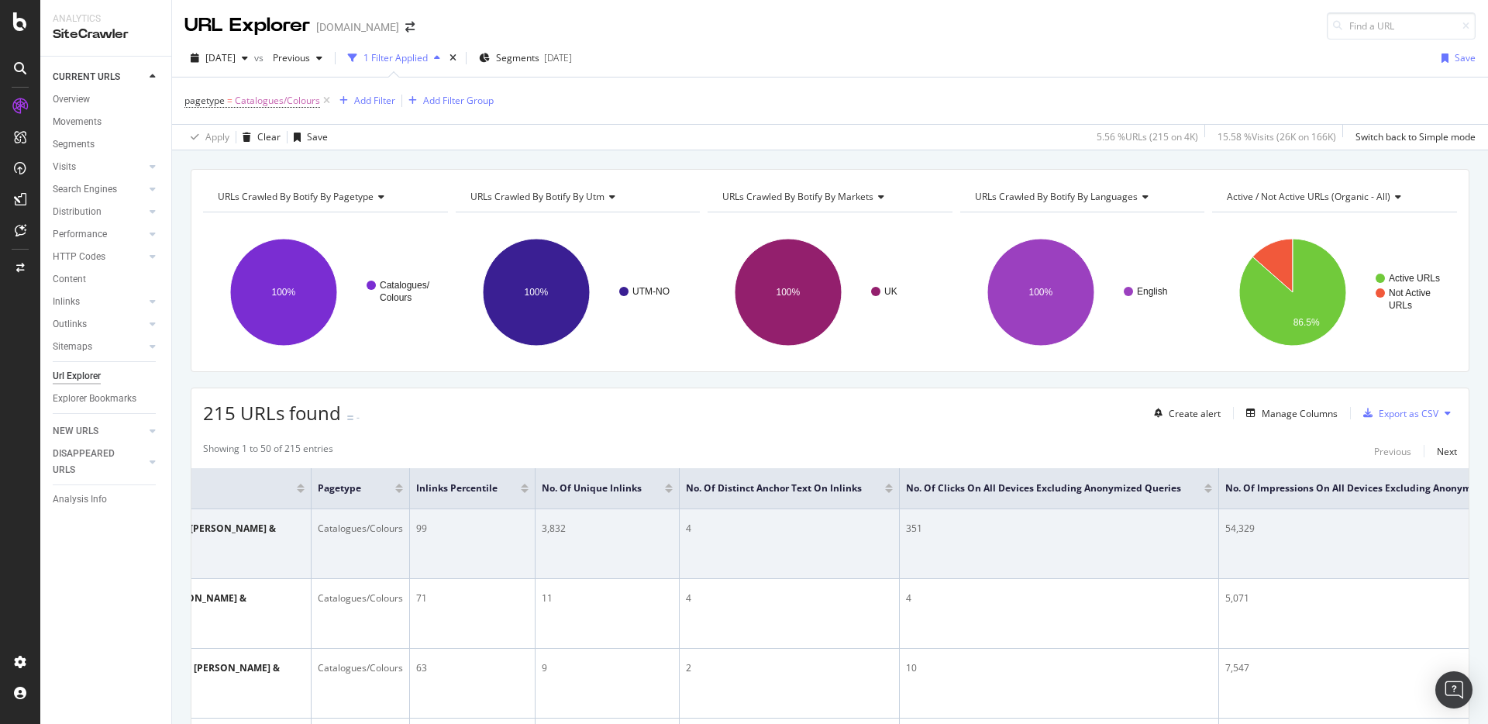
scroll to position [0, 270]
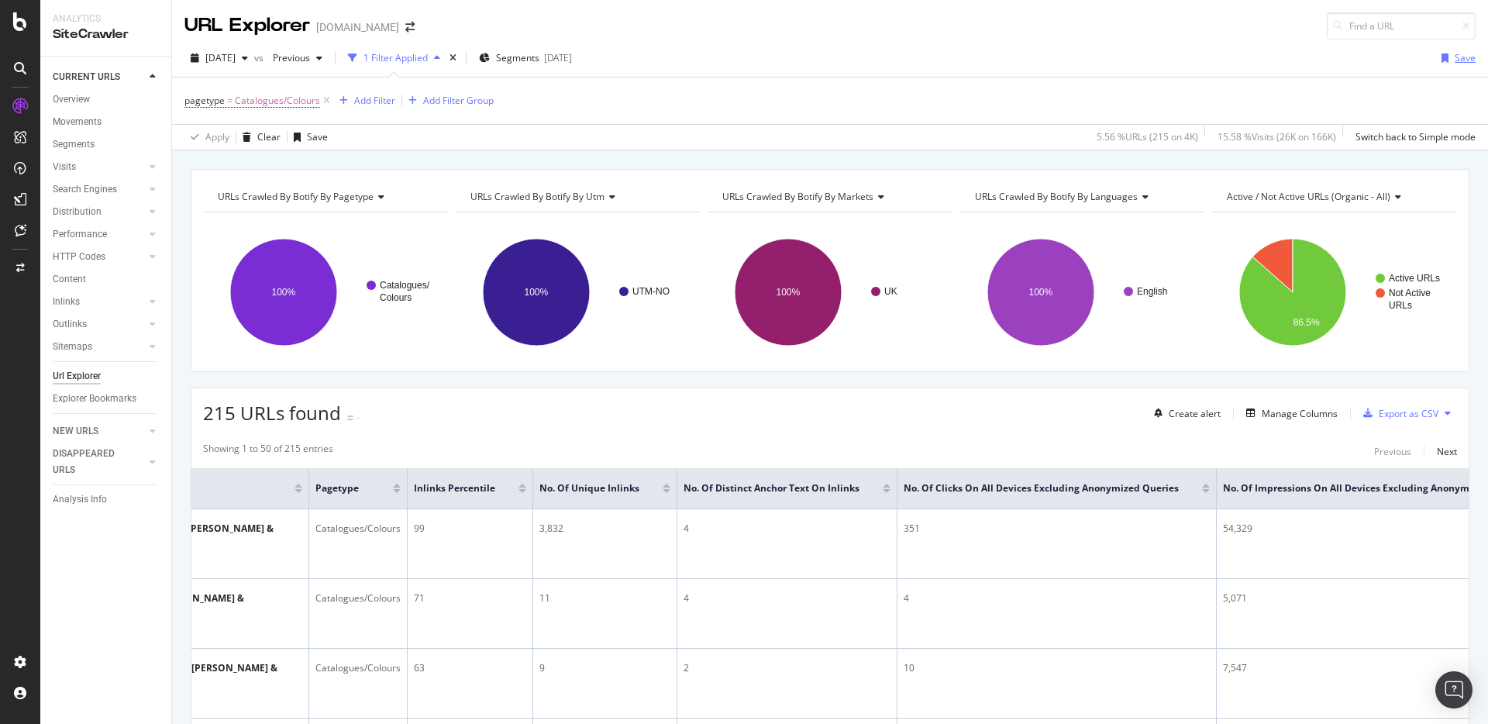
click at [1470, 59] on div "Save" at bounding box center [1464, 57] width 21 height 13
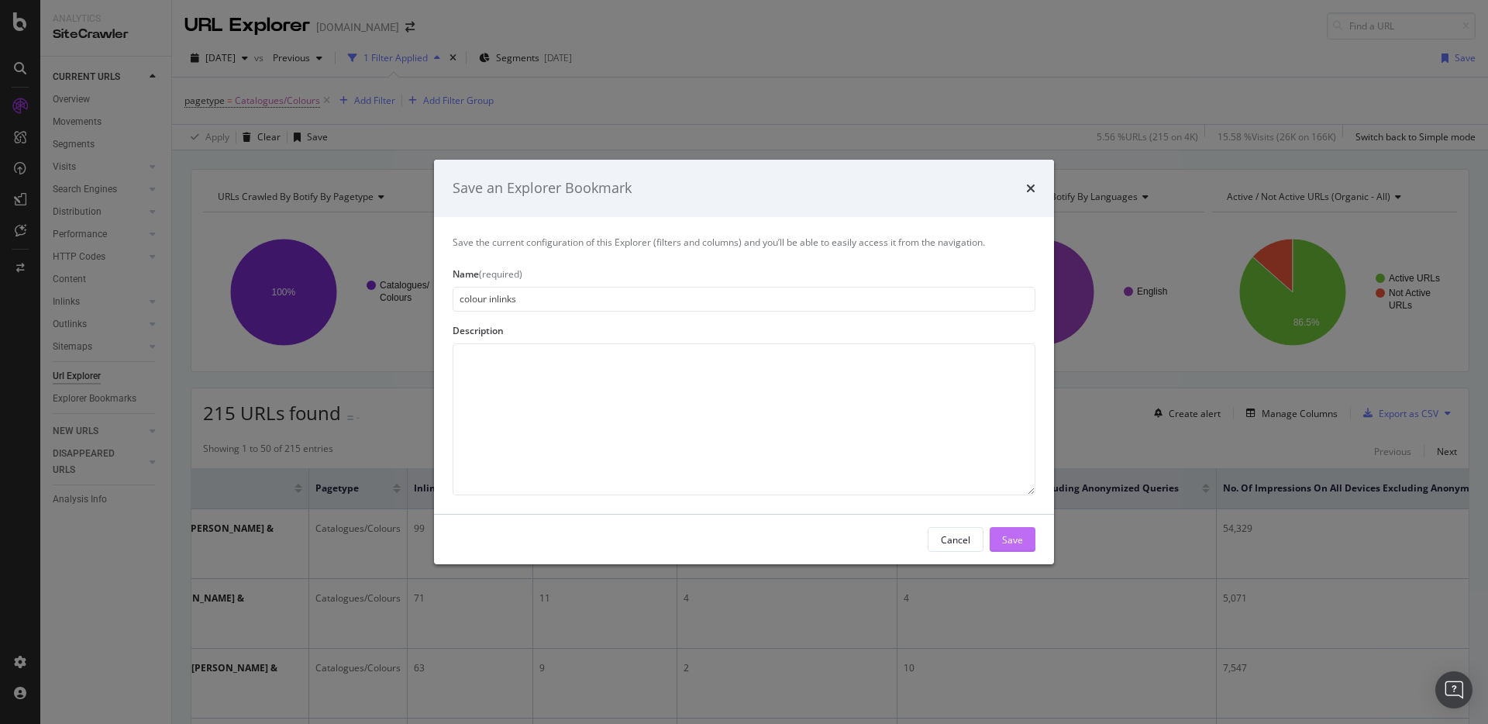
type input "colour inlinks"
click at [1023, 536] on button "Save" at bounding box center [1012, 539] width 46 height 25
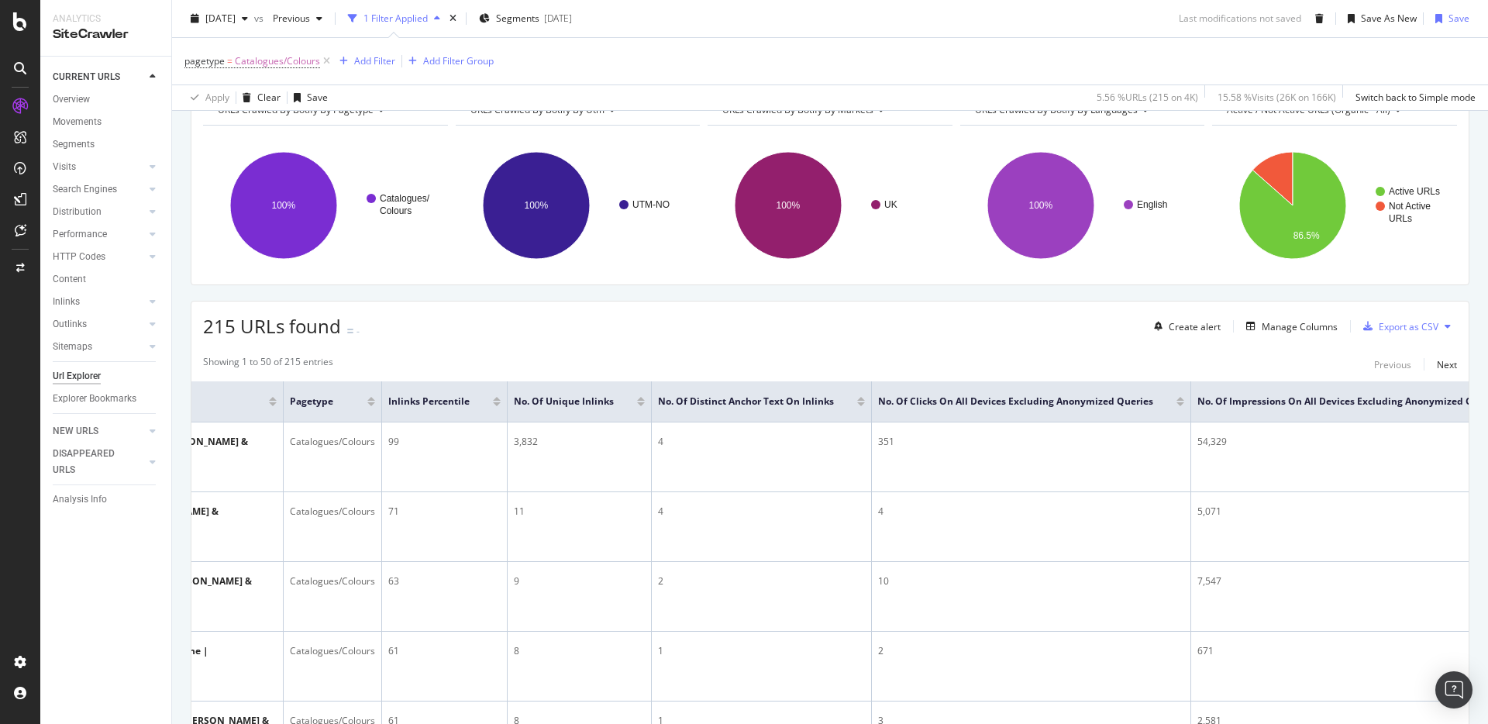
scroll to position [133, 0]
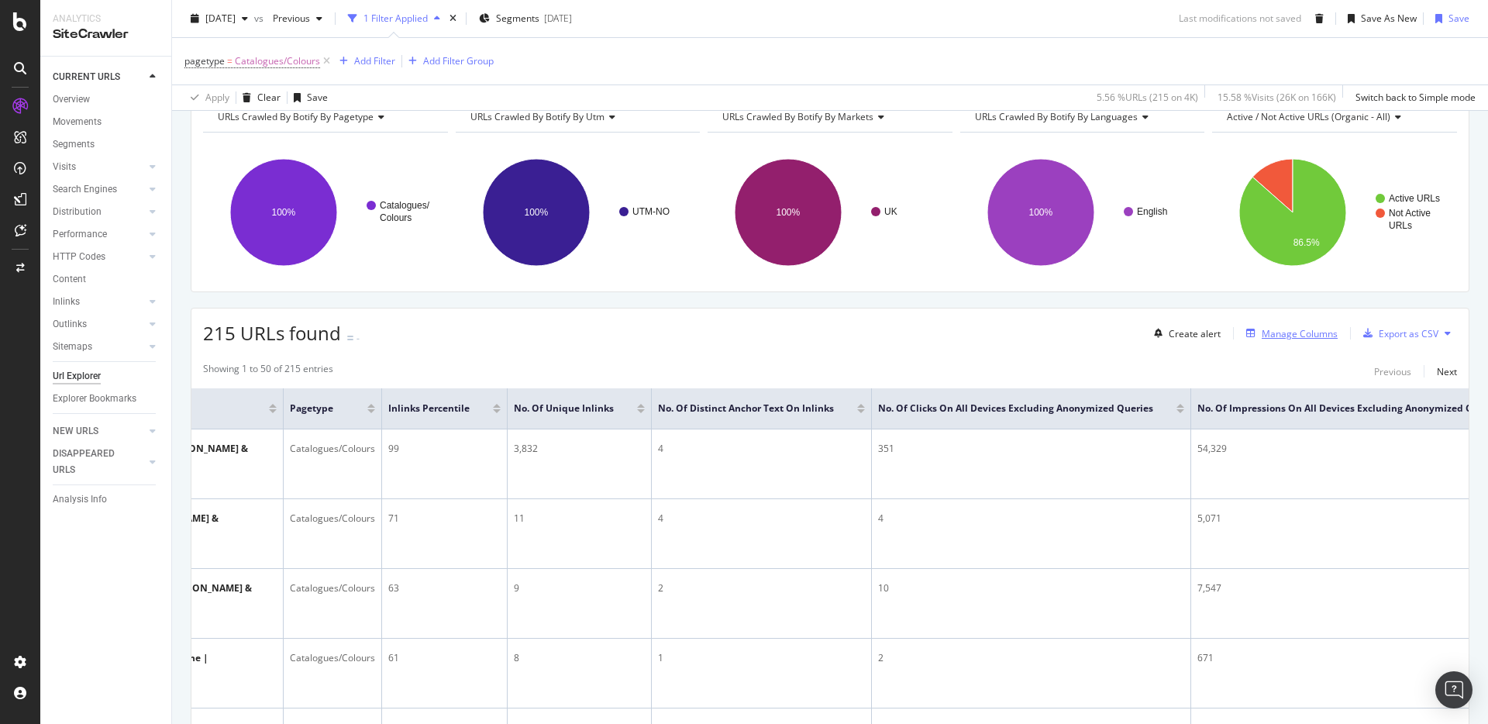
click at [1291, 328] on div "Manage Columns" at bounding box center [1299, 333] width 76 height 13
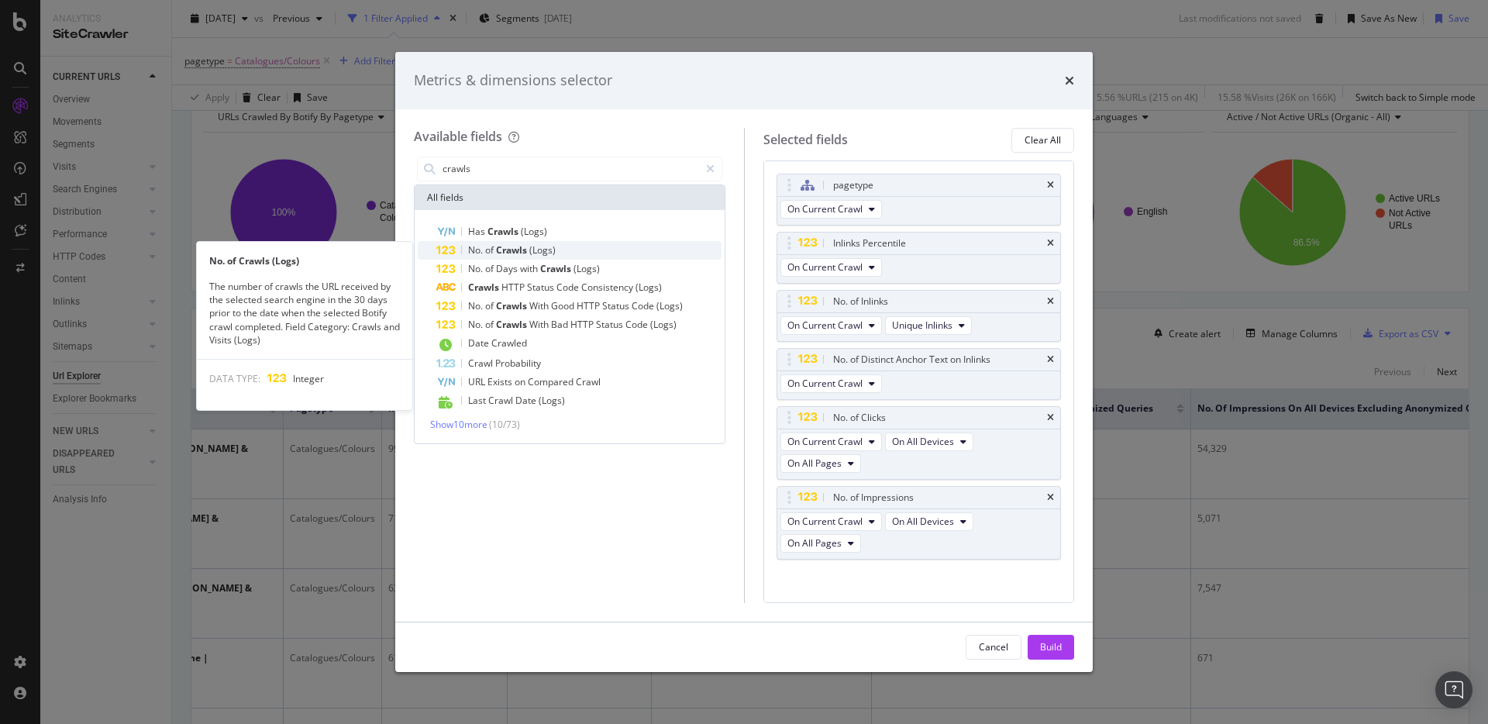
type input "crawls"
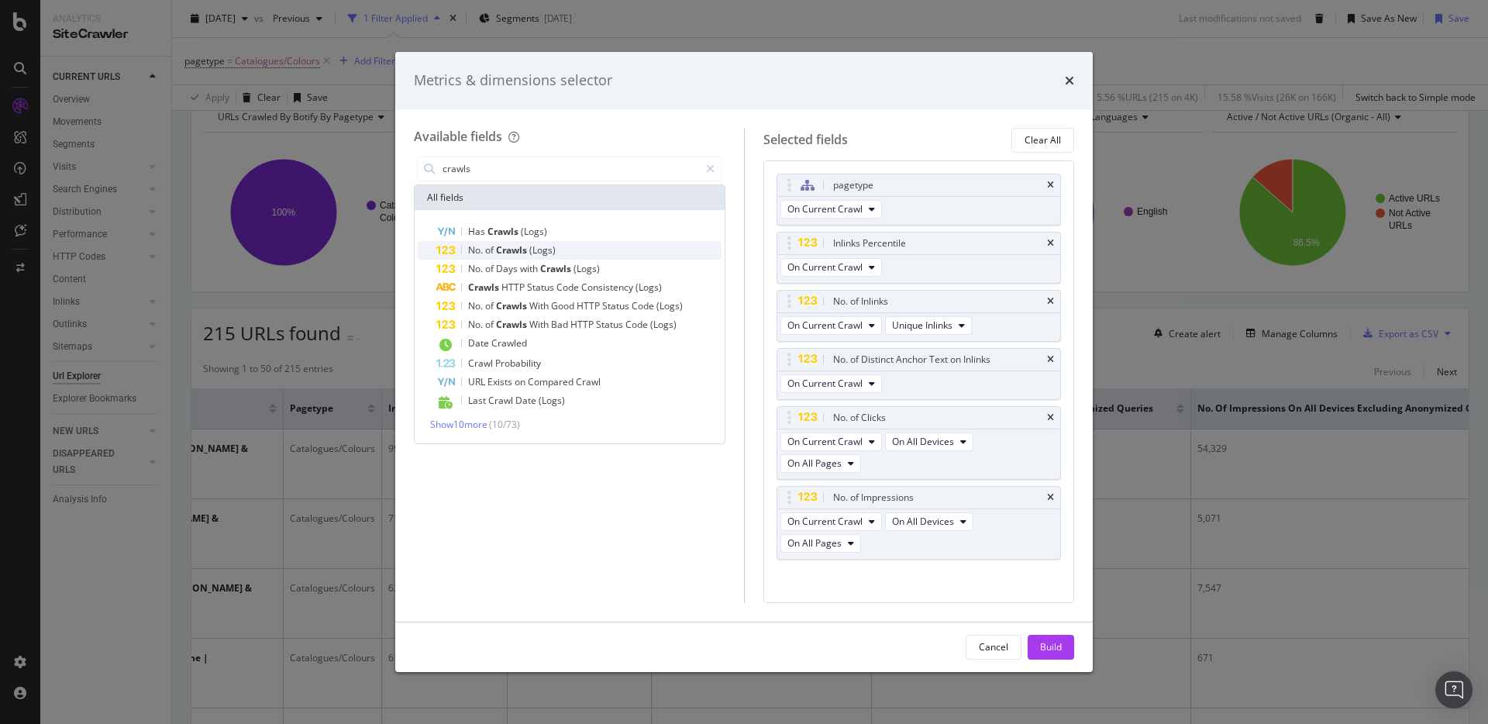
click at [536, 251] on span "(Logs)" at bounding box center [542, 249] width 26 height 13
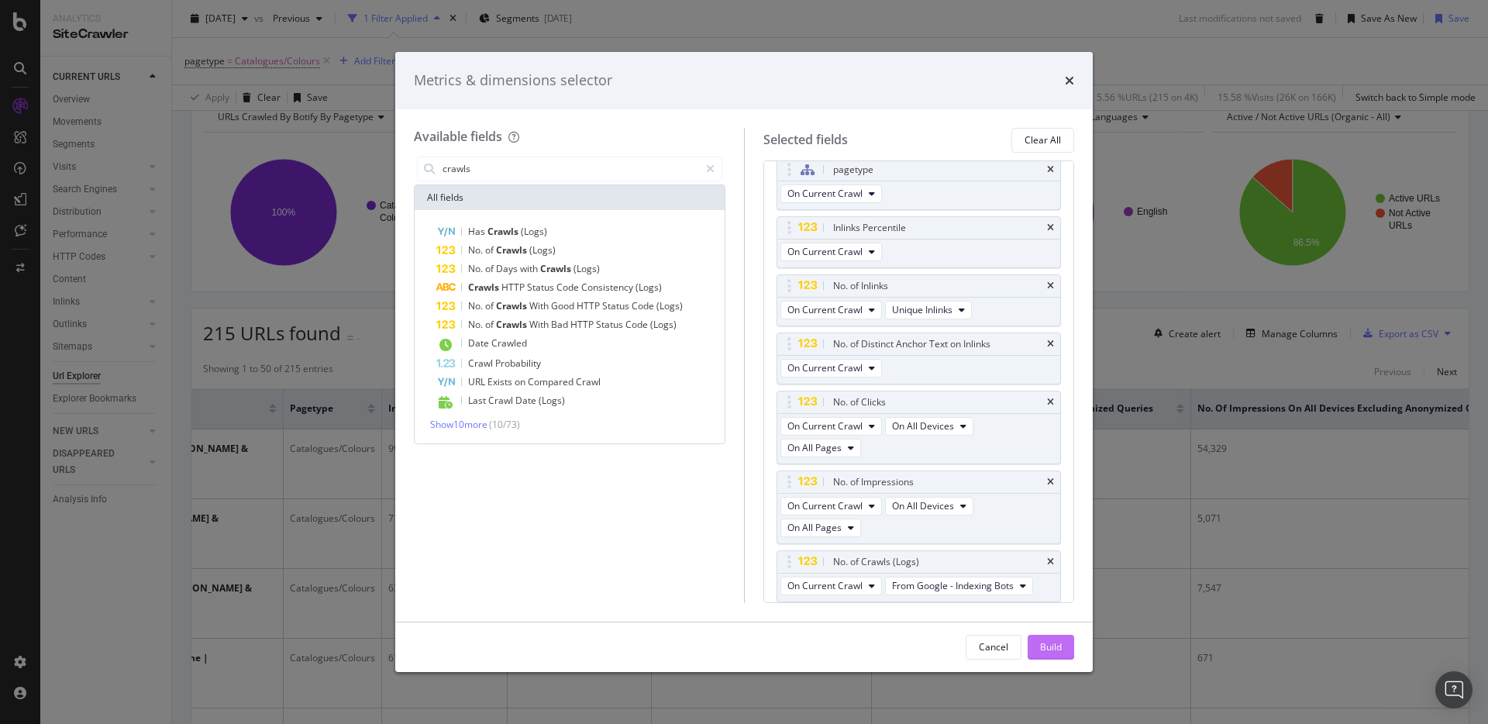
click at [1055, 652] on div "Build" at bounding box center [1051, 646] width 22 height 13
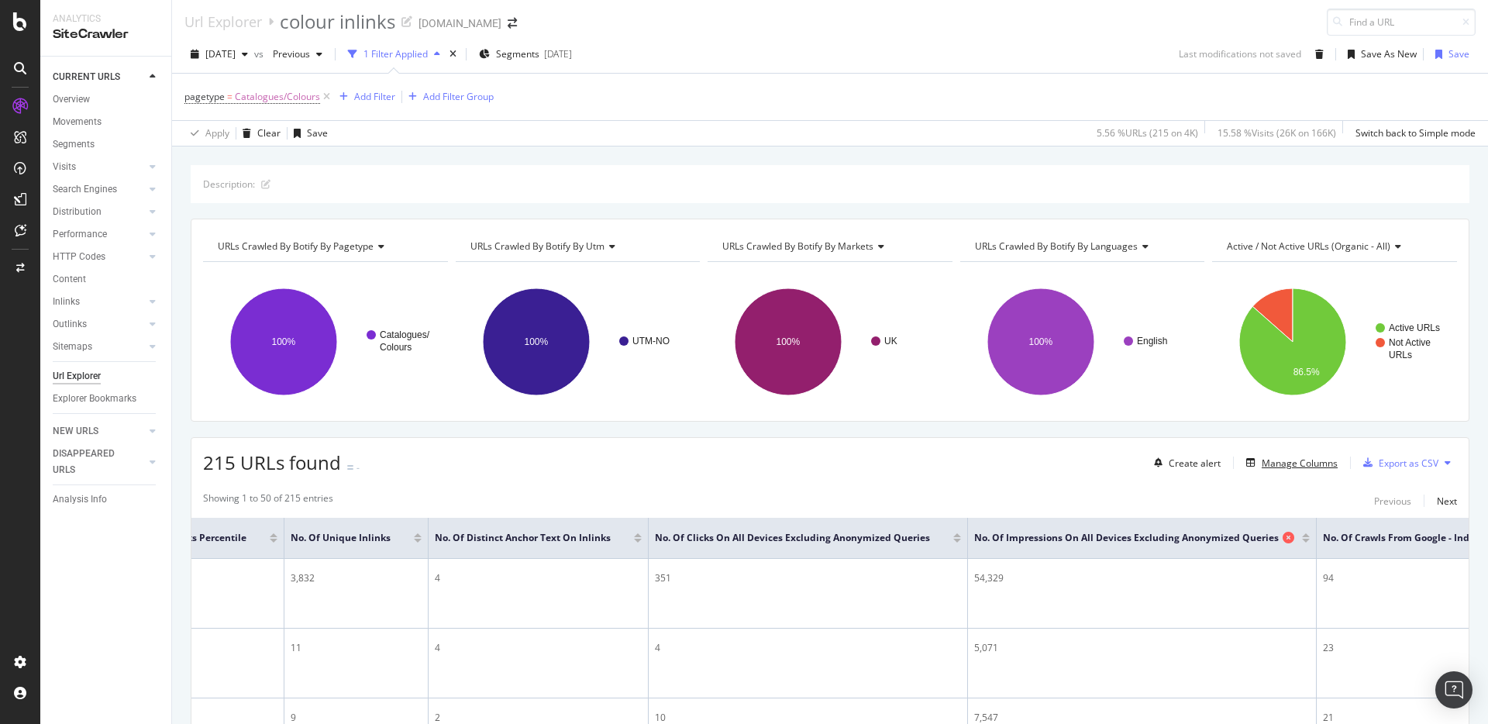
scroll to position [0, 627]
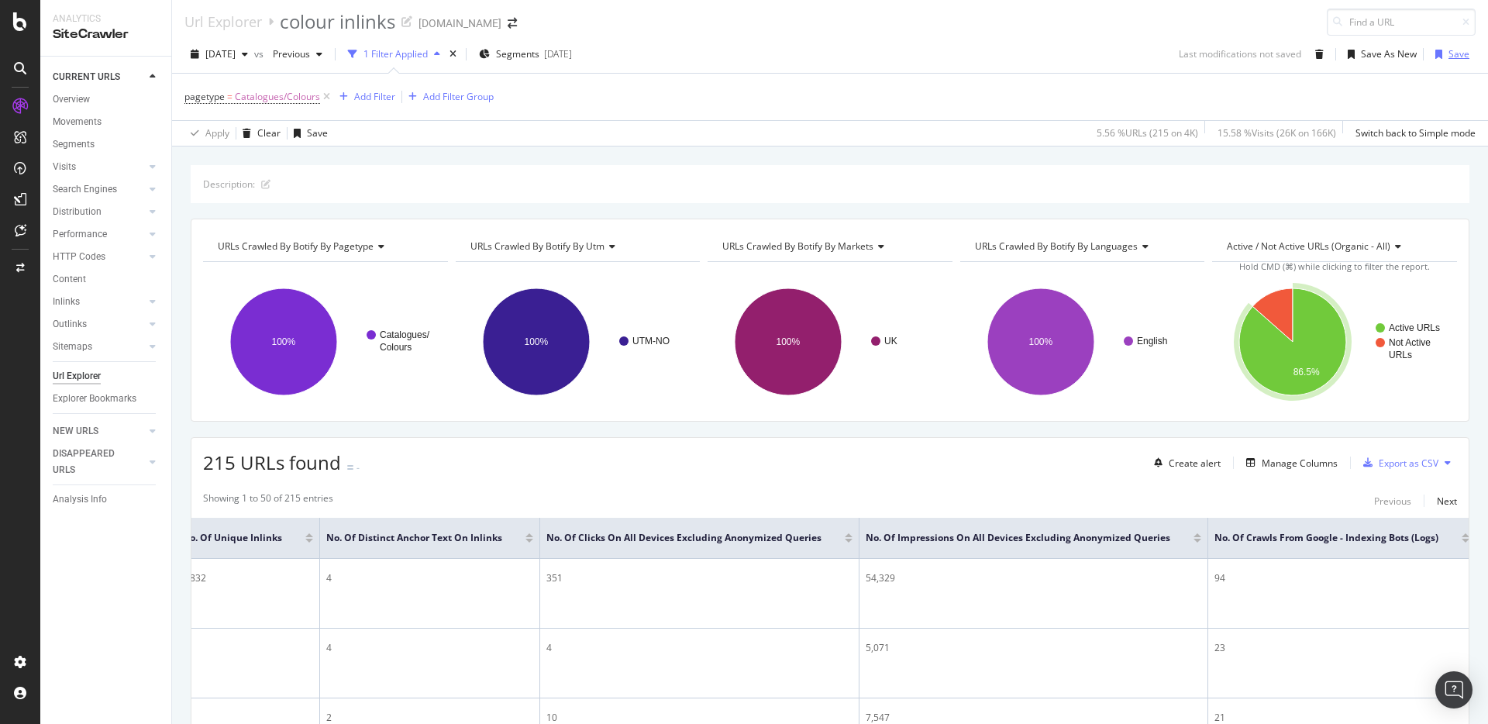
click at [1460, 59] on div "Save" at bounding box center [1458, 53] width 21 height 13
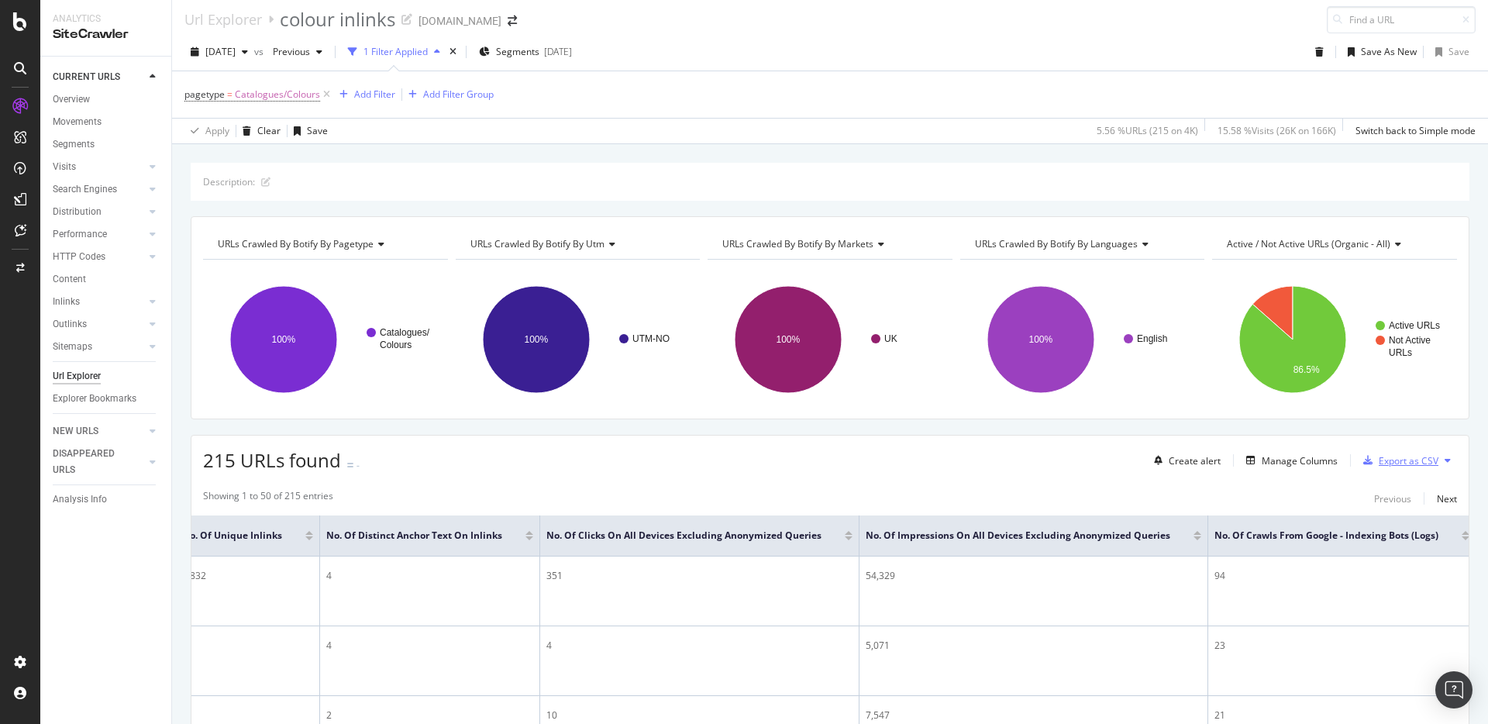
click at [1398, 463] on div "Export as CSV" at bounding box center [1408, 460] width 60 height 13
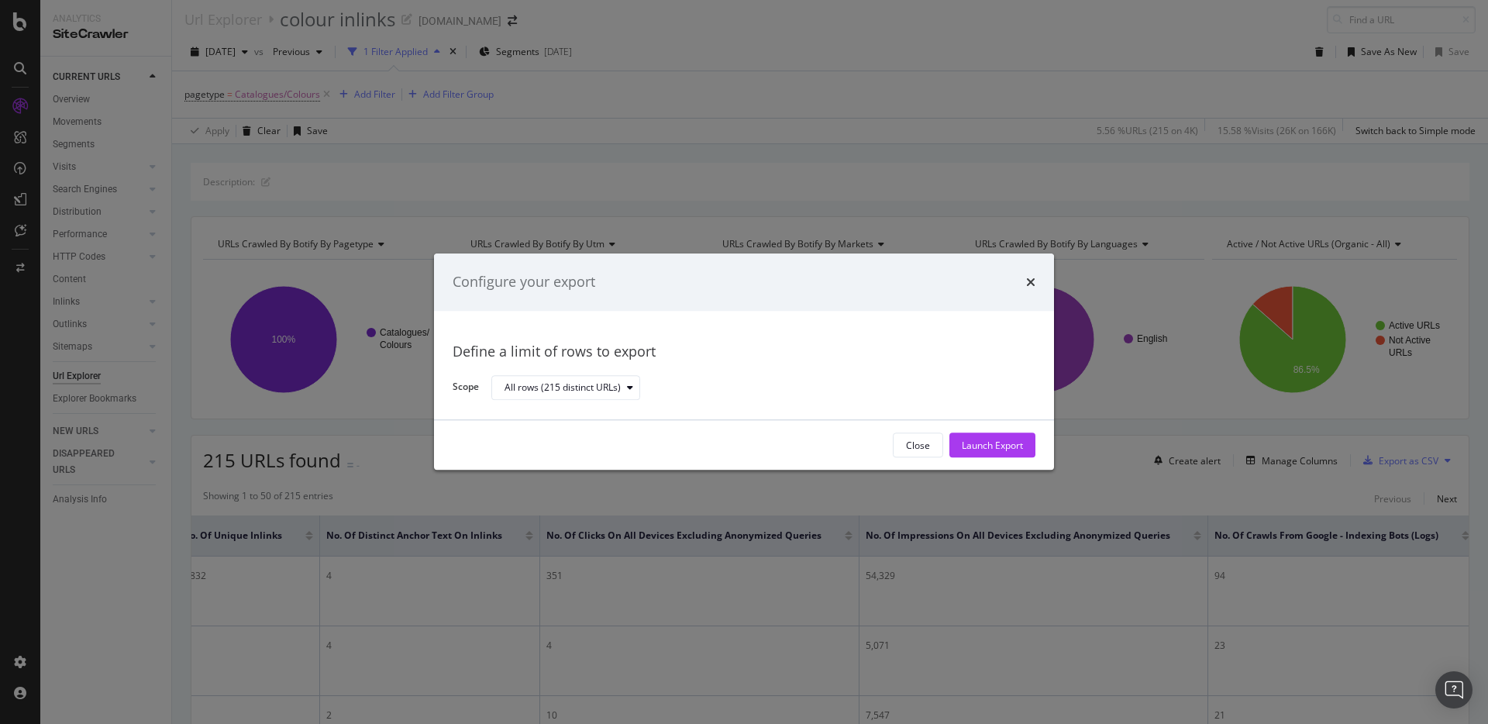
click at [980, 451] on div "Launch Export" at bounding box center [991, 445] width 61 height 13
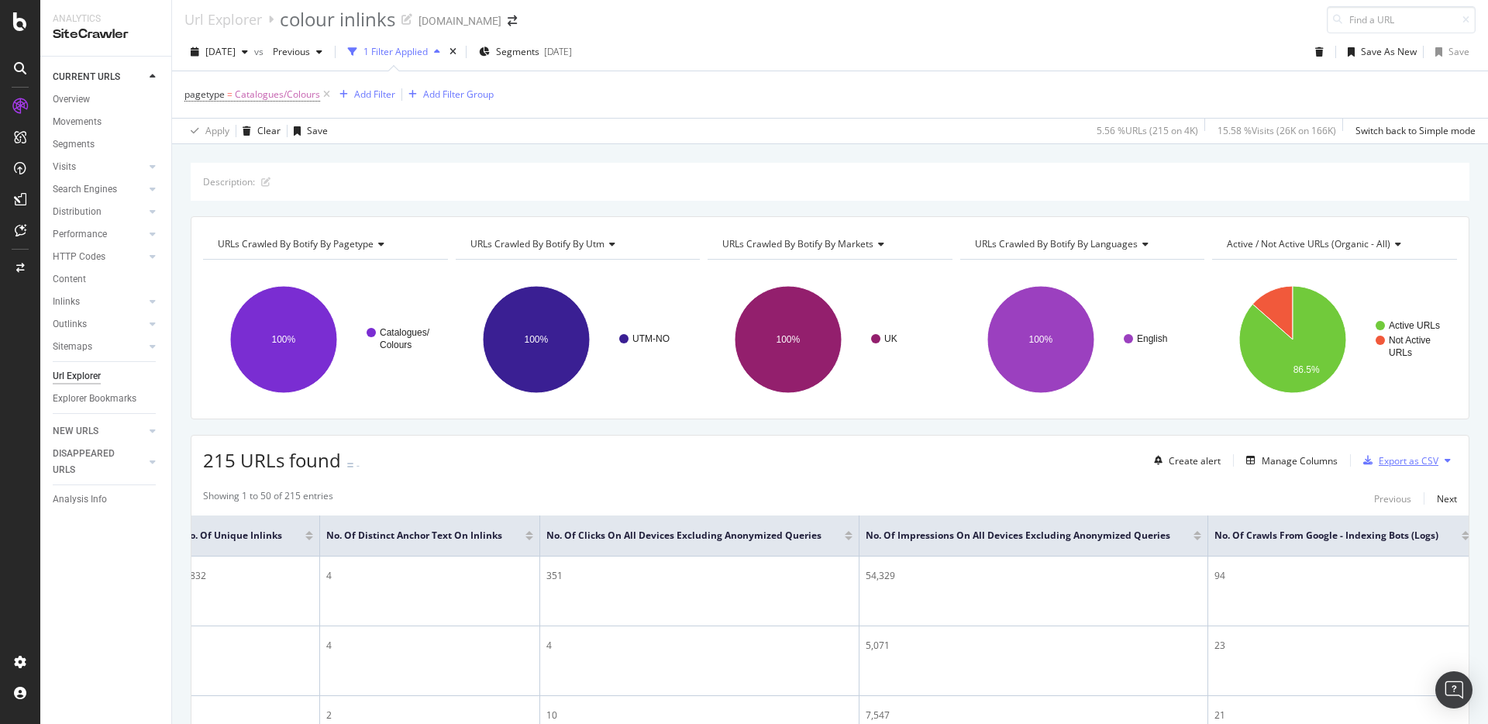
scroll to position [8, 0]
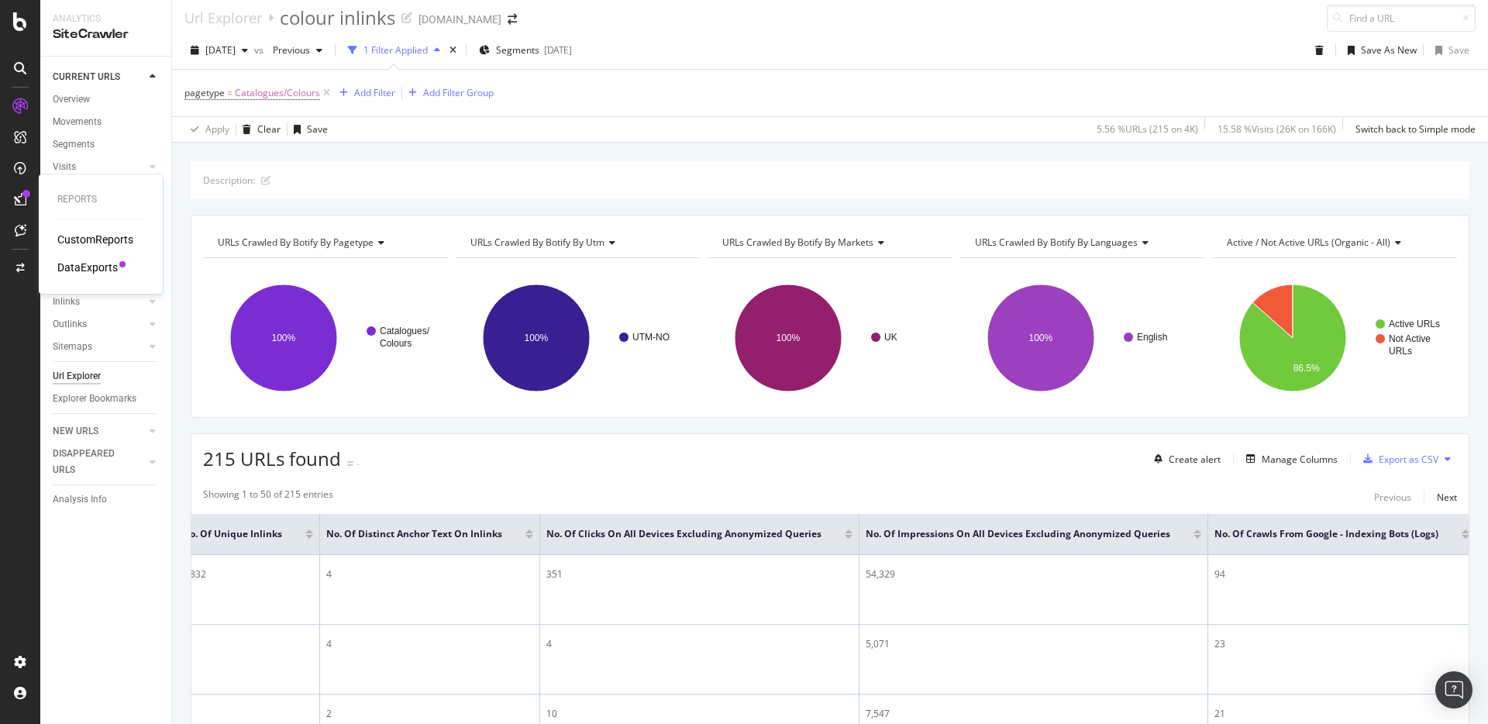
click at [90, 264] on div "DataExports" at bounding box center [87, 267] width 60 height 15
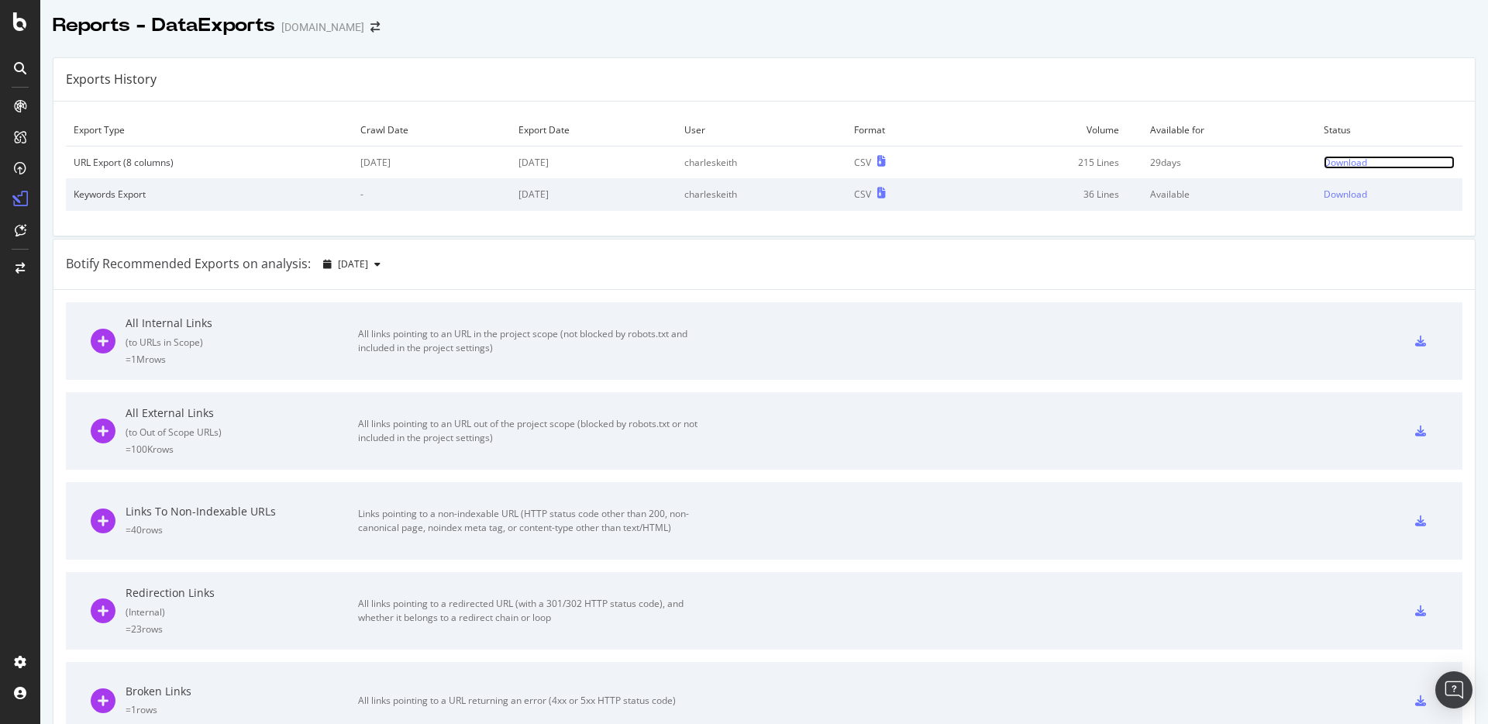
click at [1357, 160] on div "Download" at bounding box center [1344, 162] width 43 height 13
click at [1349, 160] on div "Download" at bounding box center [1344, 161] width 43 height 13
